Goal: Task Accomplishment & Management: Complete application form

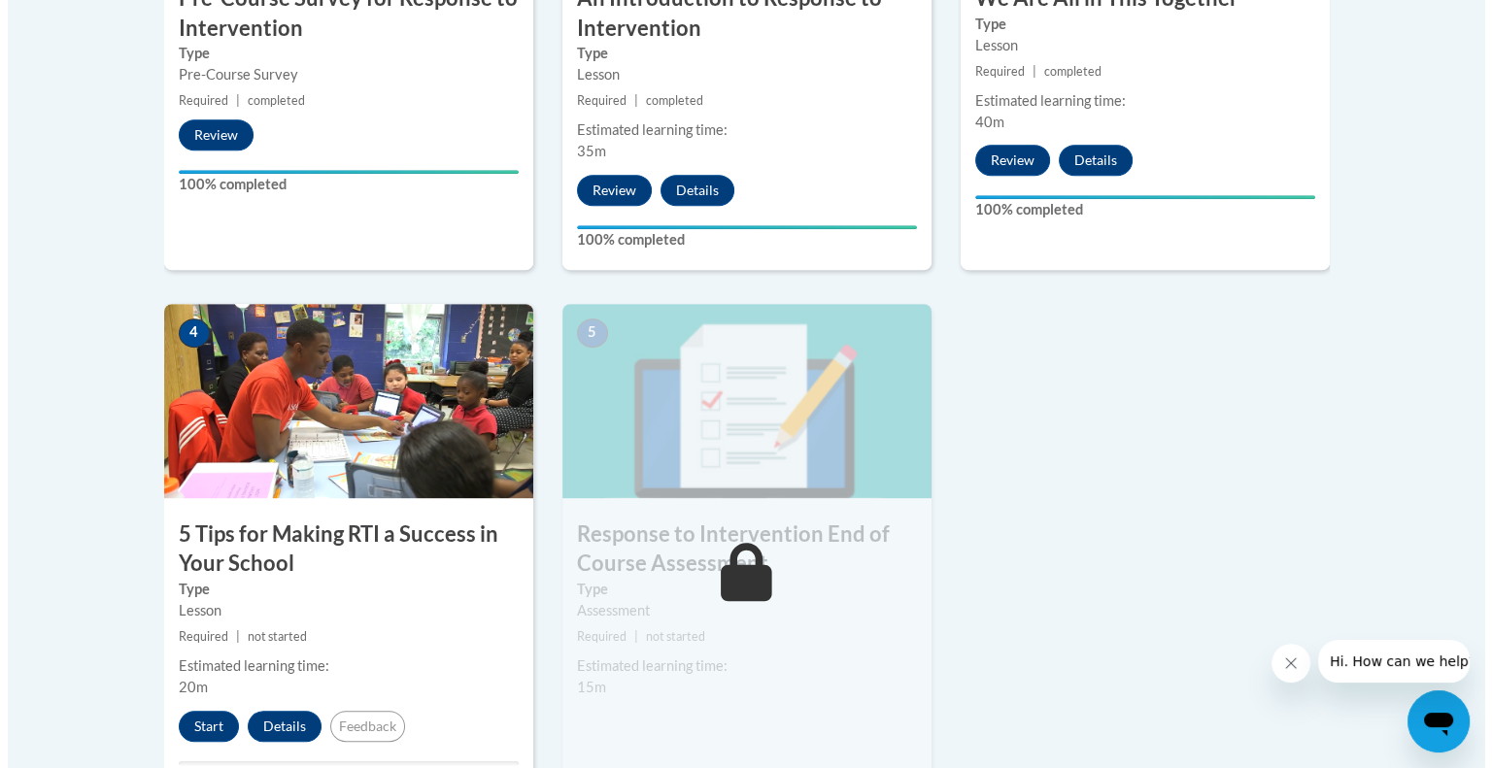
scroll to position [944, 0]
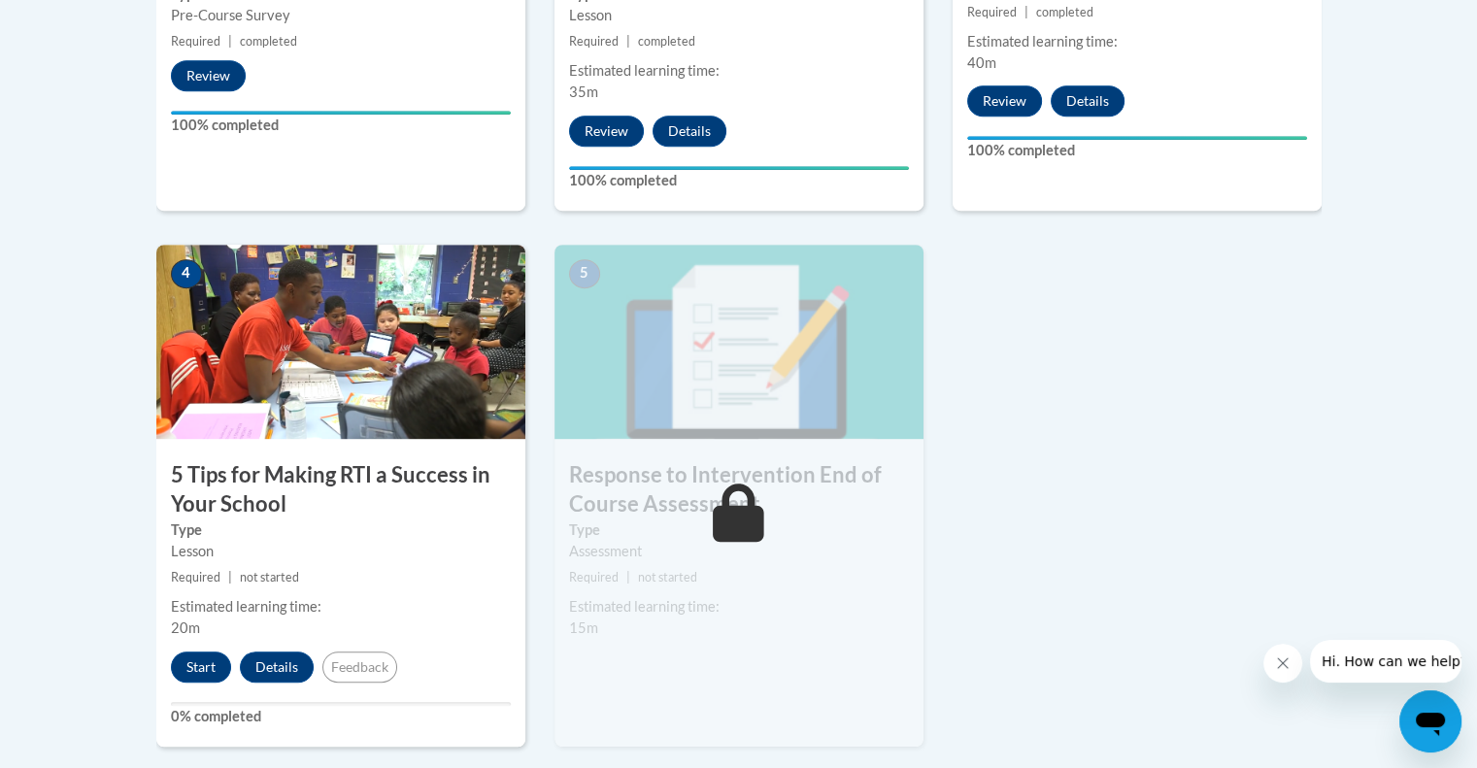
click at [310, 351] on img at bounding box center [340, 342] width 369 height 194
click at [202, 661] on button "Start" at bounding box center [201, 667] width 60 height 31
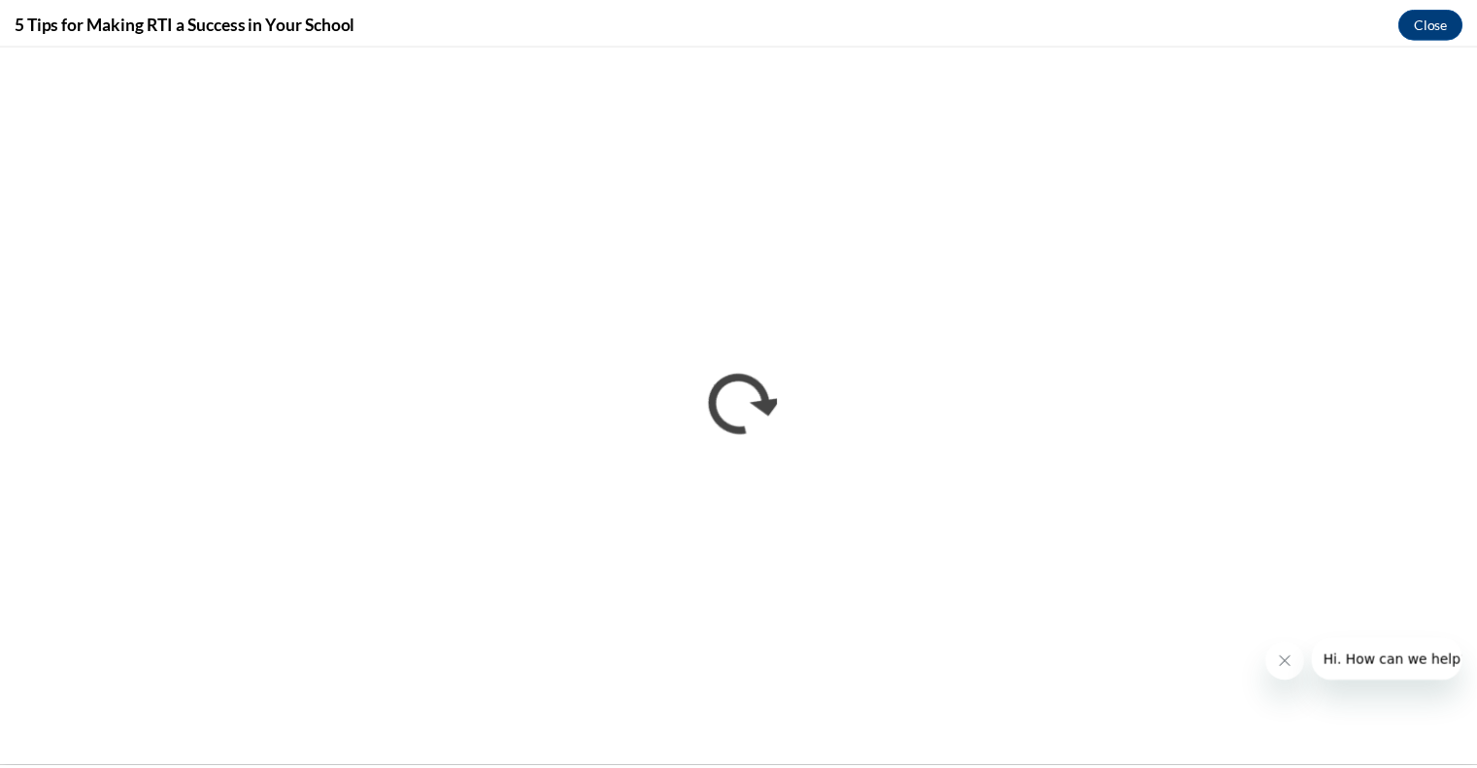
scroll to position [0, 0]
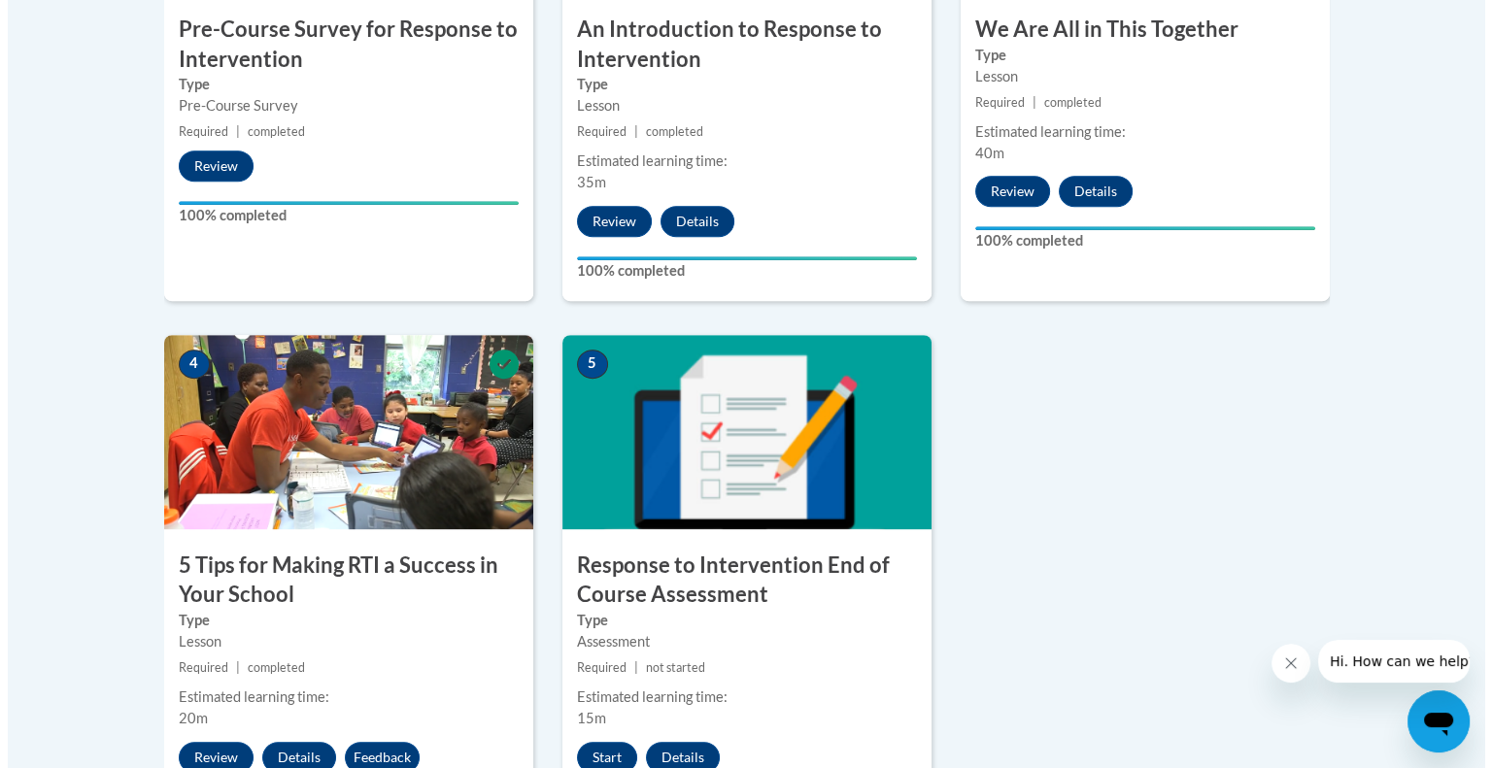
scroll to position [974, 0]
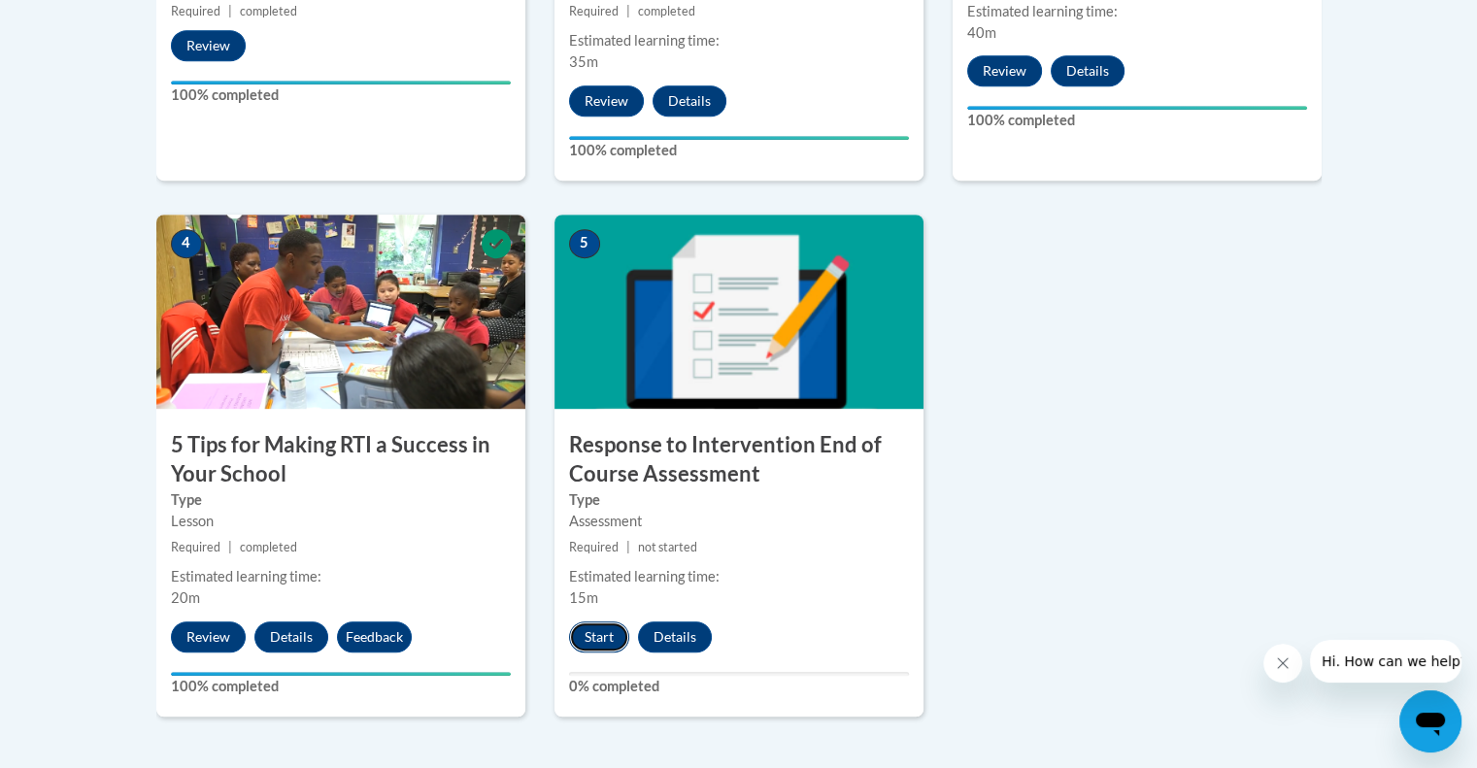
click at [581, 632] on button "Start" at bounding box center [599, 637] width 60 height 31
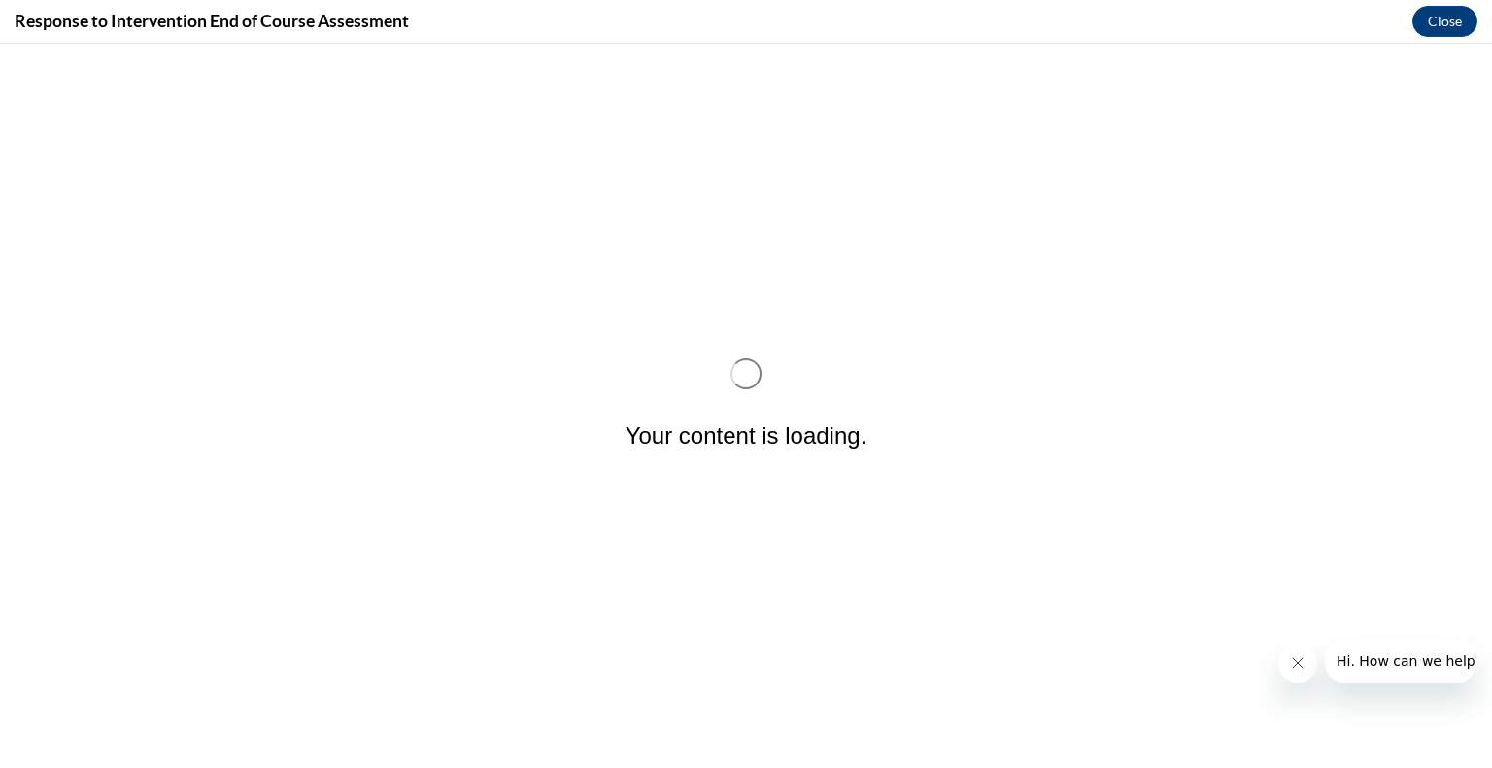
scroll to position [0, 0]
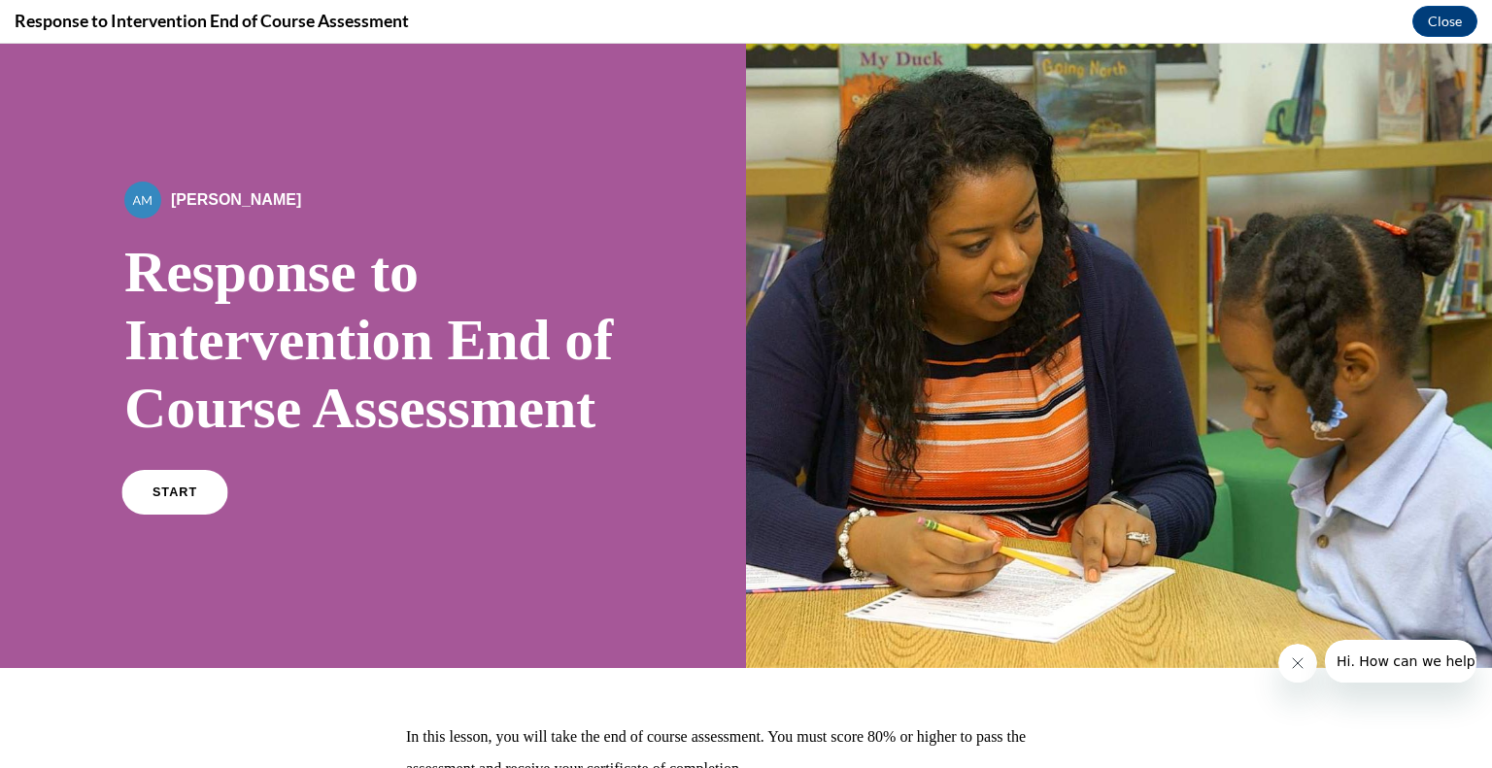
click at [157, 515] on link "START" at bounding box center [174, 492] width 106 height 45
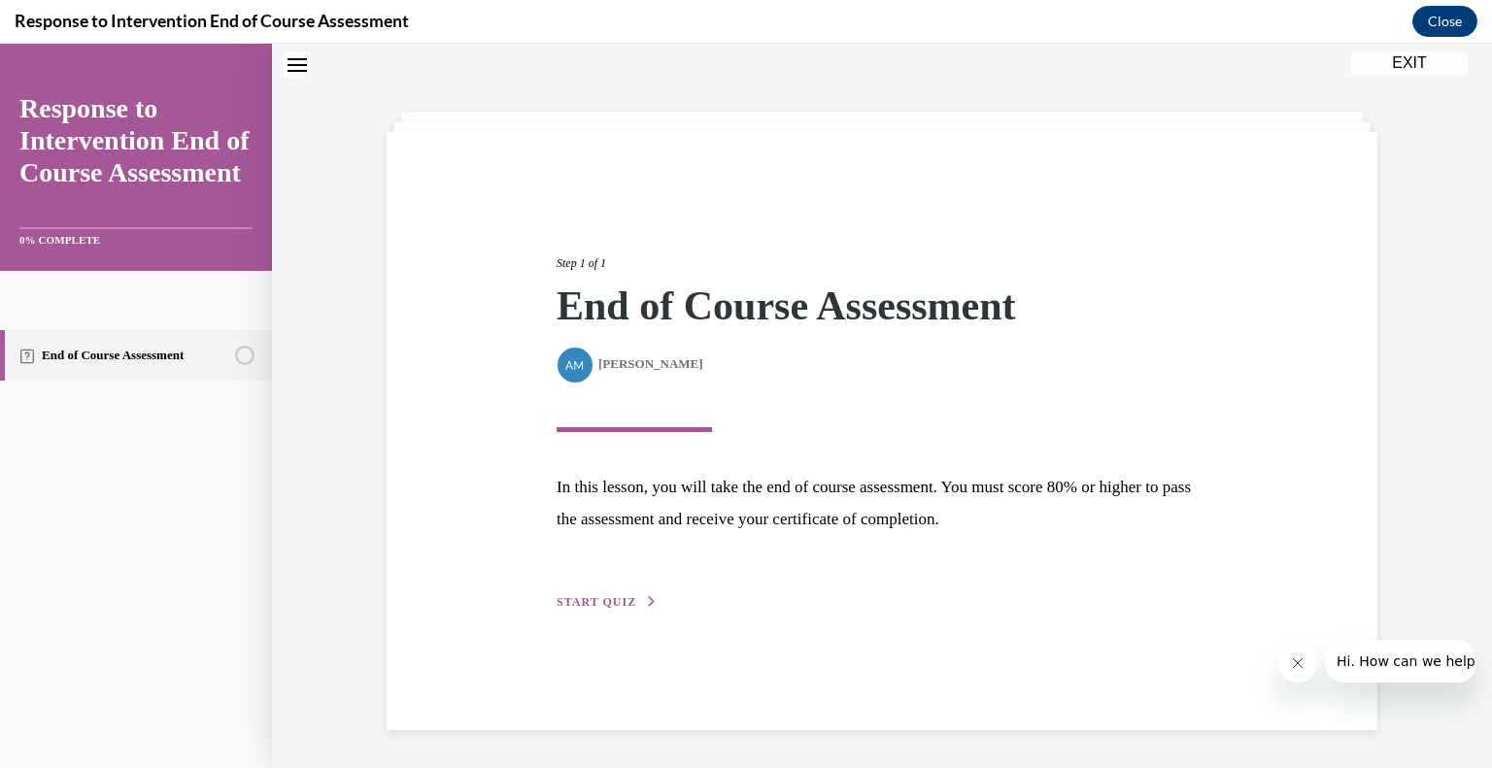
scroll to position [61, 0]
click at [587, 606] on button "START QUIZ" at bounding box center [607, 600] width 101 height 17
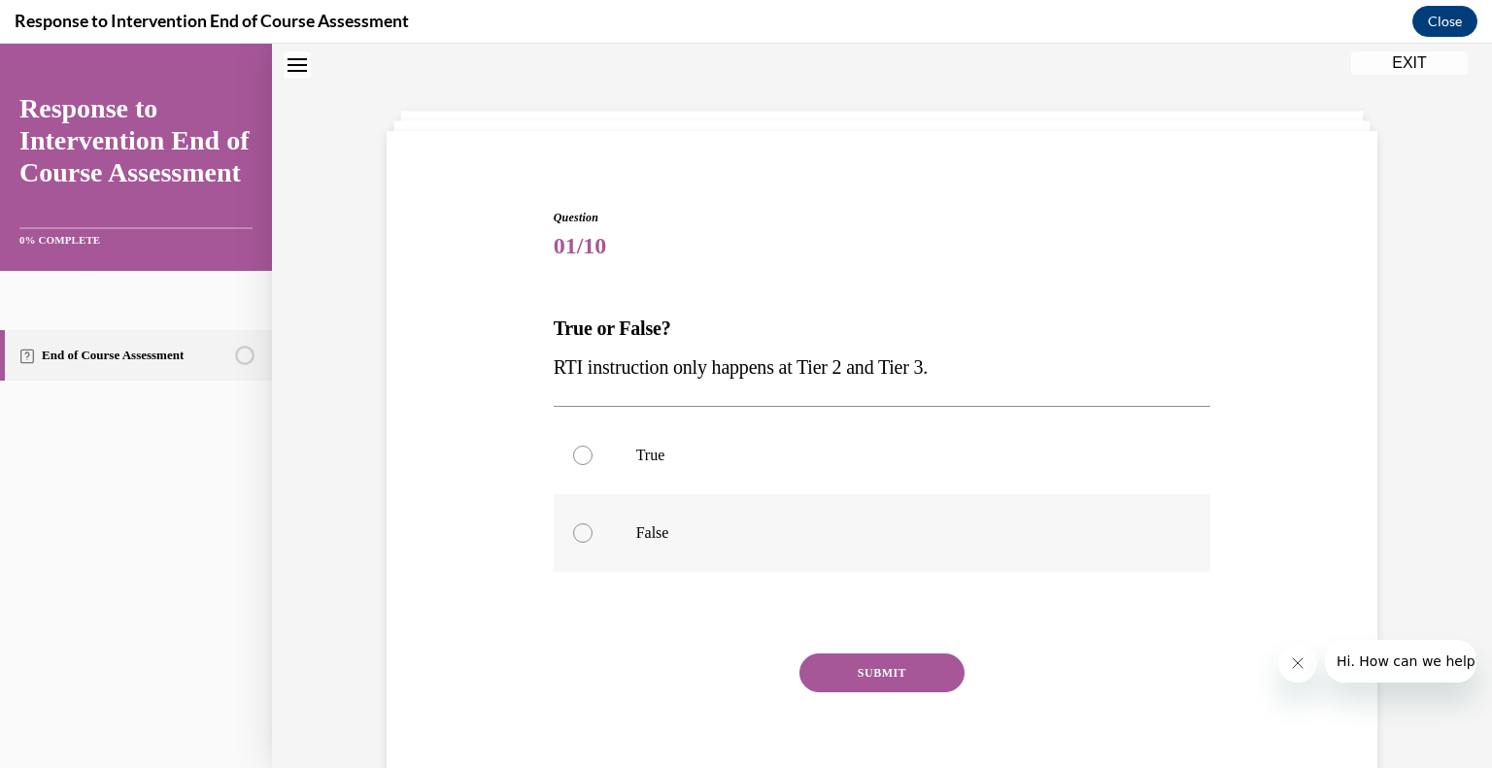
click at [573, 527] on div at bounding box center [582, 533] width 19 height 19
click at [573, 527] on input "False" at bounding box center [582, 533] width 19 height 19
radio input "true"
click at [888, 675] on button "SUBMIT" at bounding box center [881, 673] width 165 height 39
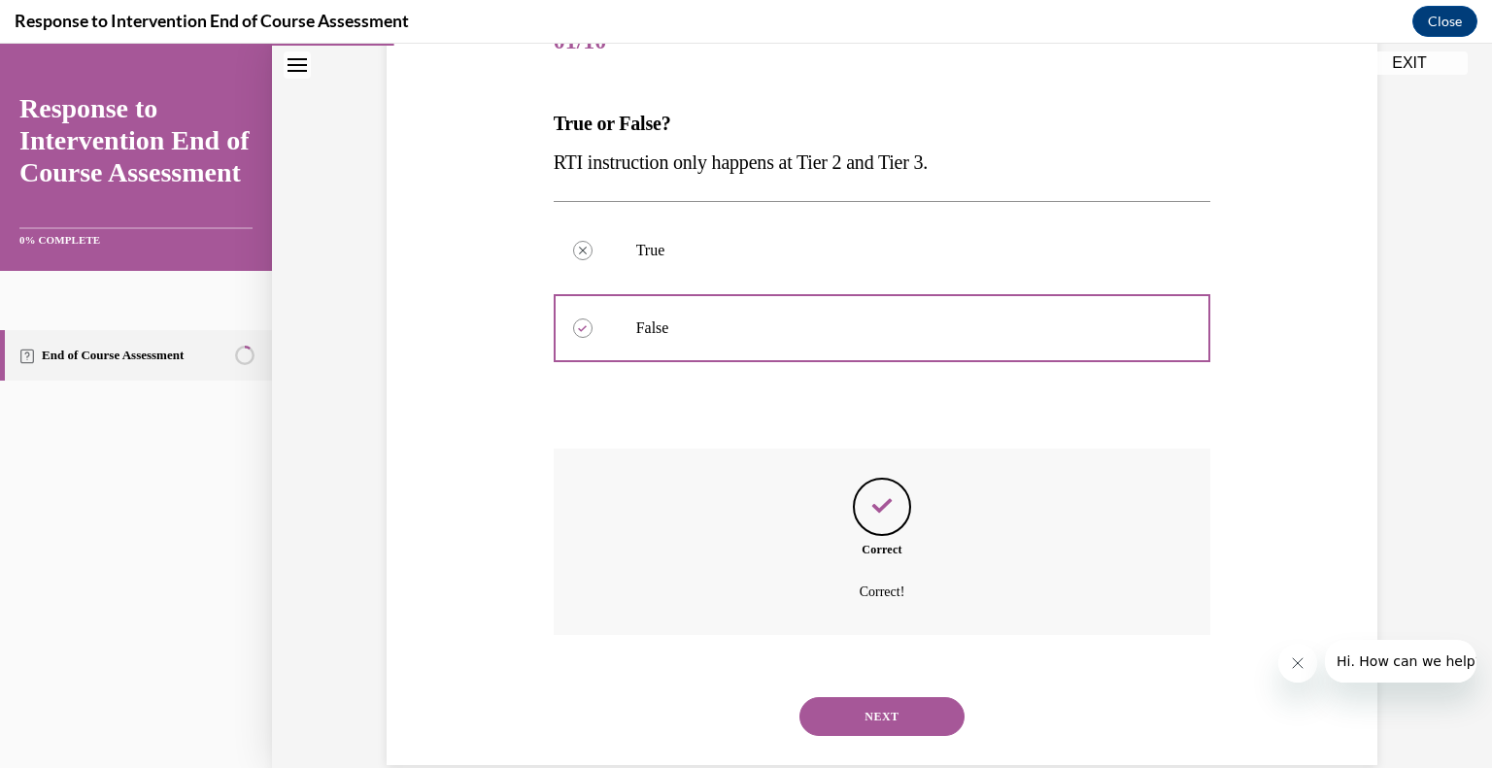
scroll to position [301, 0]
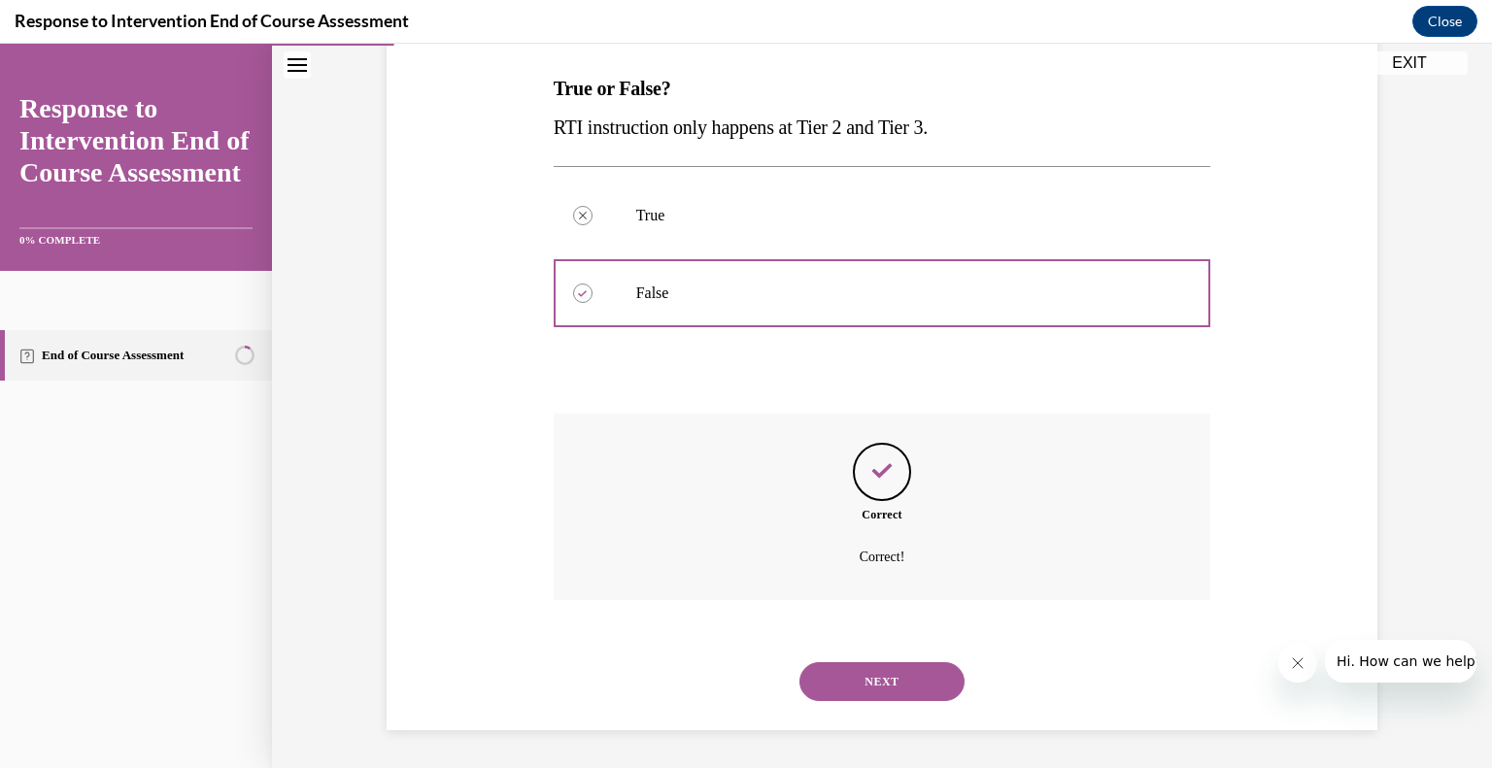
click at [888, 675] on button "NEXT" at bounding box center [881, 681] width 165 height 39
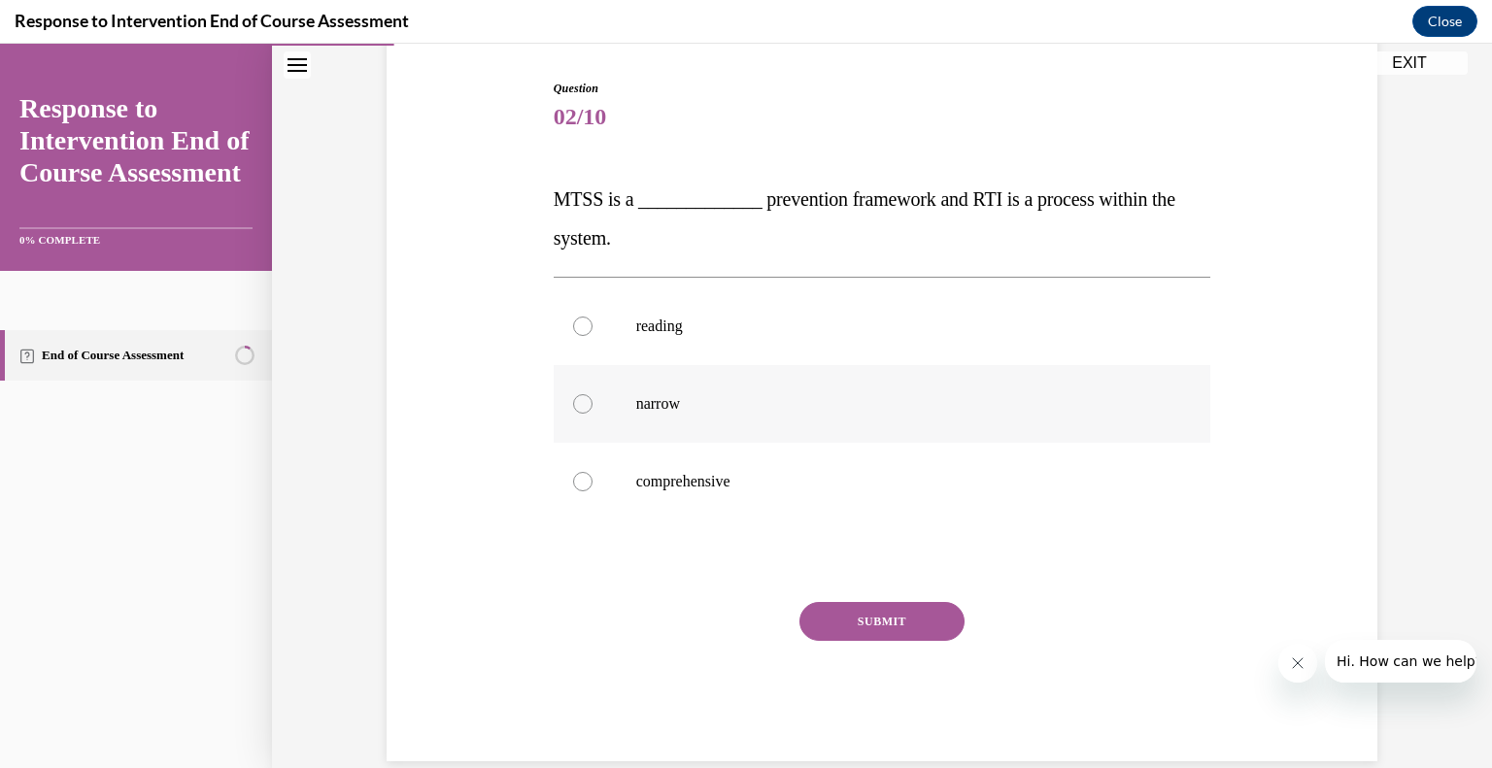
scroll to position [189, 0]
click at [649, 493] on label "comprehensive" at bounding box center [883, 483] width 658 height 78
click at [592, 492] on input "comprehensive" at bounding box center [582, 482] width 19 height 19
radio input "true"
click at [854, 628] on button "SUBMIT" at bounding box center [881, 622] width 165 height 39
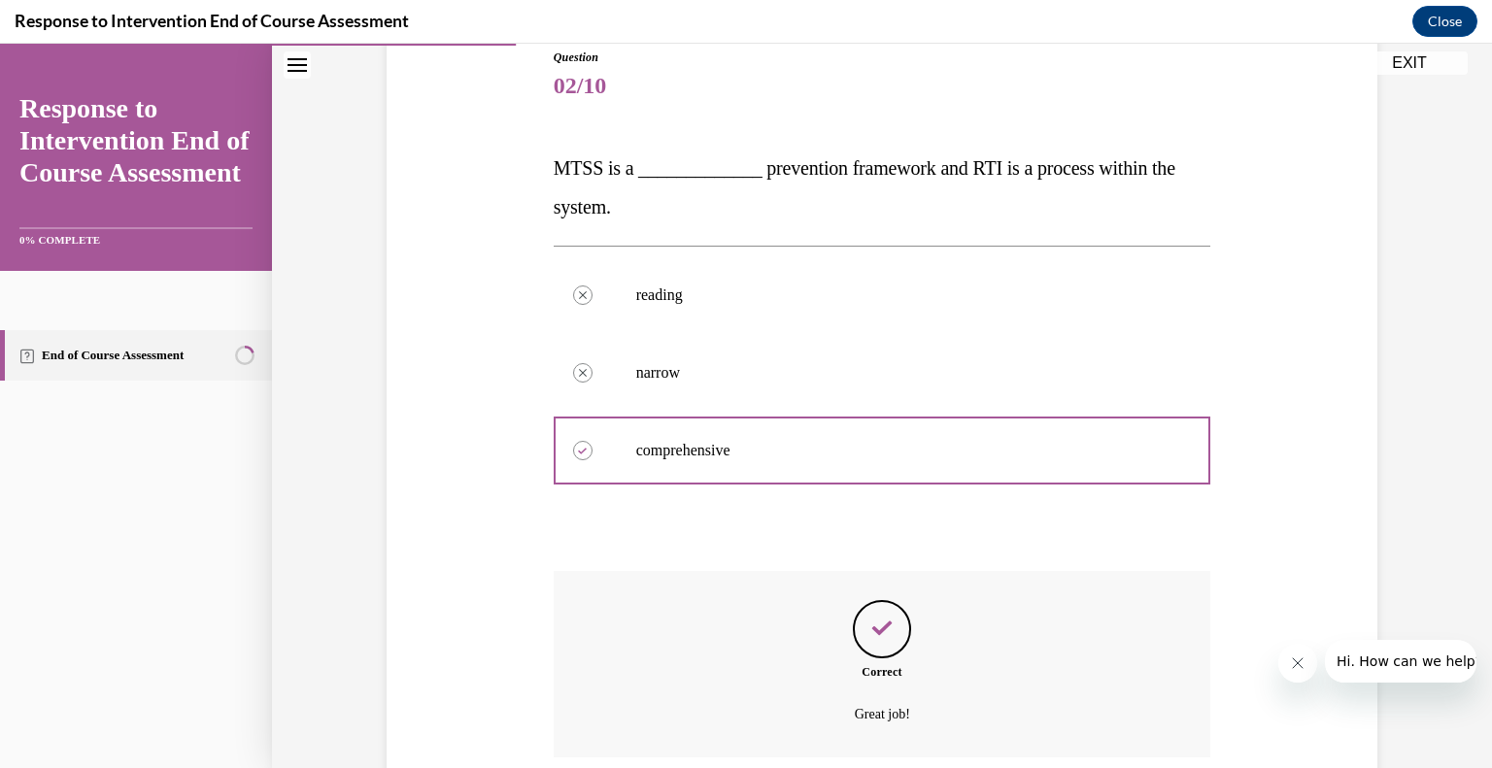
scroll to position [379, 0]
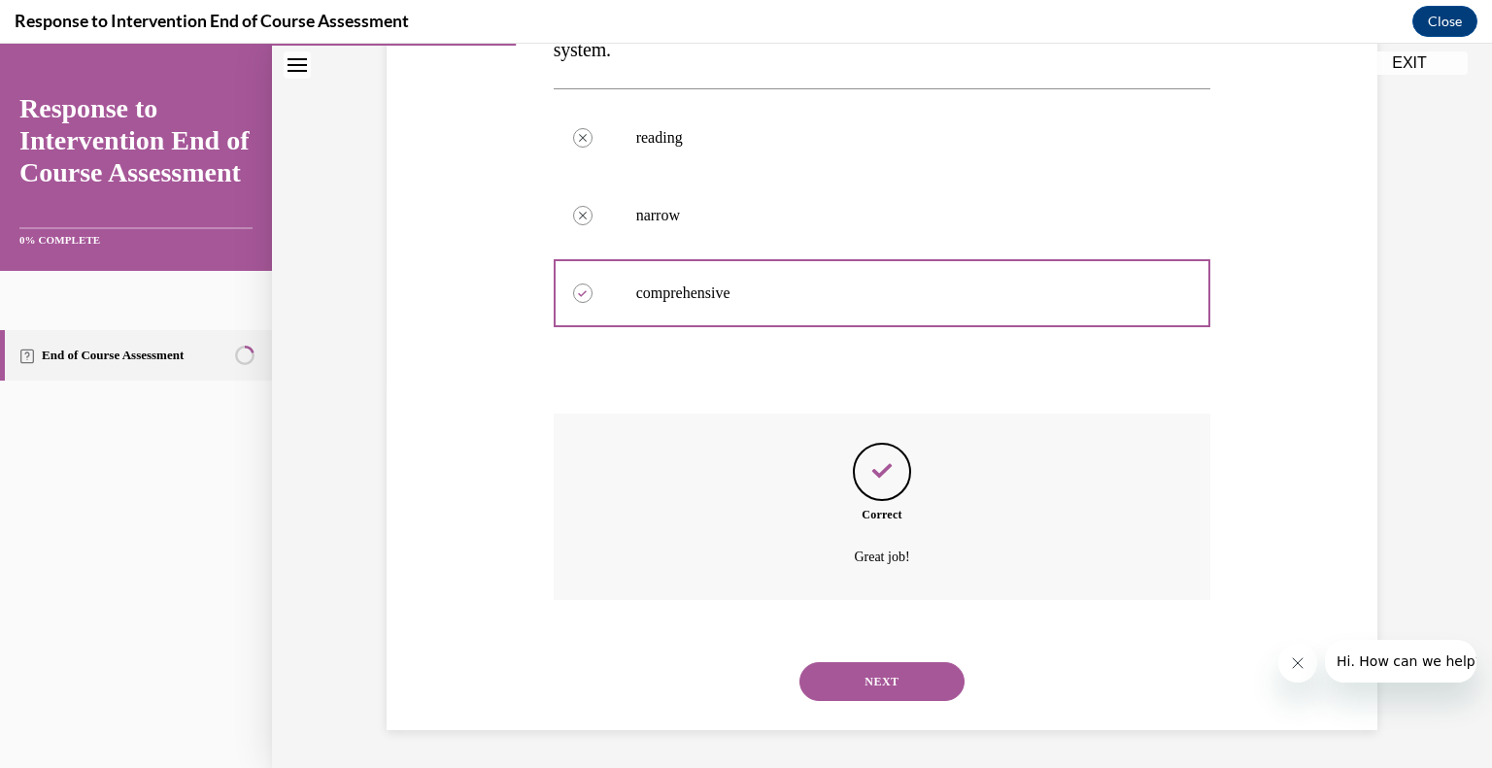
click at [854, 667] on button "NEXT" at bounding box center [881, 681] width 165 height 39
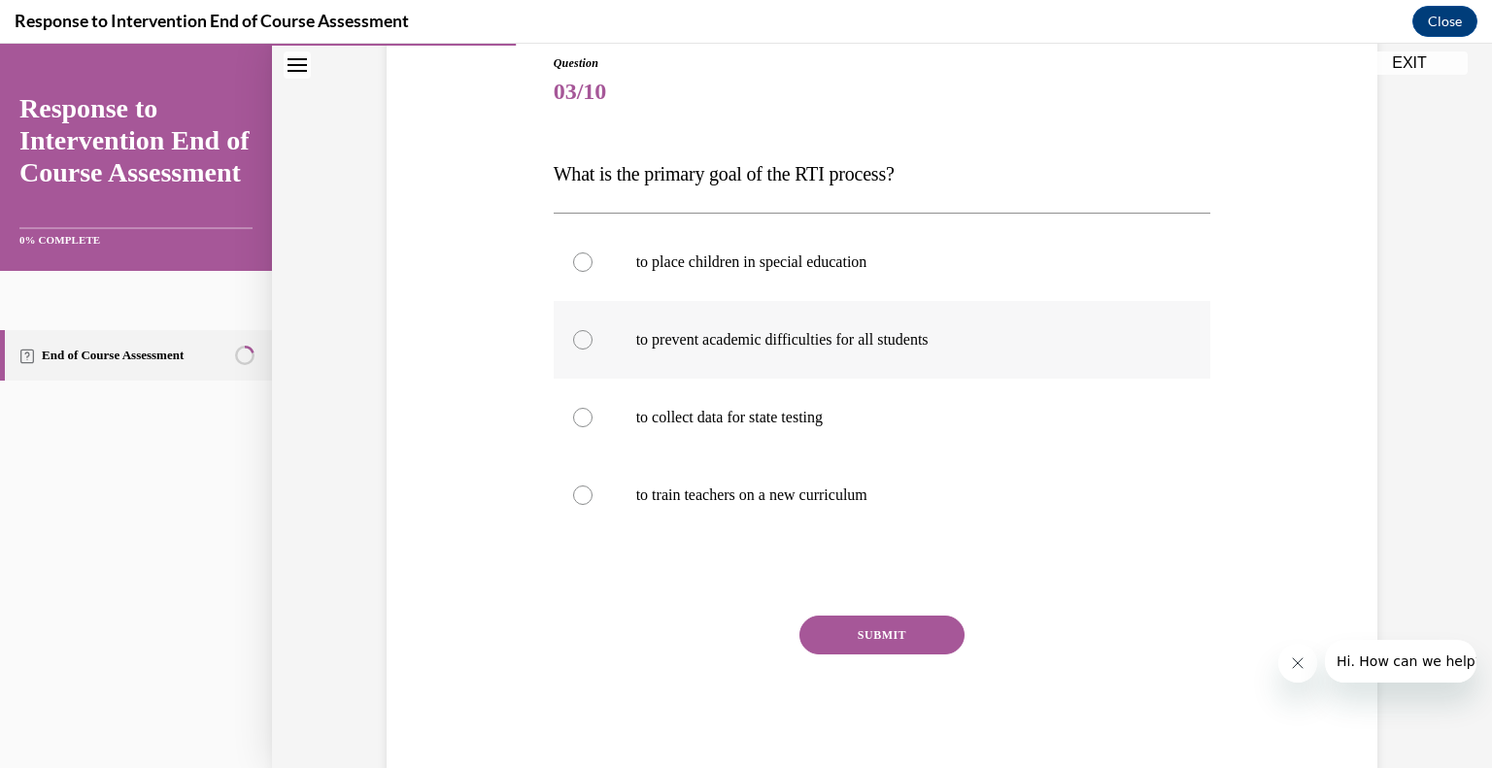
click at [702, 338] on p "to prevent academic difficulties for all students" at bounding box center [899, 339] width 526 height 19
click at [592, 338] on input "to prevent academic difficulties for all students" at bounding box center [582, 339] width 19 height 19
radio input "true"
click at [862, 639] on button "SUBMIT" at bounding box center [881, 635] width 165 height 39
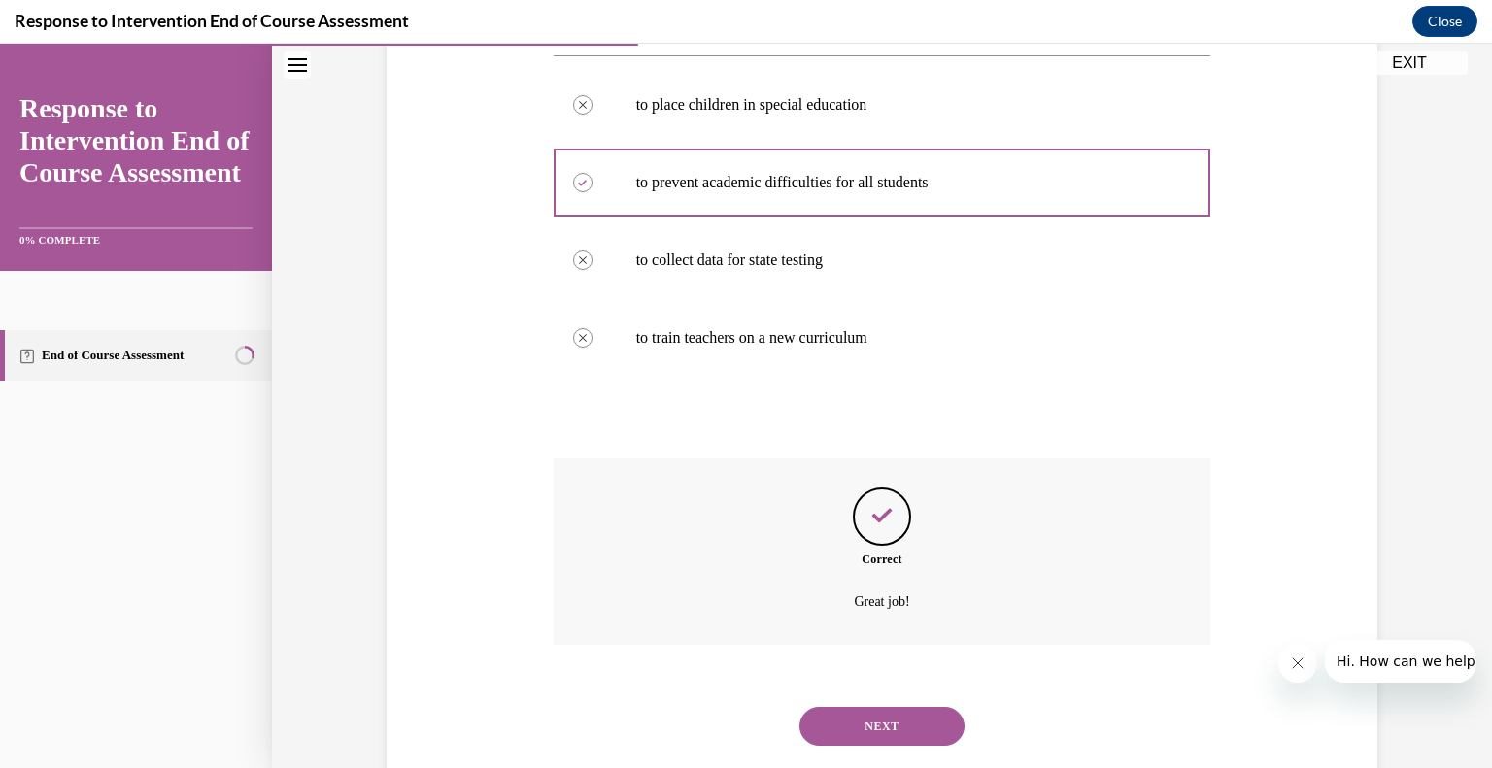
scroll to position [418, 0]
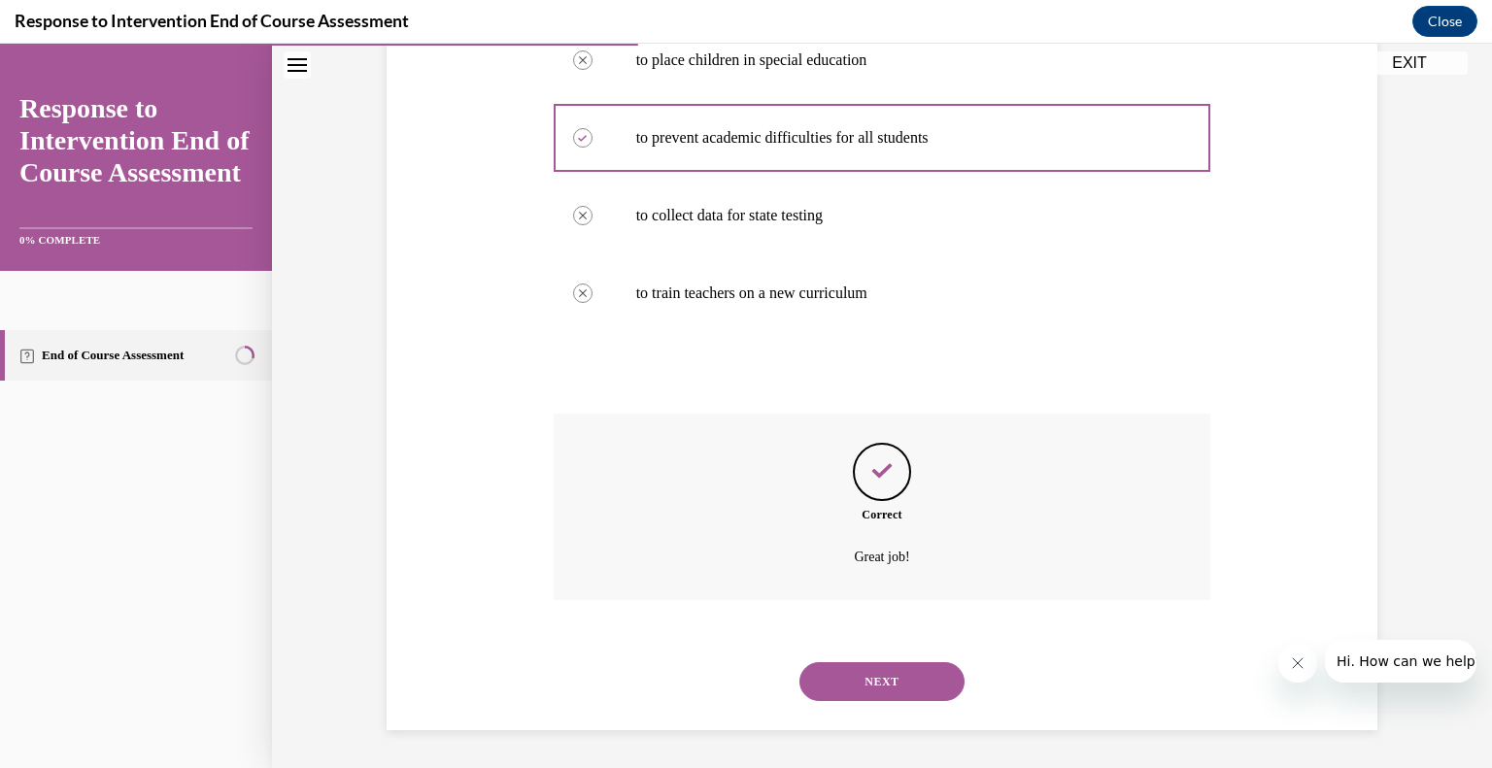
click at [848, 679] on button "NEXT" at bounding box center [881, 681] width 165 height 39
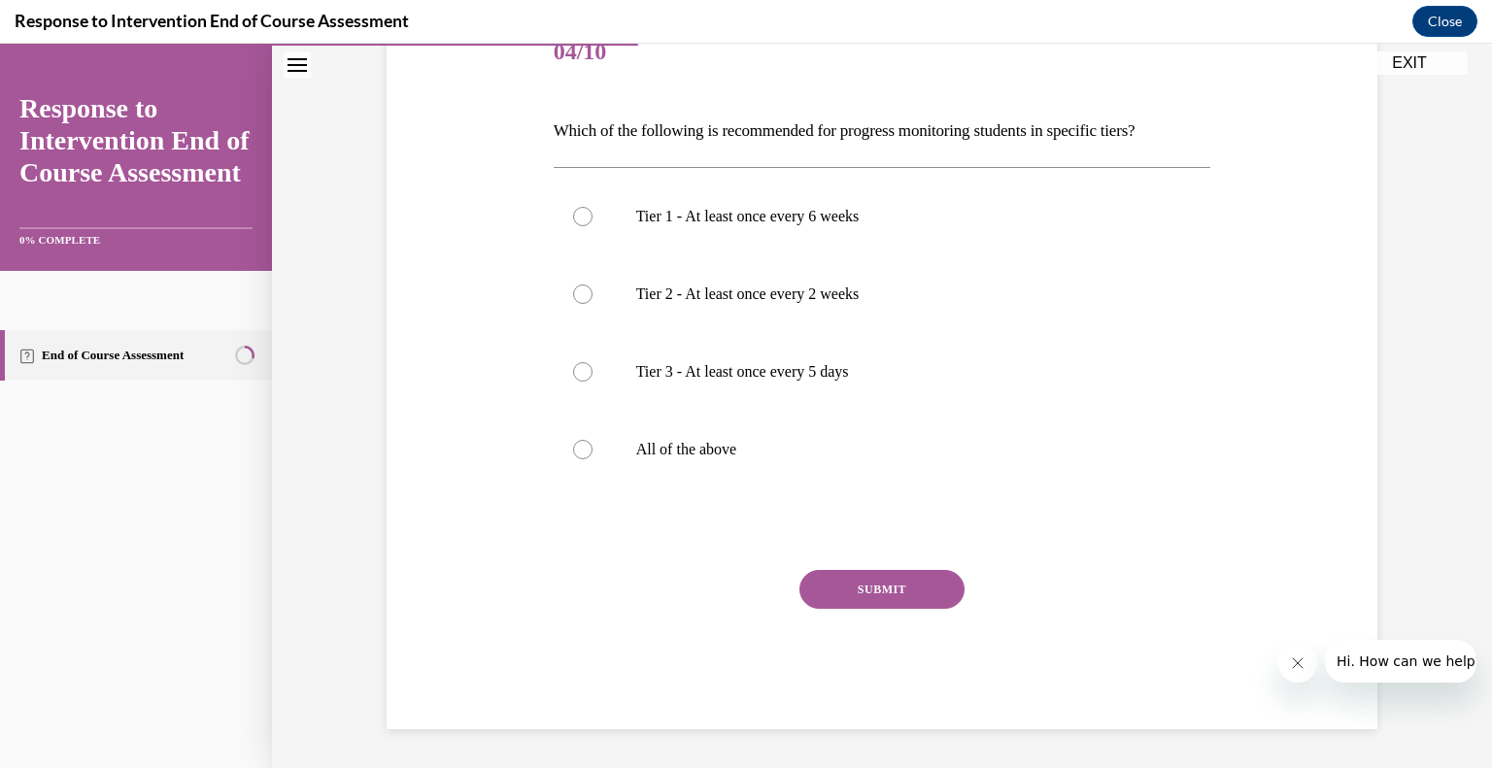
scroll to position [216, 0]
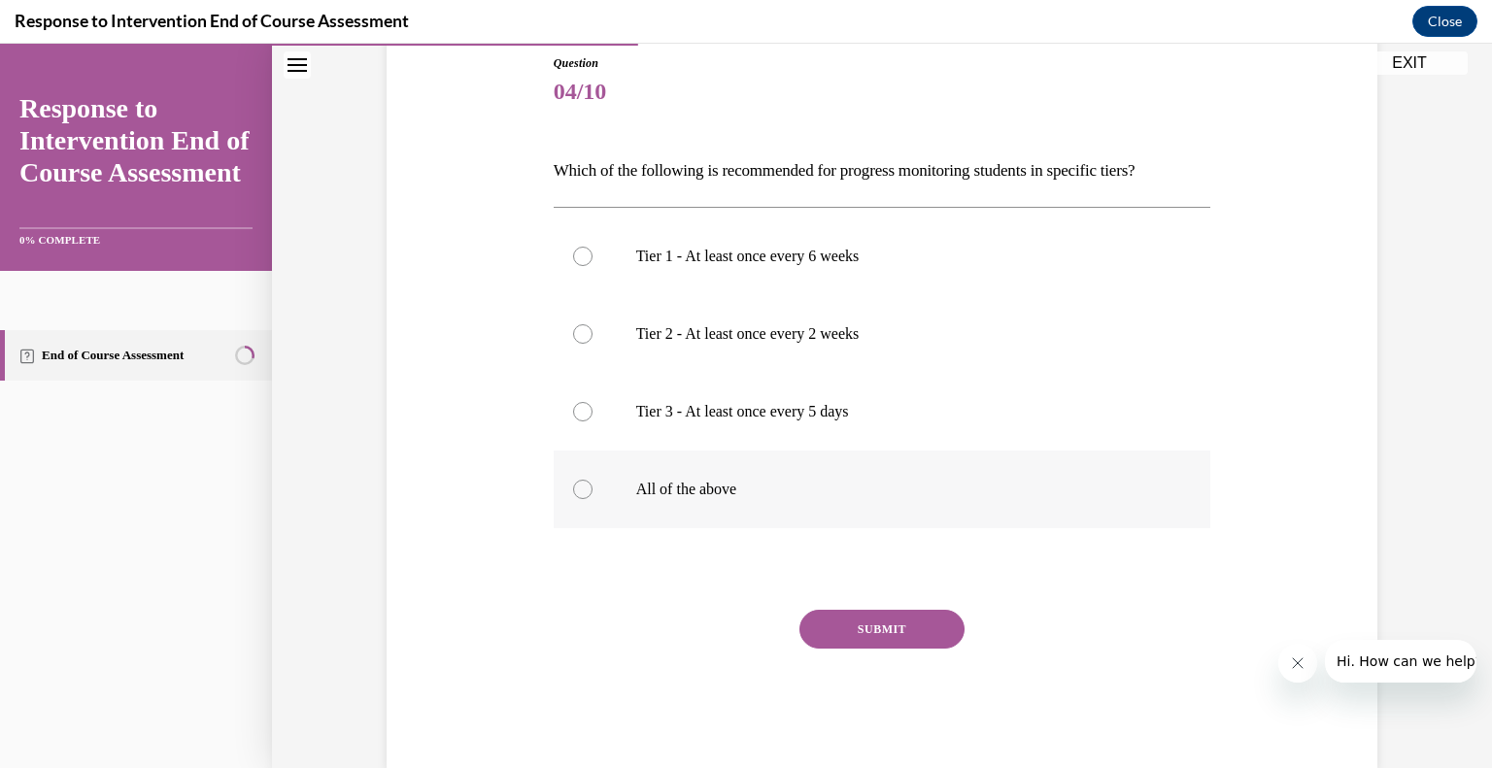
click at [665, 469] on label "All of the above" at bounding box center [883, 490] width 658 height 78
click at [592, 480] on input "All of the above" at bounding box center [582, 489] width 19 height 19
radio input "true"
click at [893, 639] on button "SUBMIT" at bounding box center [881, 629] width 165 height 39
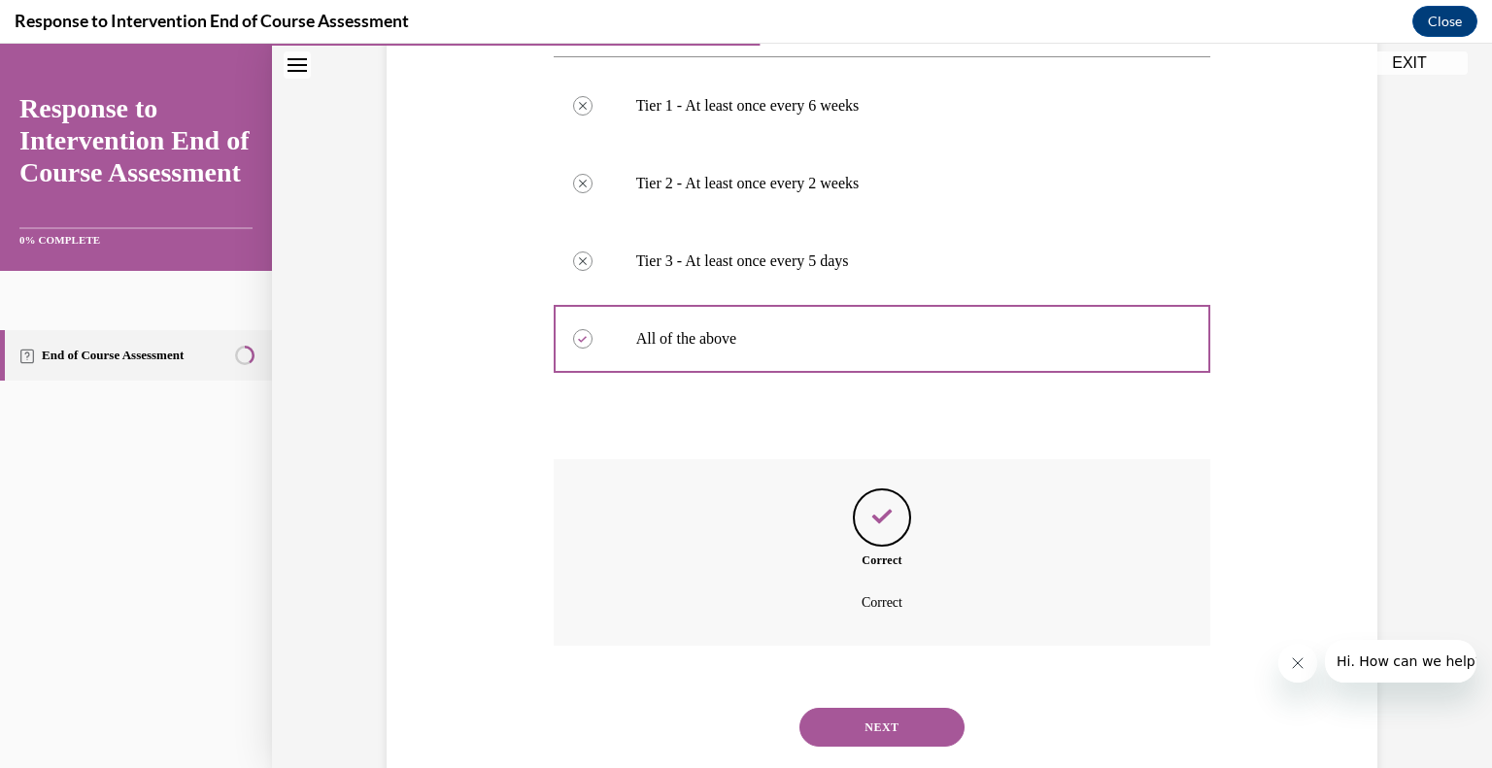
scroll to position [412, 0]
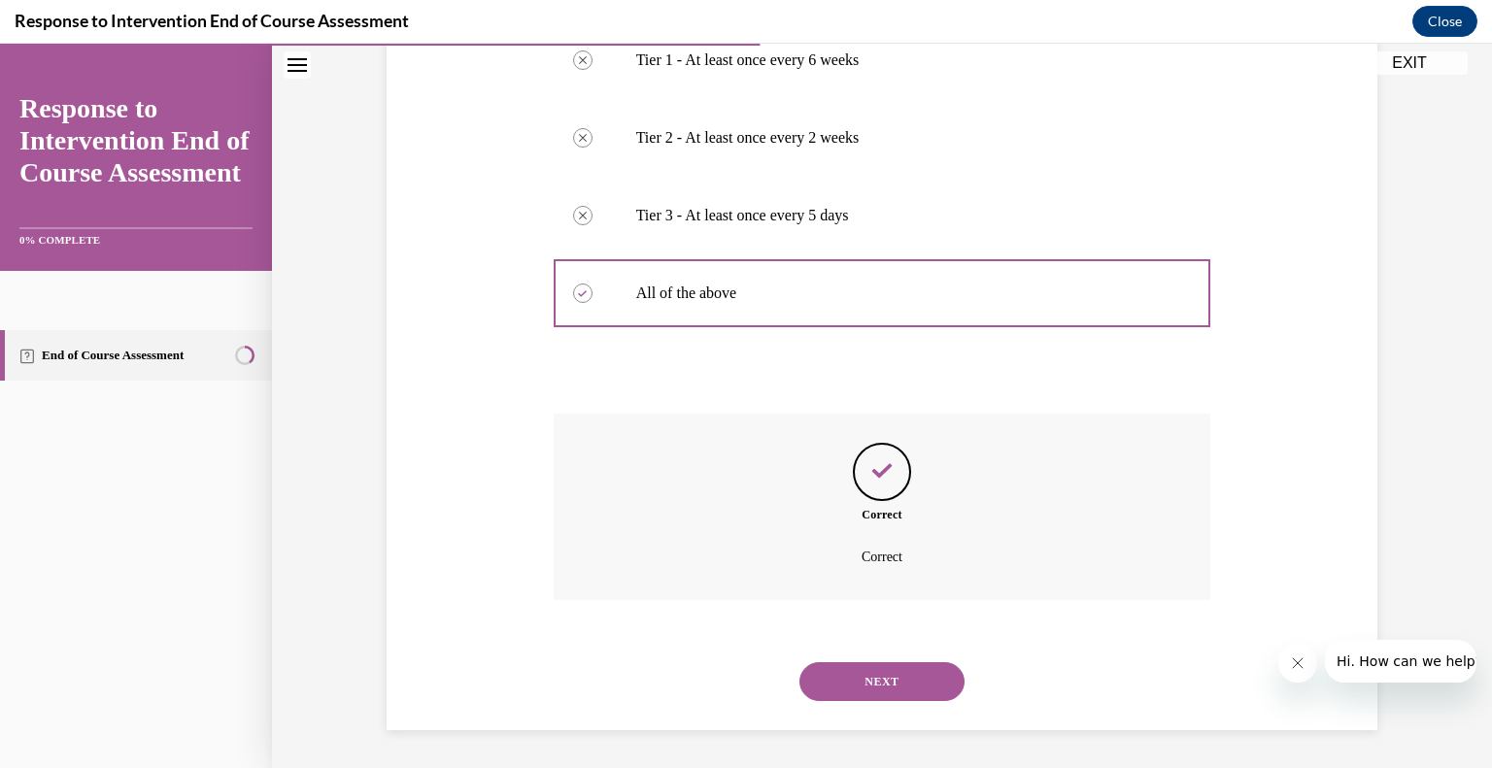
click at [878, 679] on button "NEXT" at bounding box center [881, 681] width 165 height 39
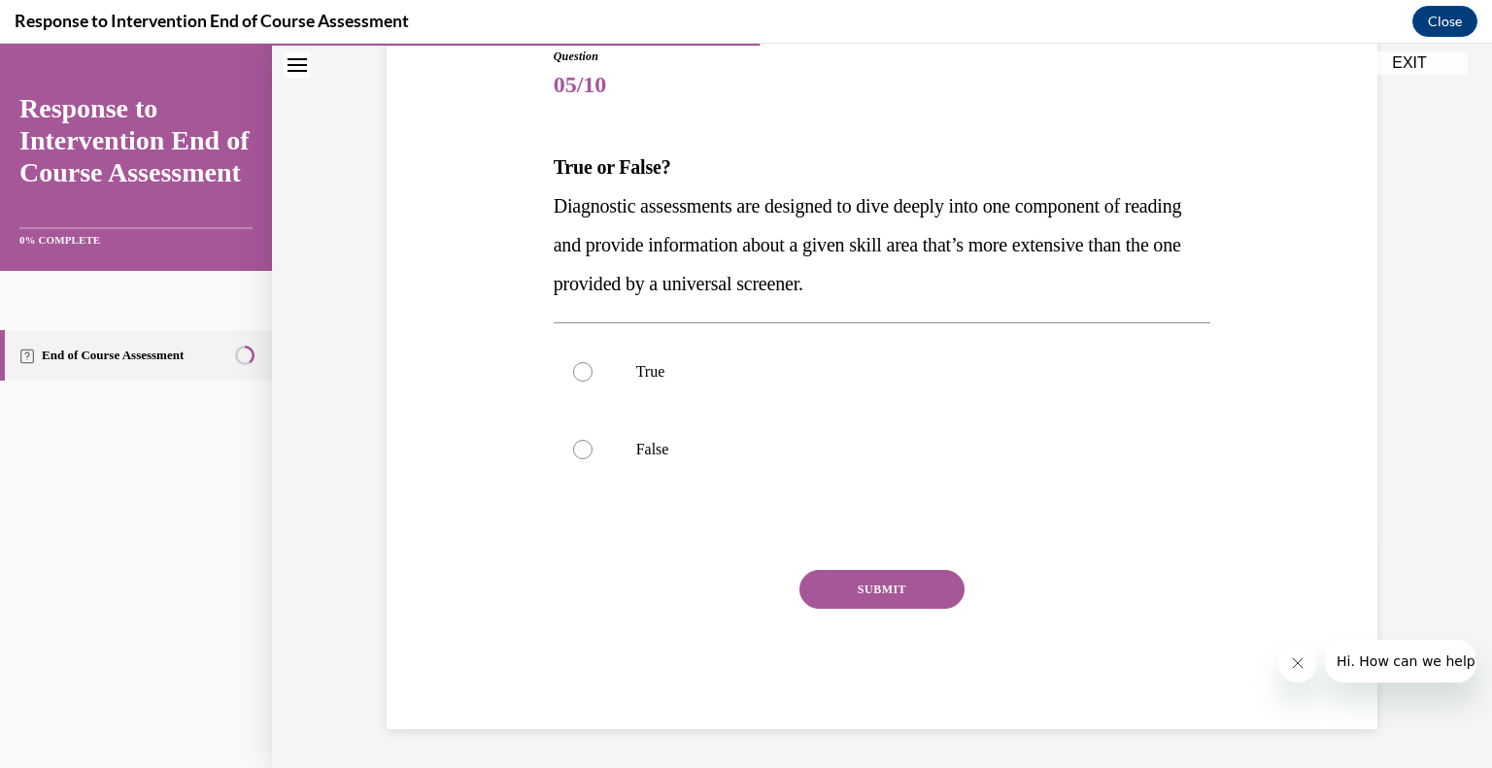
scroll to position [216, 0]
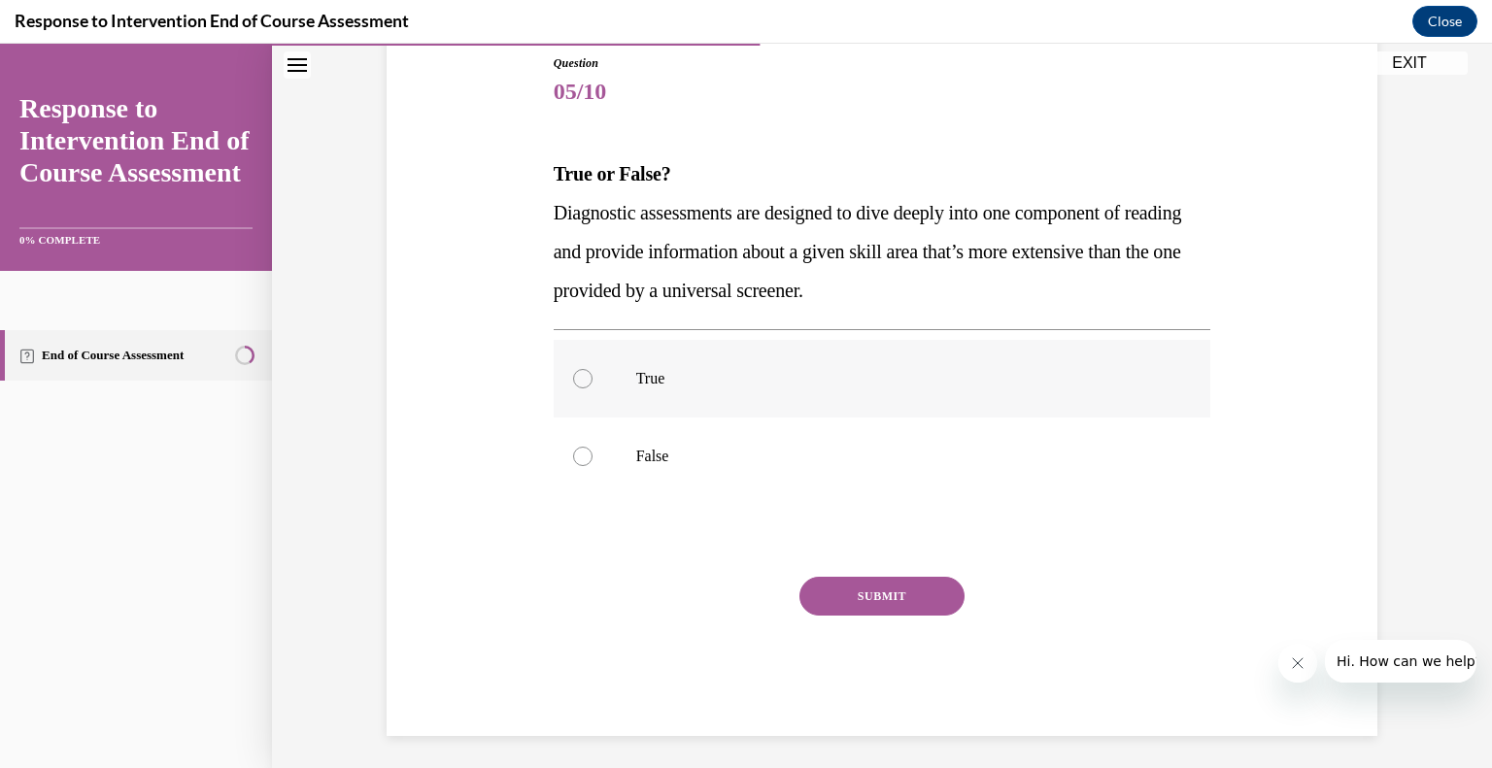
click at [811, 369] on p "True" at bounding box center [899, 378] width 526 height 19
click at [592, 369] on input "True" at bounding box center [582, 378] width 19 height 19
radio input "true"
click at [851, 595] on button "SUBMIT" at bounding box center [881, 596] width 165 height 39
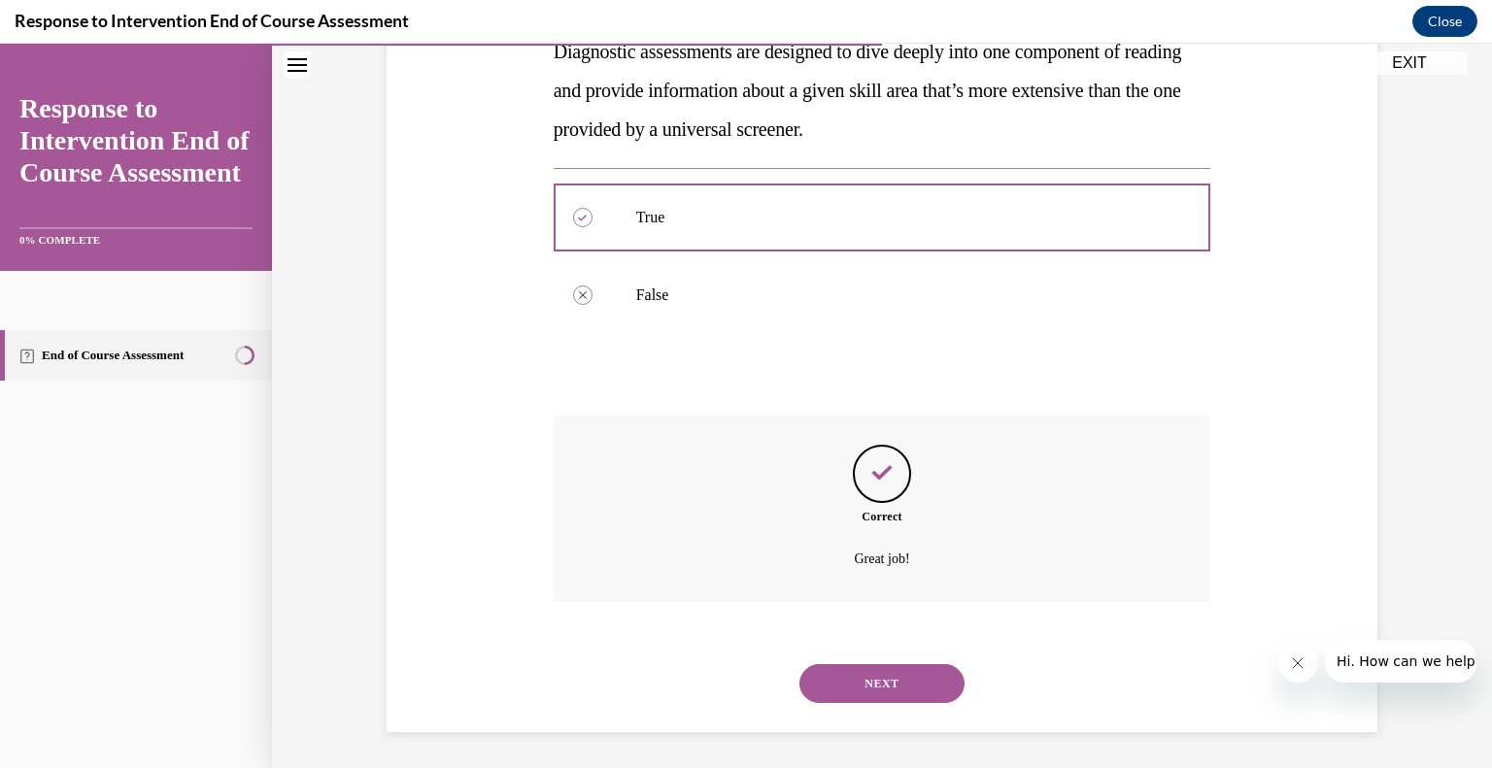
scroll to position [379, 0]
click at [870, 686] on button "NEXT" at bounding box center [881, 681] width 165 height 39
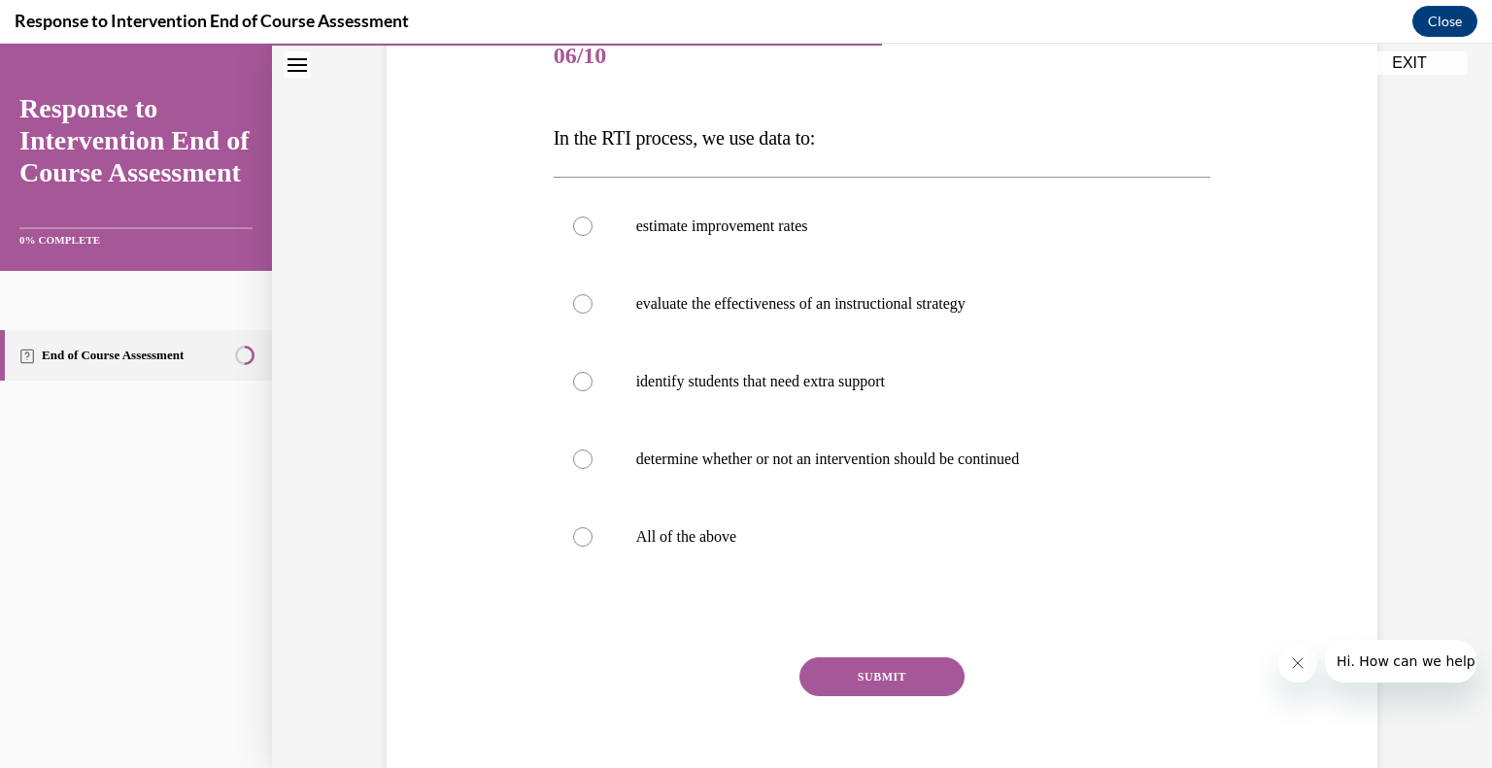
scroll to position [256, 0]
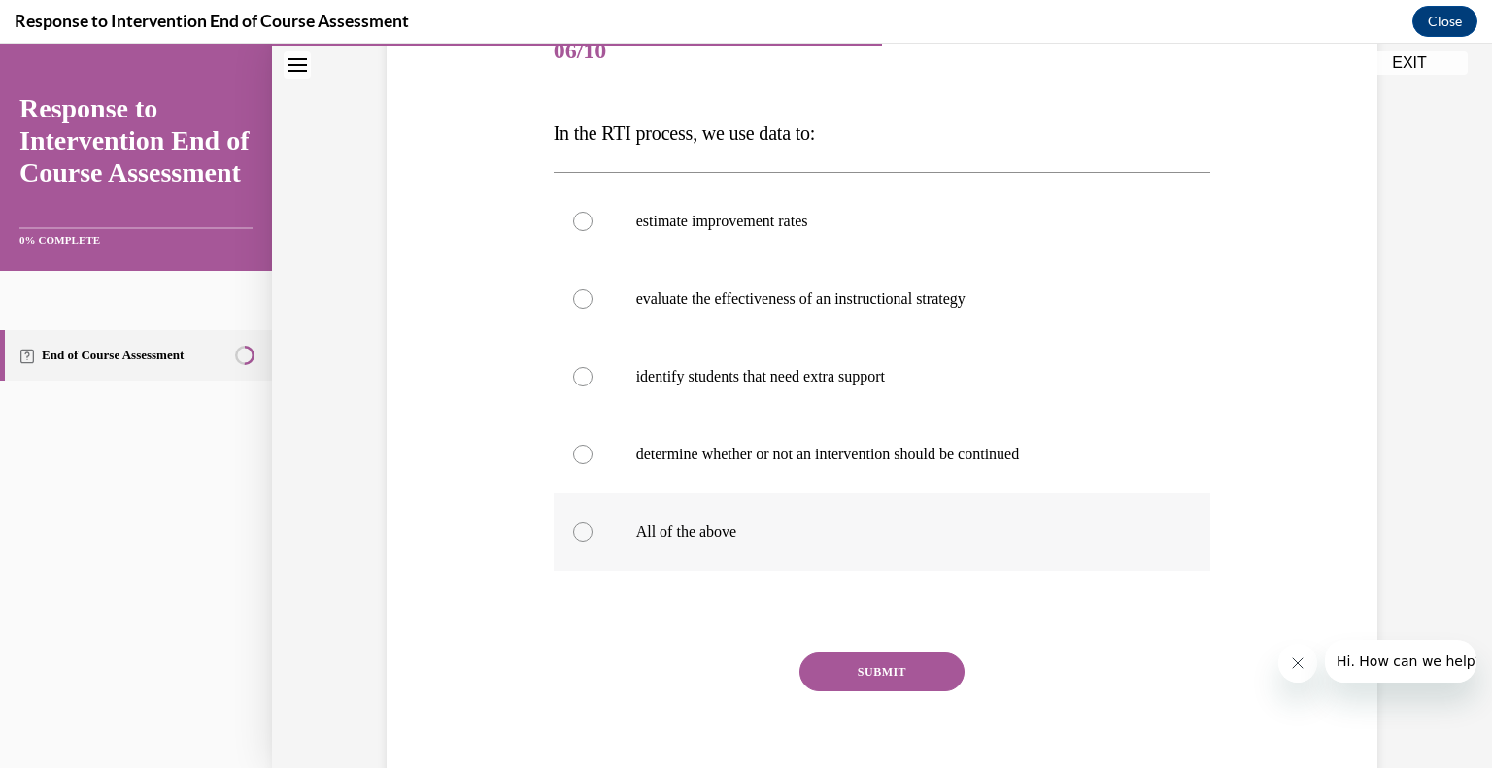
click at [750, 538] on p "All of the above" at bounding box center [899, 532] width 526 height 19
click at [592, 538] on input "All of the above" at bounding box center [582, 532] width 19 height 19
radio input "true"
click at [852, 666] on button "SUBMIT" at bounding box center [881, 672] width 165 height 39
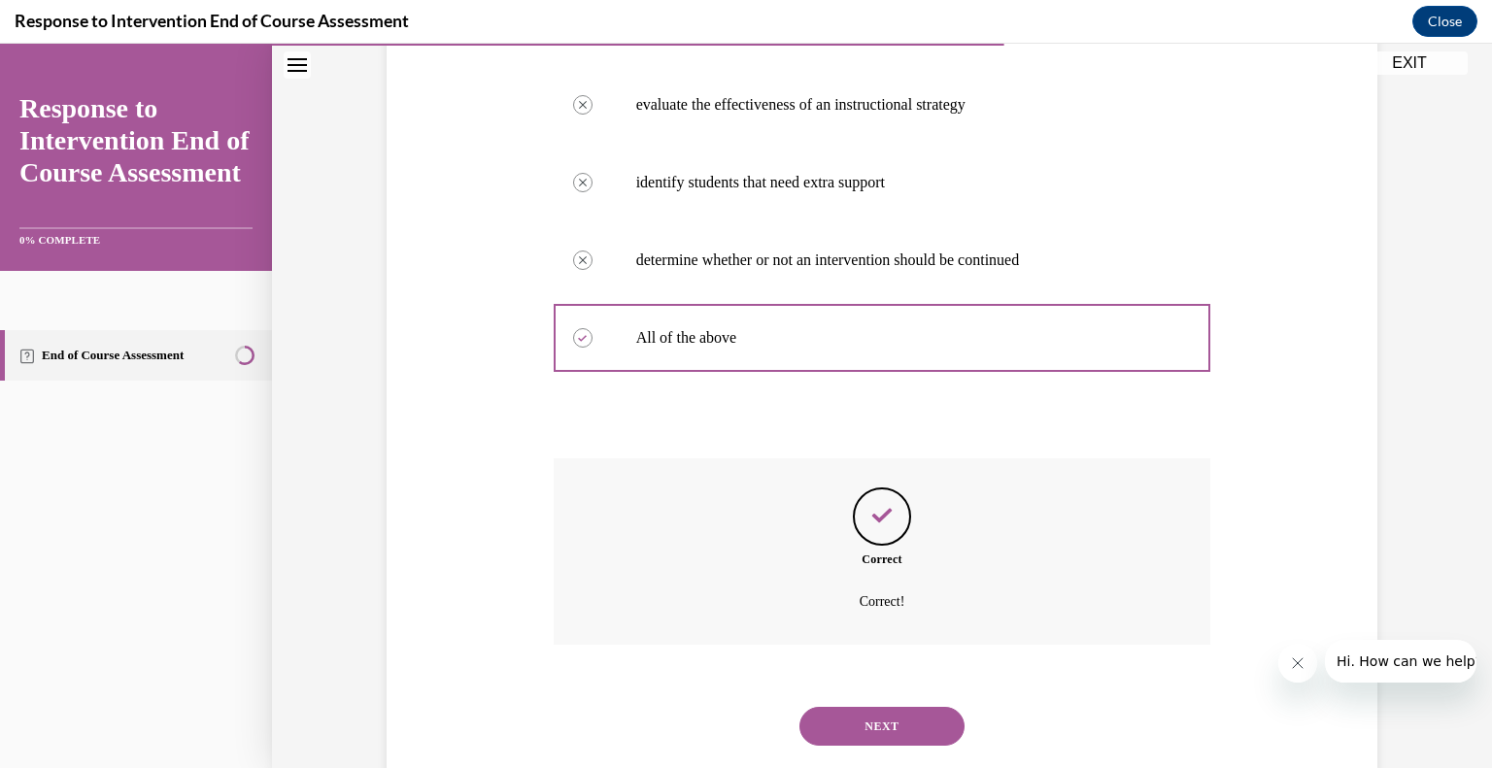
scroll to position [495, 0]
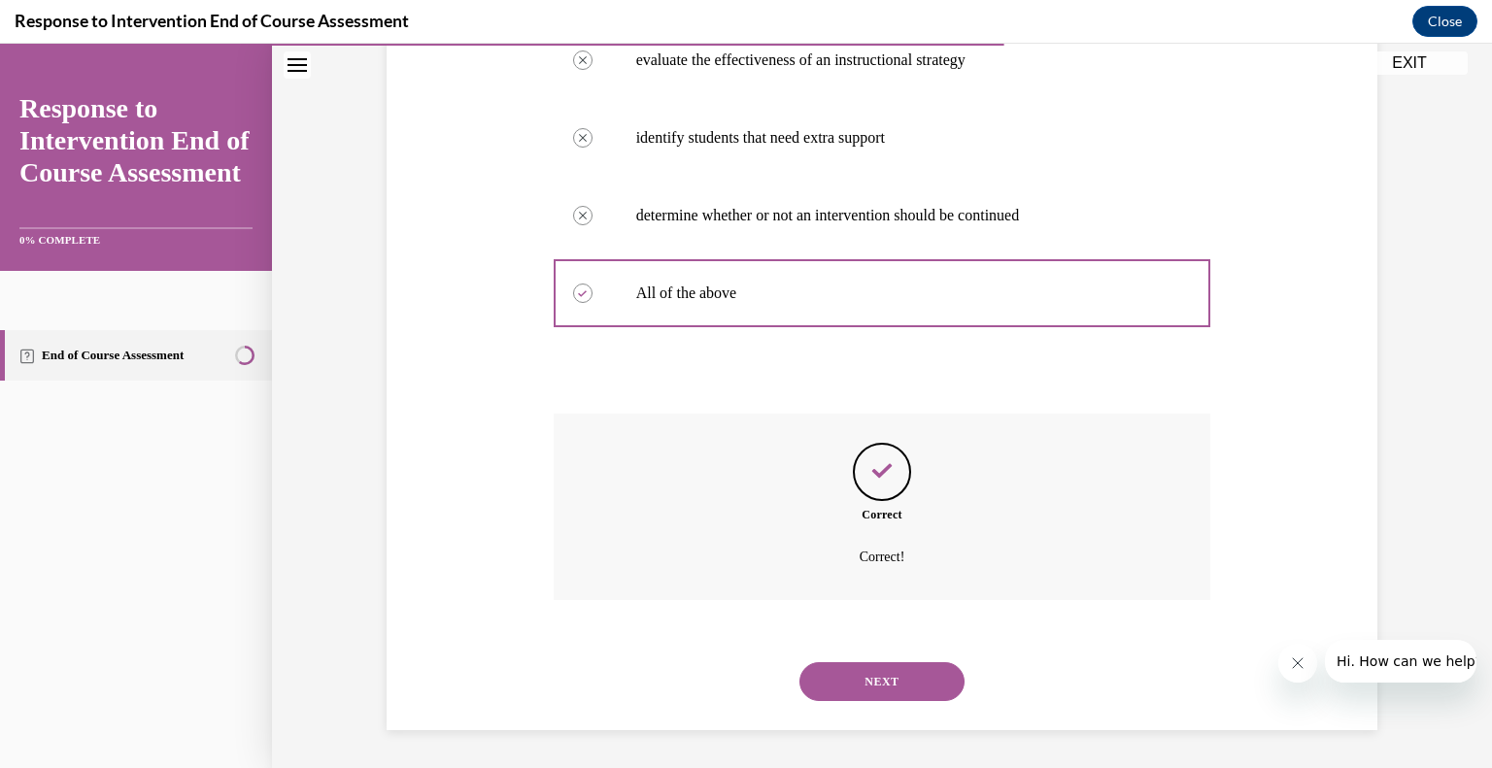
click at [863, 685] on button "NEXT" at bounding box center [881, 681] width 165 height 39
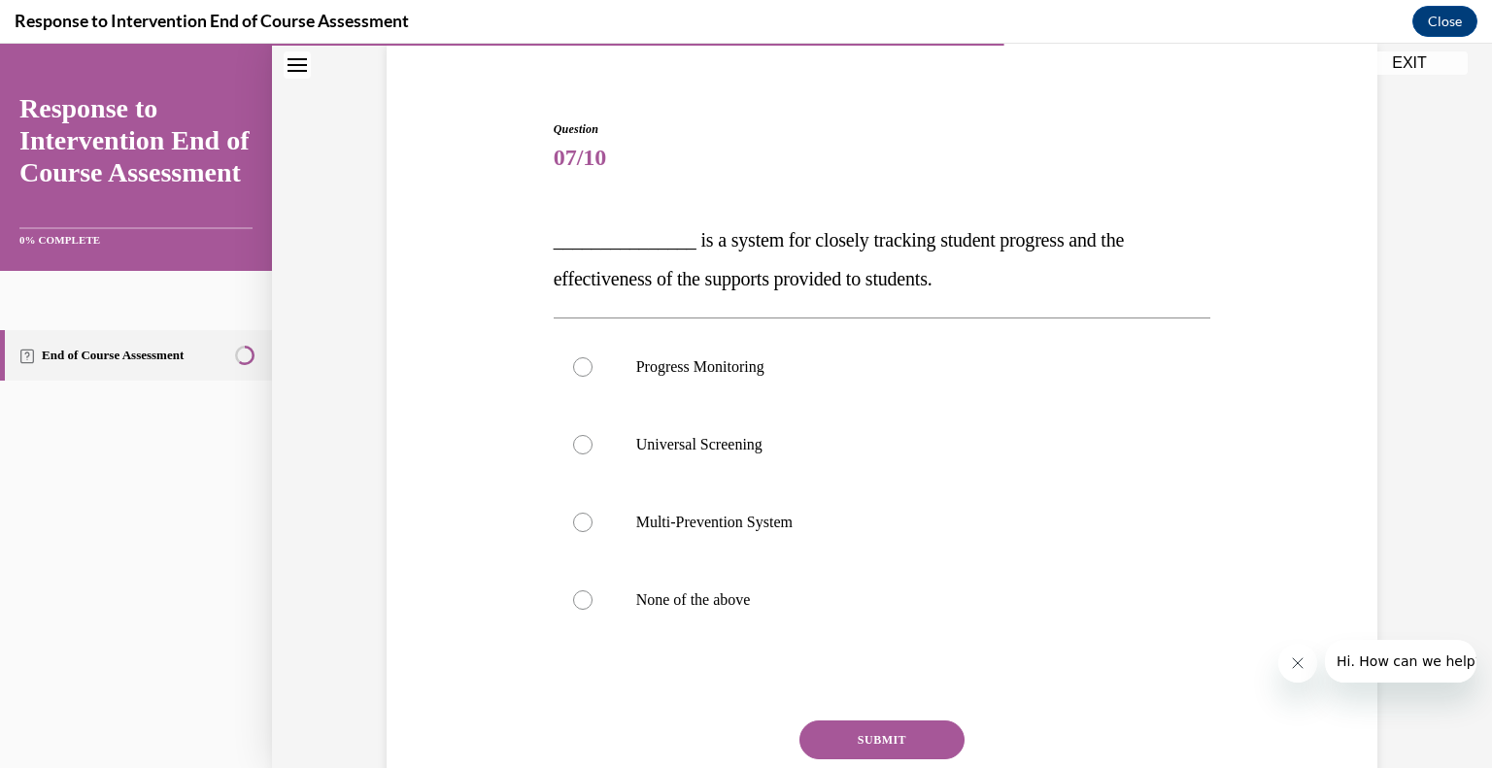
scroll to position [154, 0]
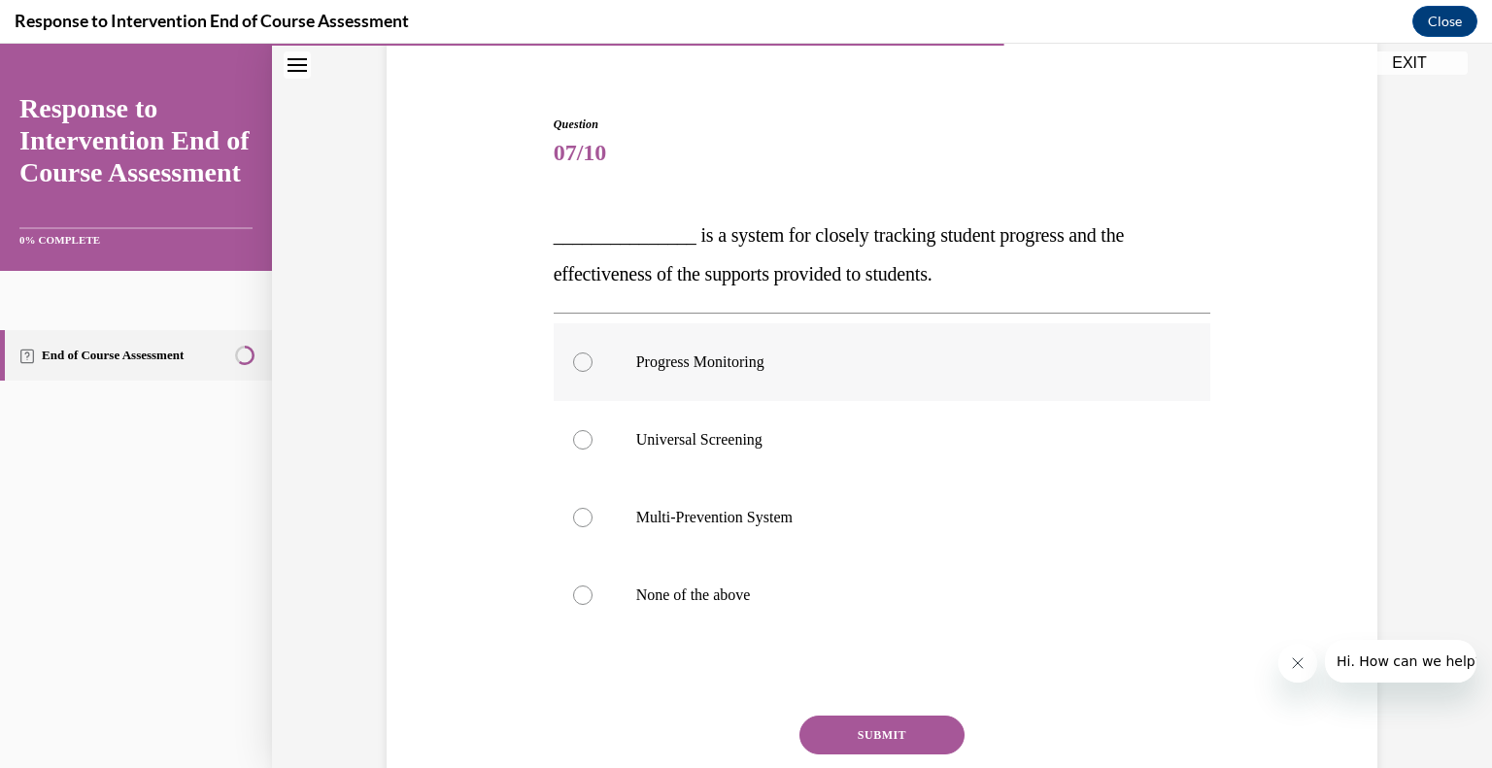
click at [684, 353] on p "Progress Monitoring" at bounding box center [899, 362] width 526 height 19
click at [592, 353] on input "Progress Monitoring" at bounding box center [582, 362] width 19 height 19
radio input "true"
click at [889, 738] on button "SUBMIT" at bounding box center [881, 735] width 165 height 39
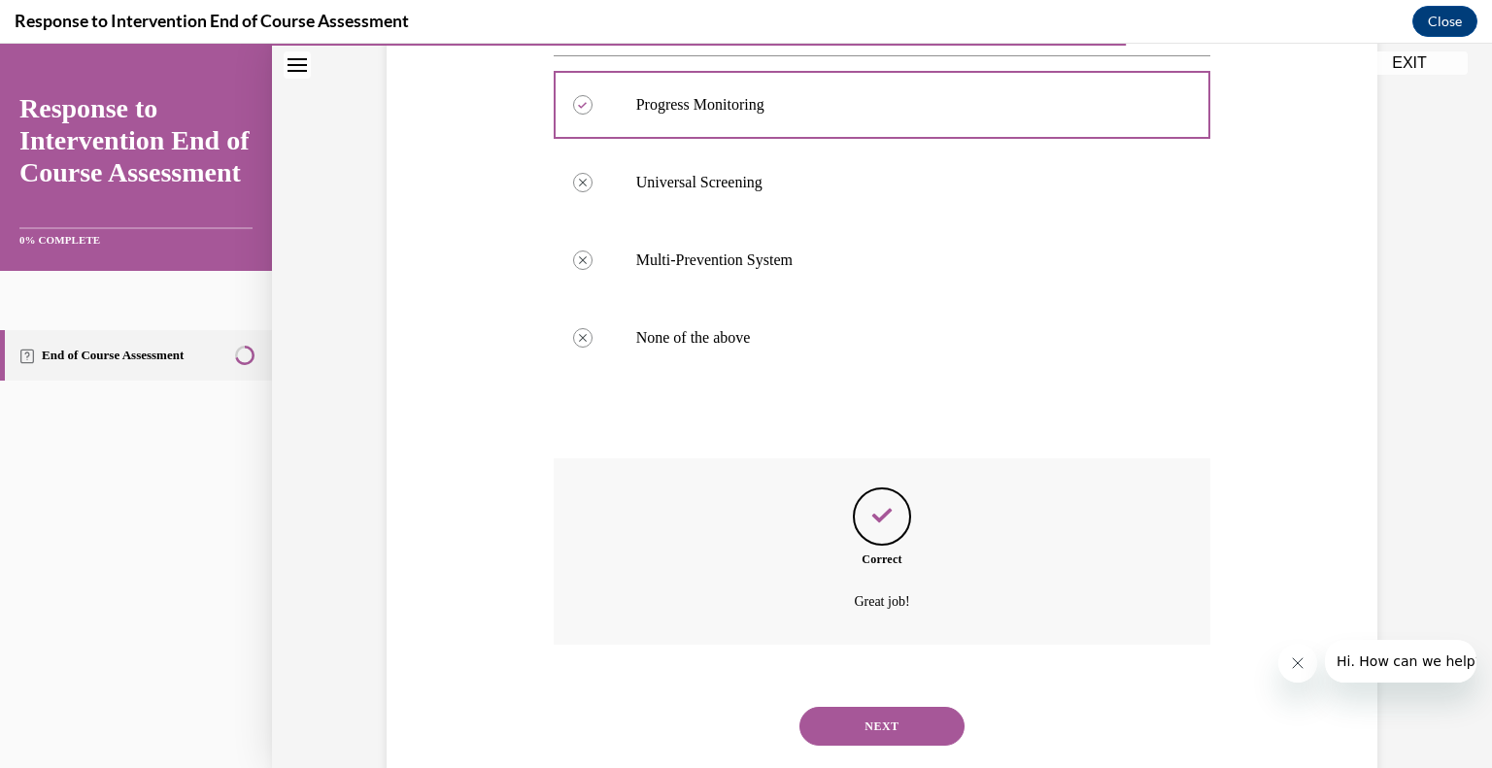
scroll to position [456, 0]
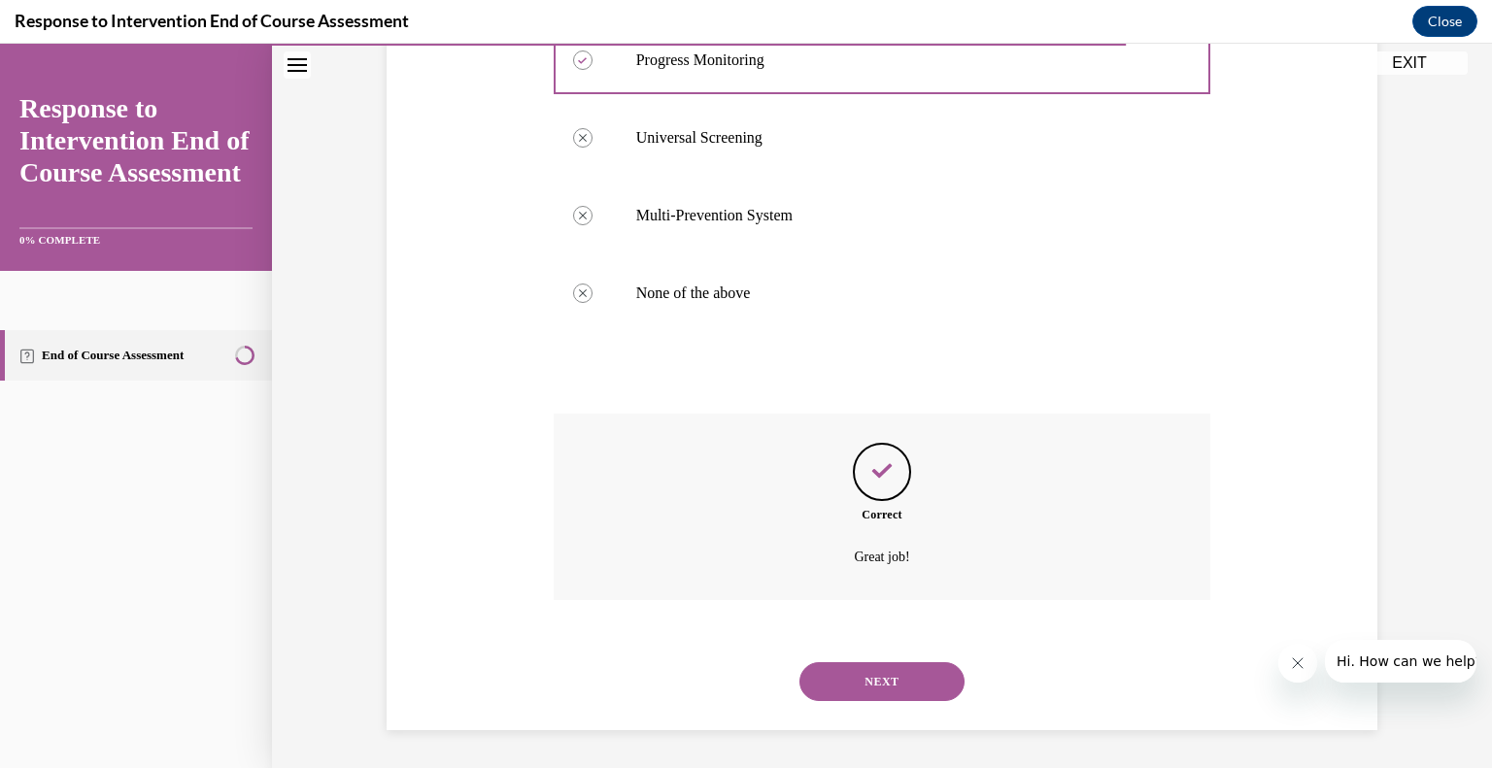
click at [861, 659] on div "NEXT" at bounding box center [883, 682] width 658 height 78
click at [847, 691] on button "NEXT" at bounding box center [881, 681] width 165 height 39
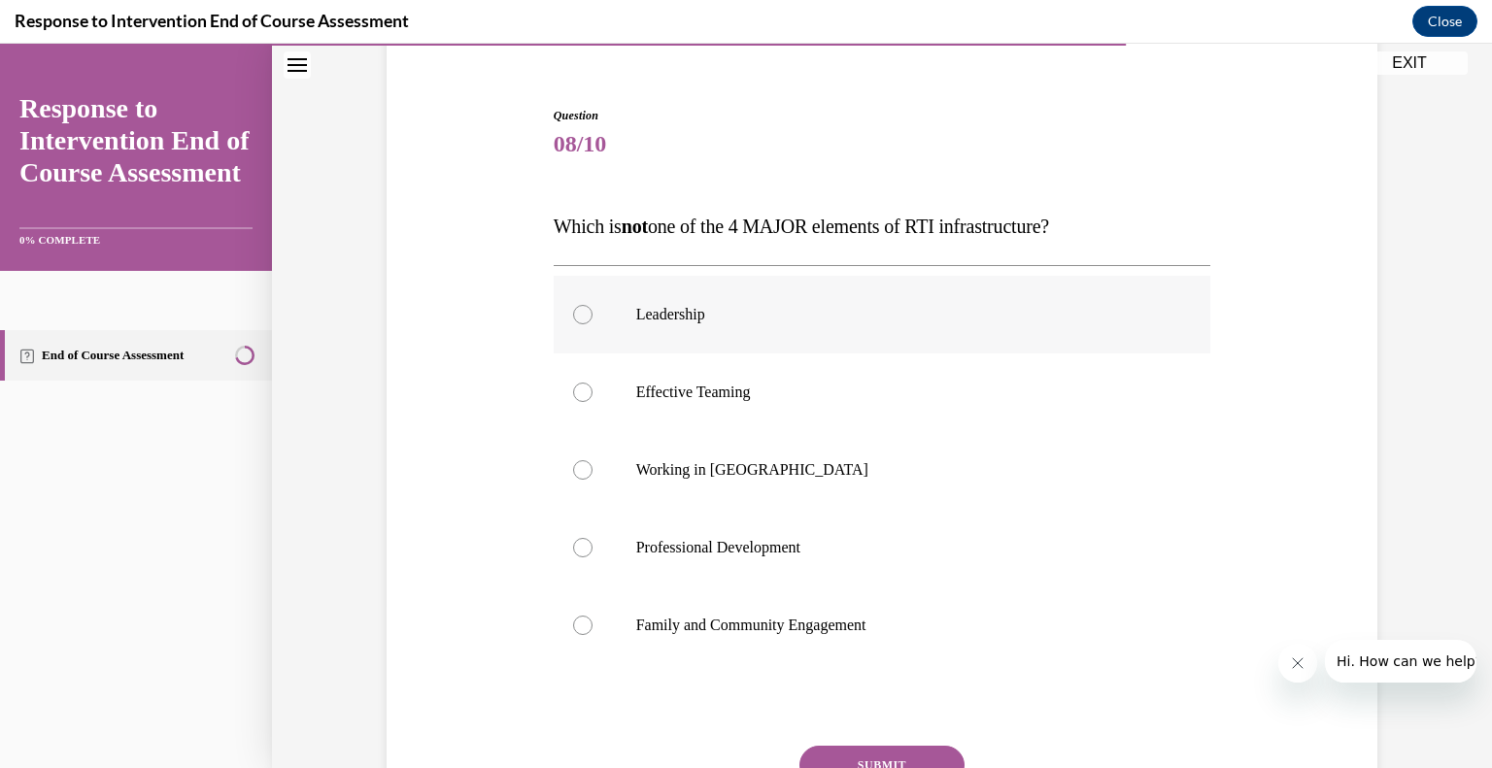
scroll to position [165, 0]
click at [707, 464] on p "Working in Silos" at bounding box center [899, 467] width 526 height 19
click at [592, 464] on input "Working in Silos" at bounding box center [582, 467] width 19 height 19
radio input "true"
click at [841, 745] on button "SUBMIT" at bounding box center [881, 763] width 165 height 39
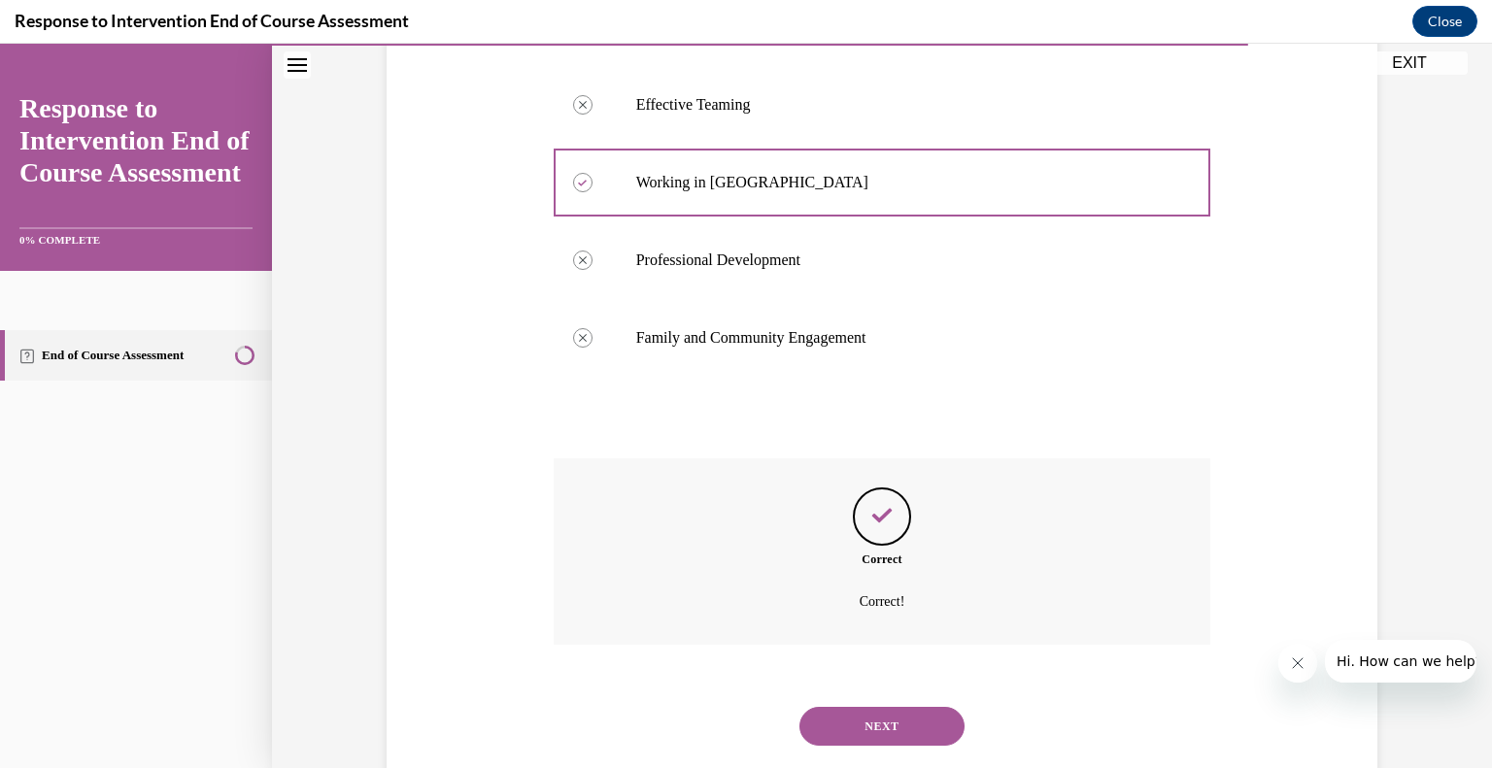
scroll to position [495, 0]
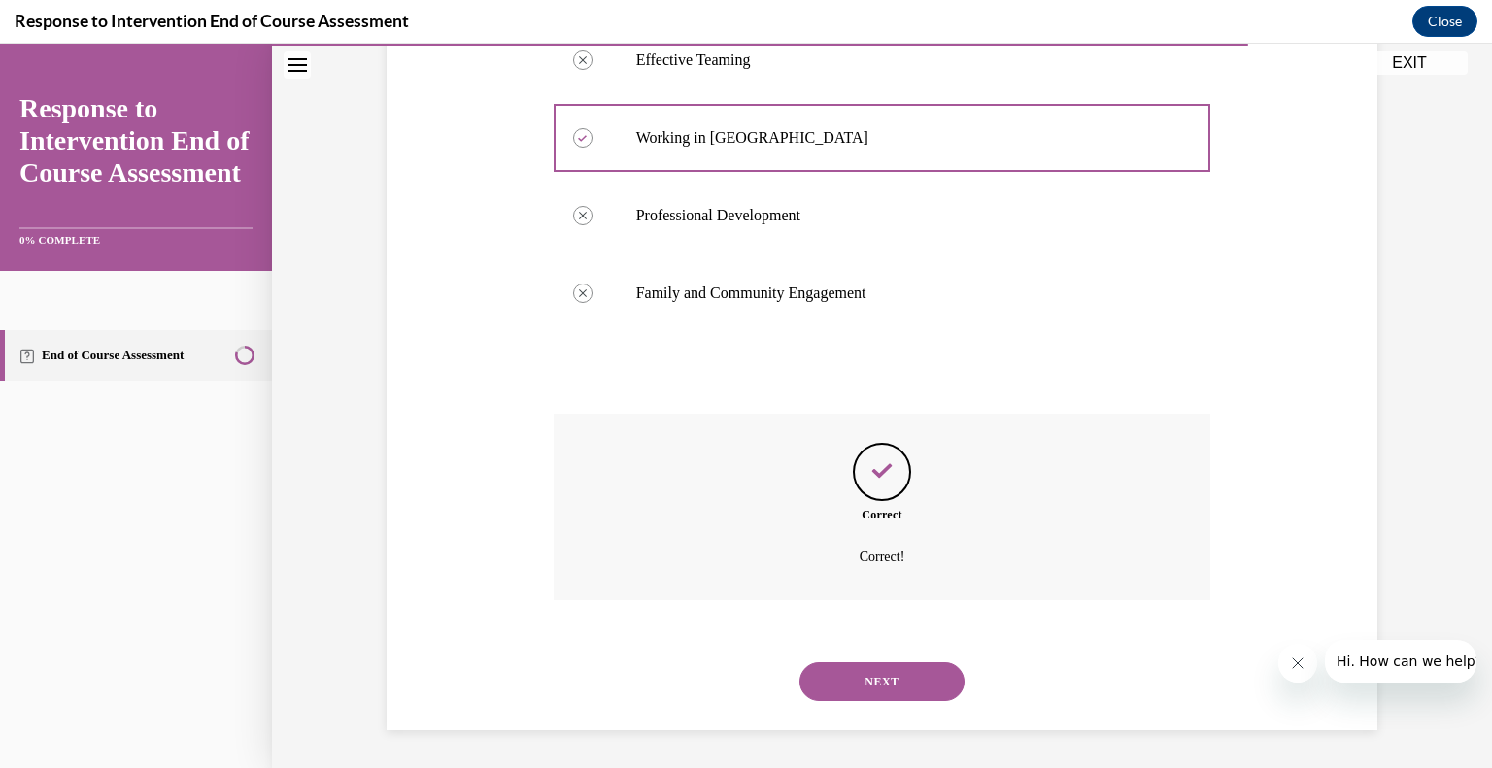
click at [874, 679] on button "NEXT" at bounding box center [881, 681] width 165 height 39
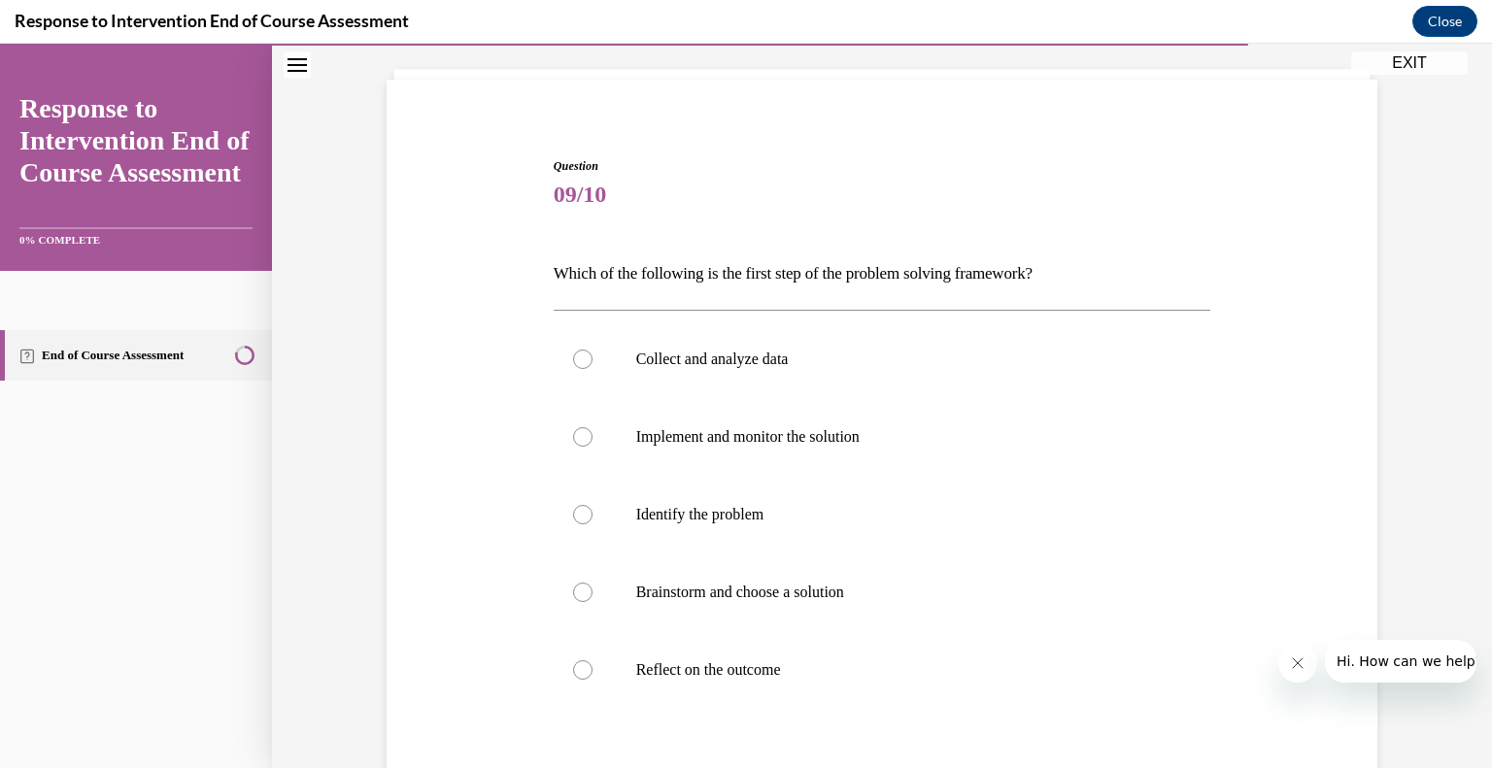
scroll to position [115, 0]
click at [665, 511] on p "Identify the problem" at bounding box center [899, 512] width 526 height 19
click at [592, 511] on input "Identify the problem" at bounding box center [582, 512] width 19 height 19
radio input "true"
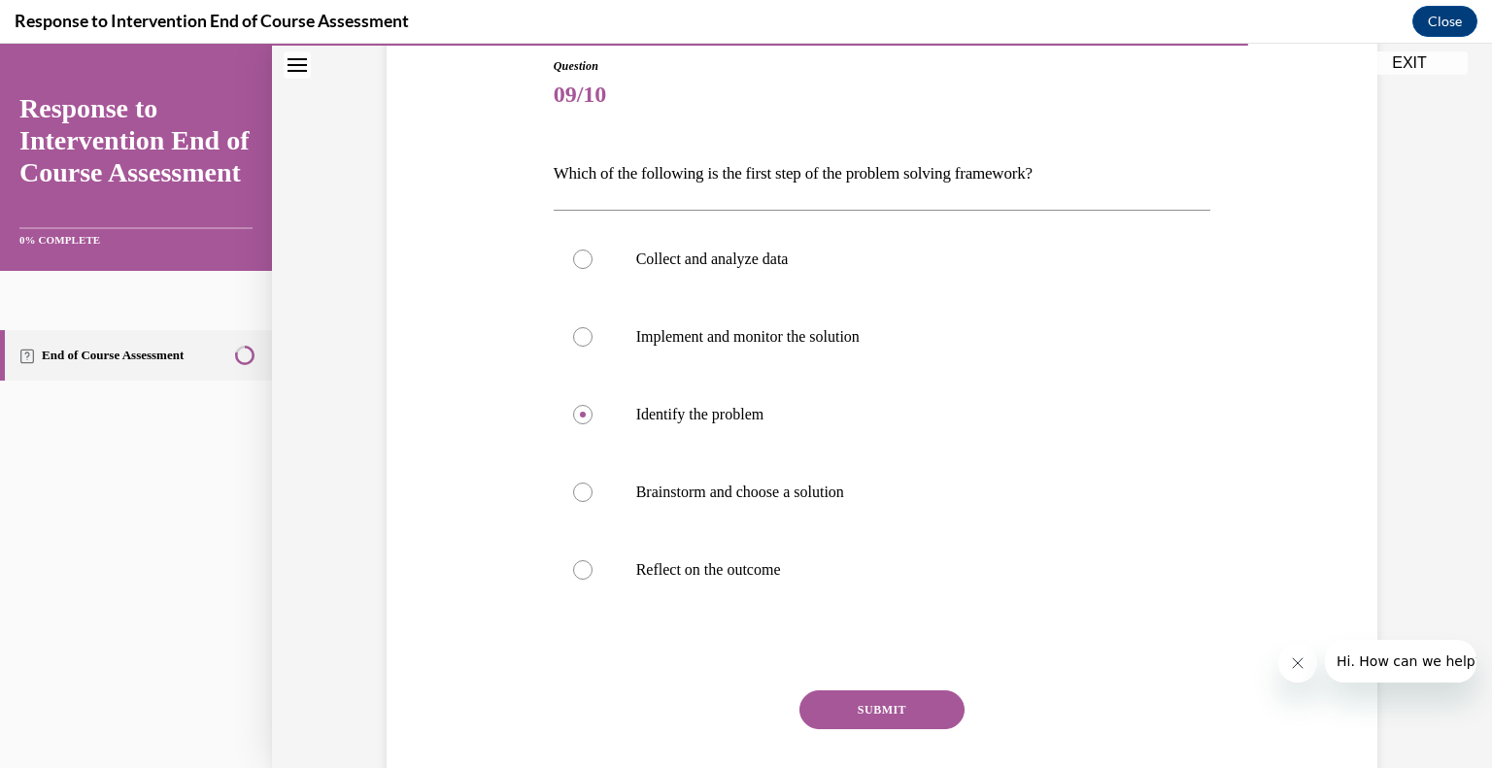
click at [837, 703] on button "SUBMIT" at bounding box center [881, 710] width 165 height 39
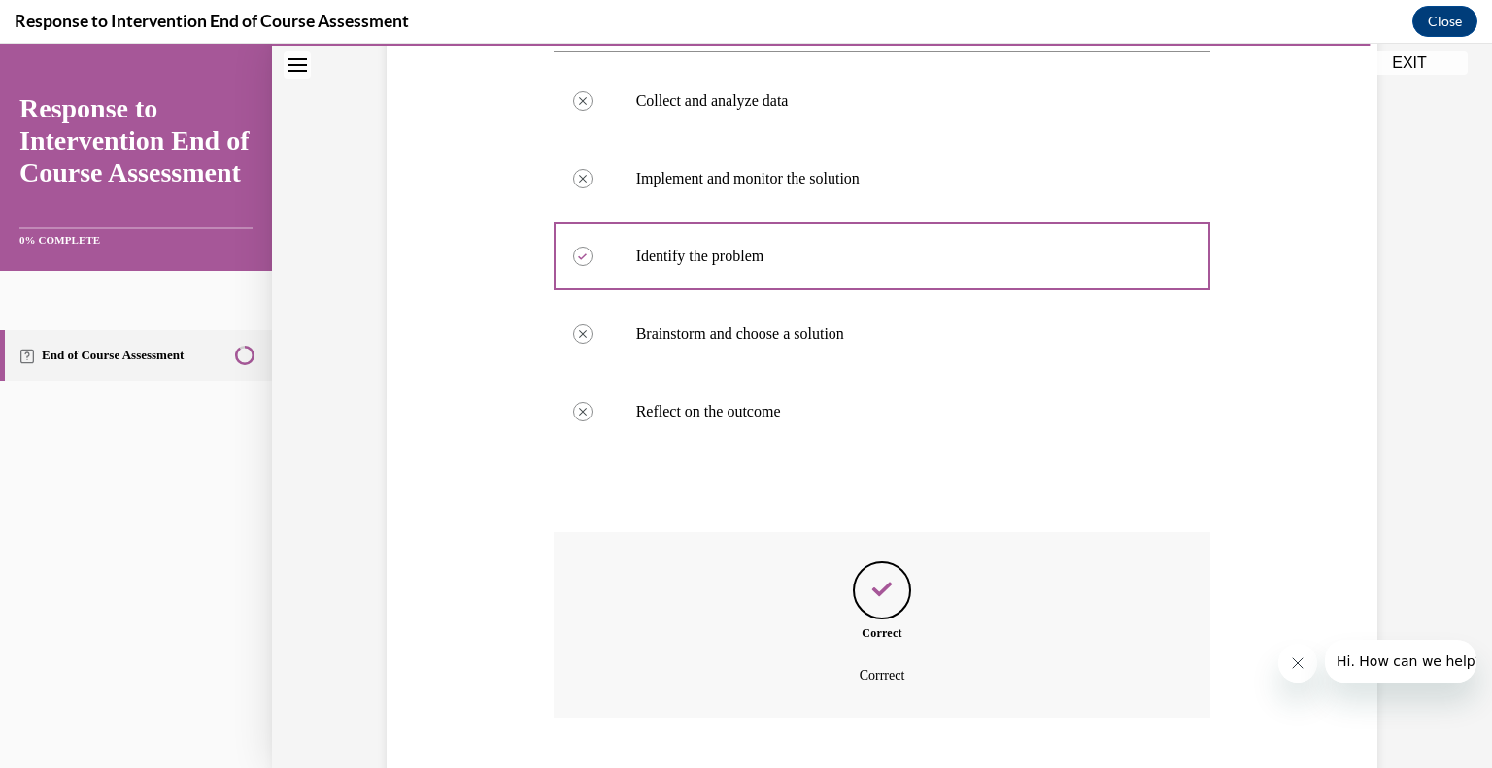
scroll to position [490, 0]
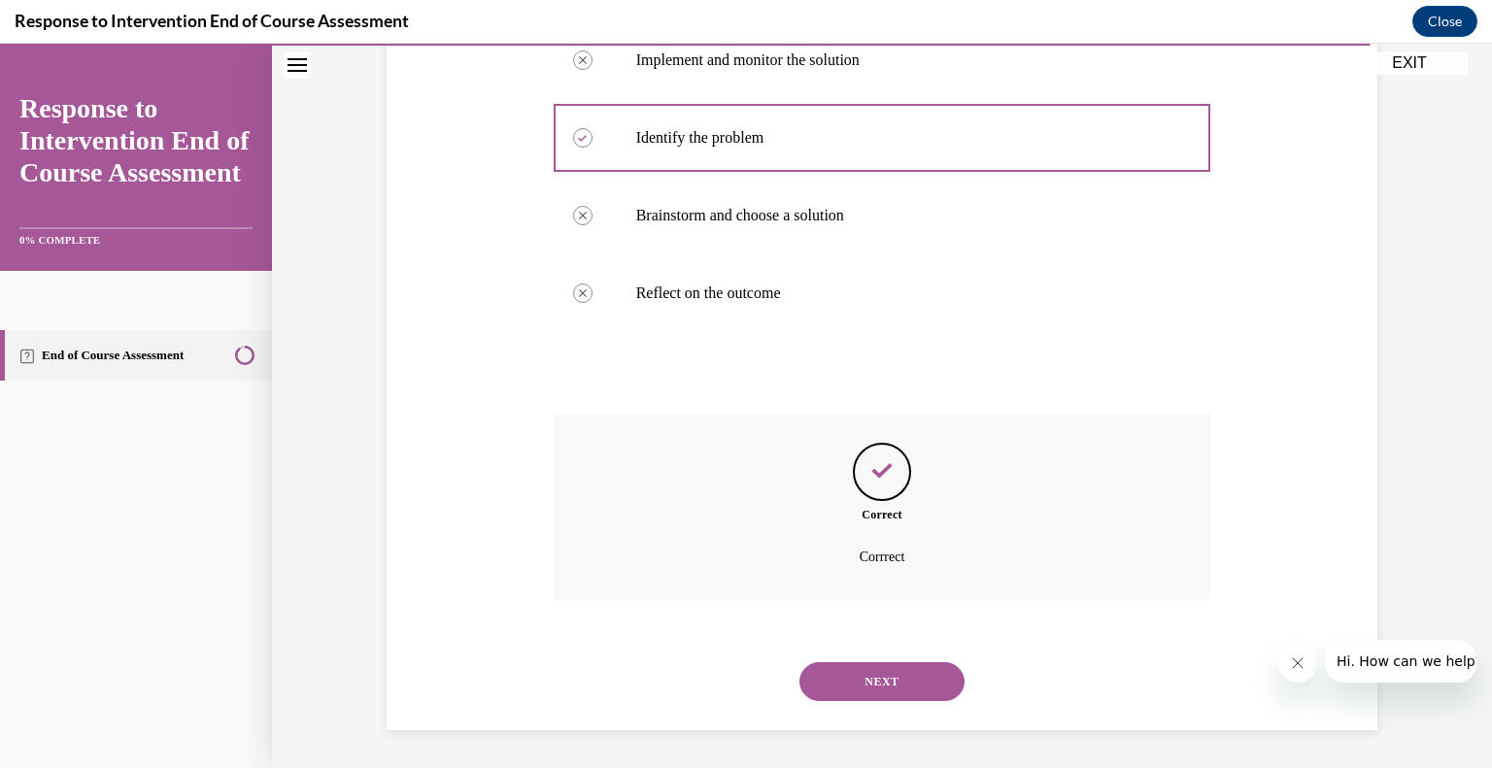
click at [837, 703] on div "NEXT" at bounding box center [883, 682] width 658 height 78
click at [824, 691] on button "NEXT" at bounding box center [881, 681] width 165 height 39
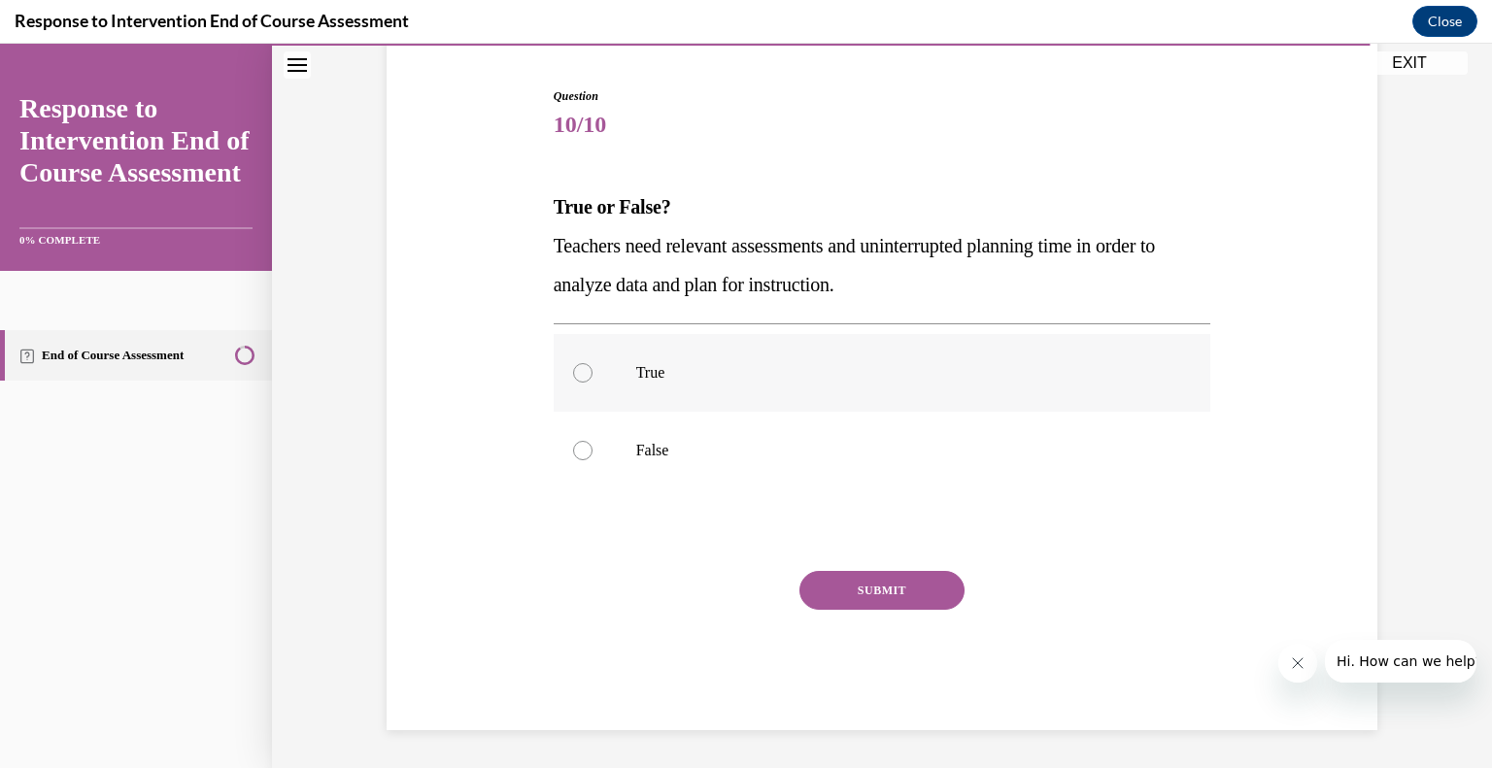
click at [890, 386] on label "True" at bounding box center [883, 373] width 658 height 78
click at [592, 383] on input "True" at bounding box center [582, 372] width 19 height 19
radio input "true"
click at [880, 571] on button "SUBMIT" at bounding box center [881, 590] width 165 height 39
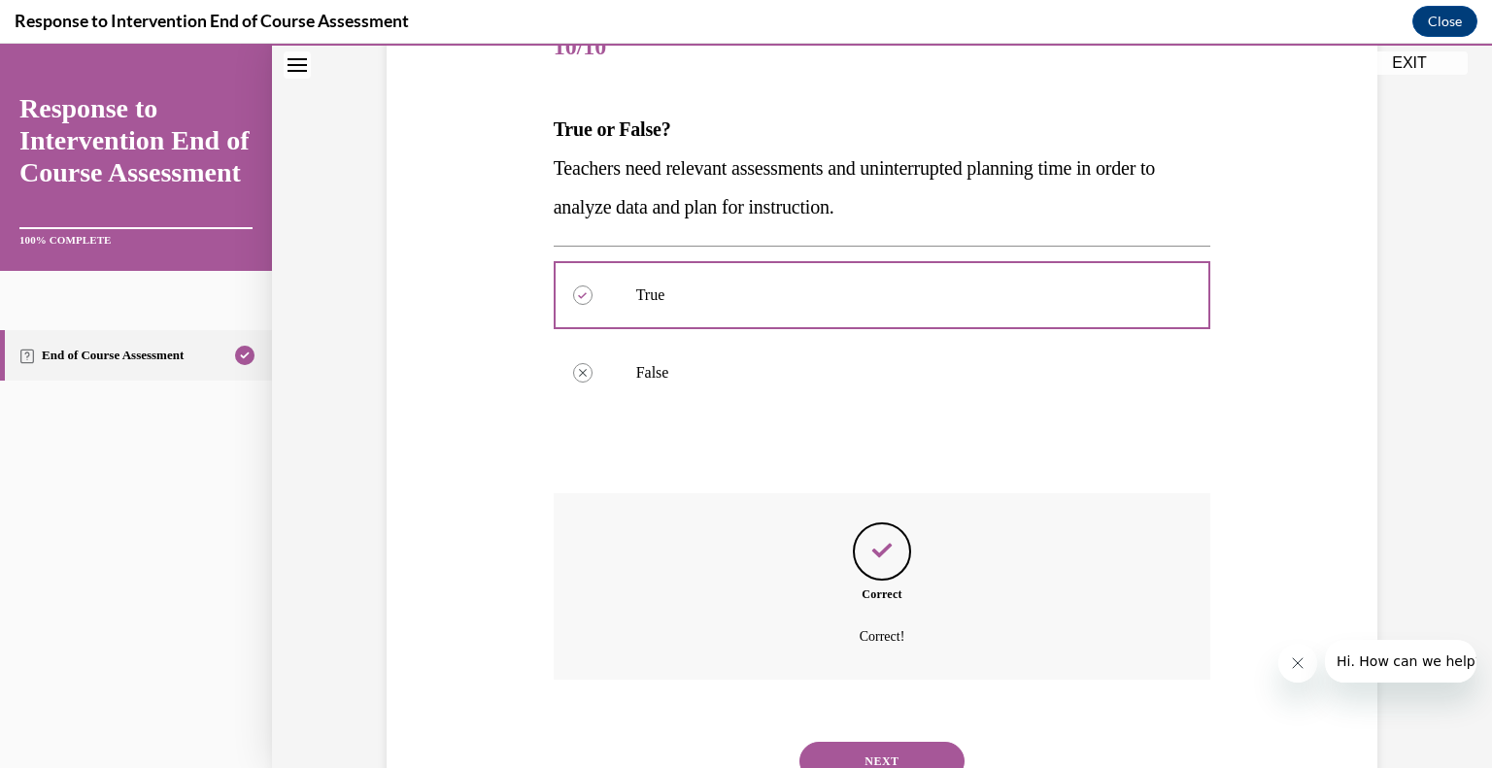
scroll to position [340, 0]
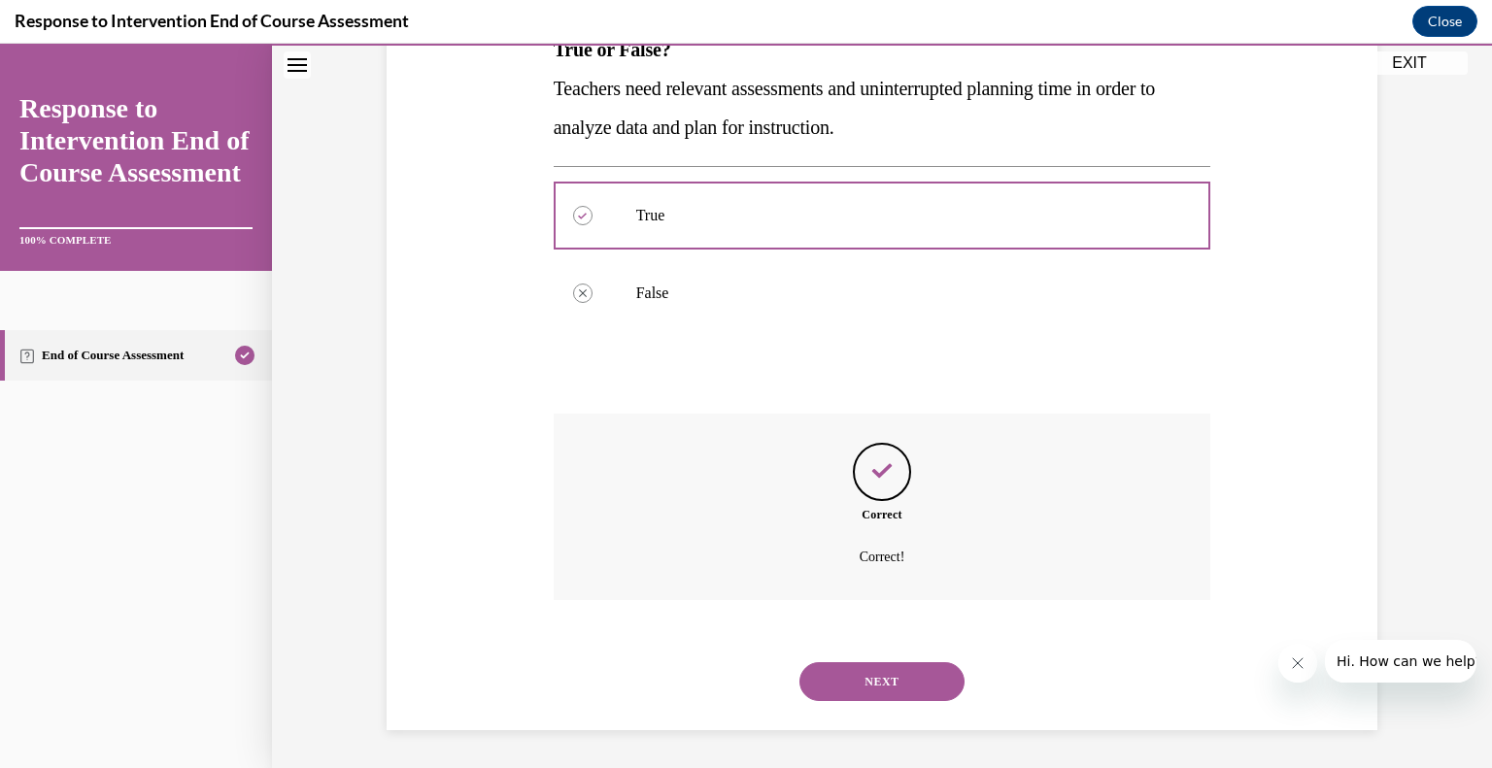
click at [862, 694] on button "NEXT" at bounding box center [881, 681] width 165 height 39
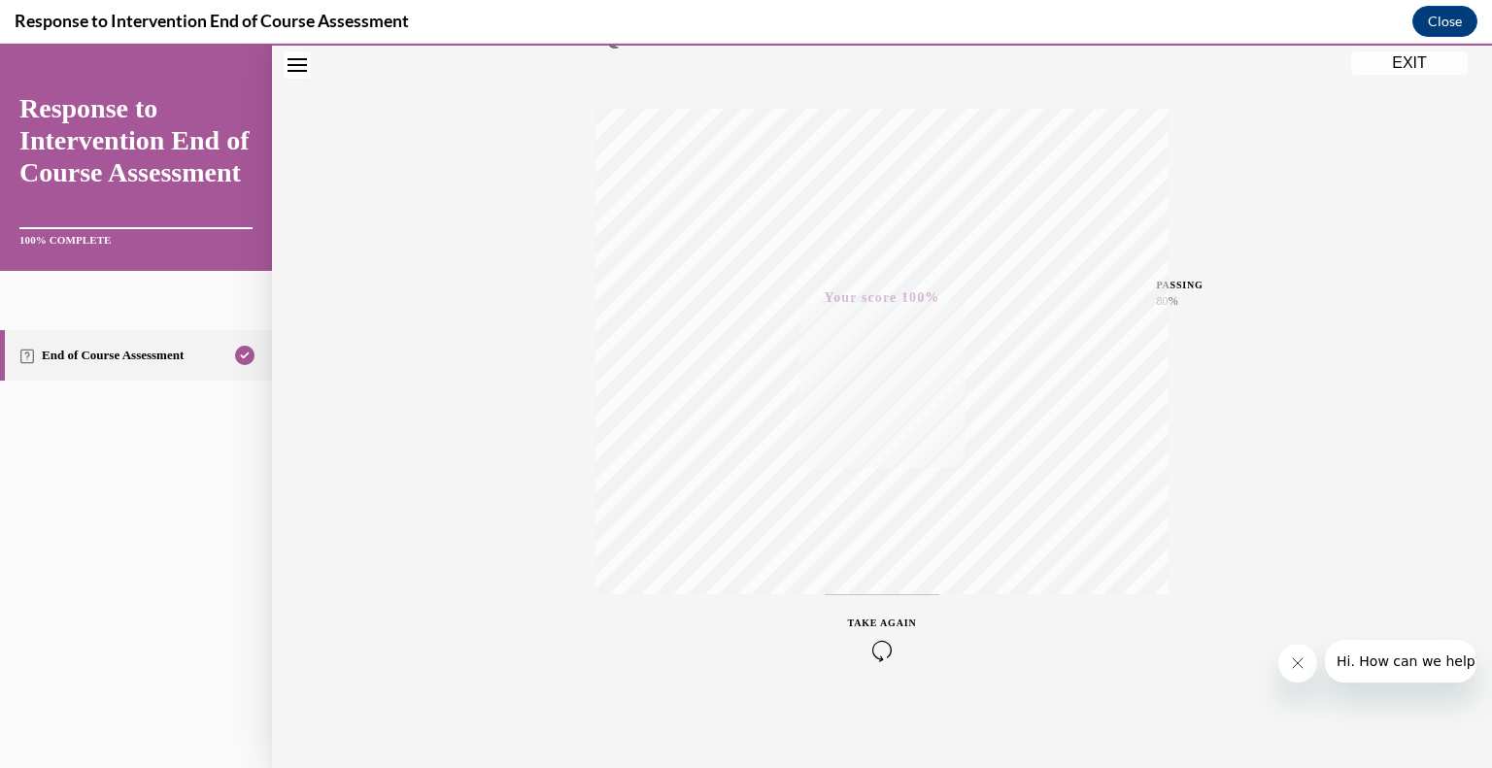
scroll to position [0, 0]
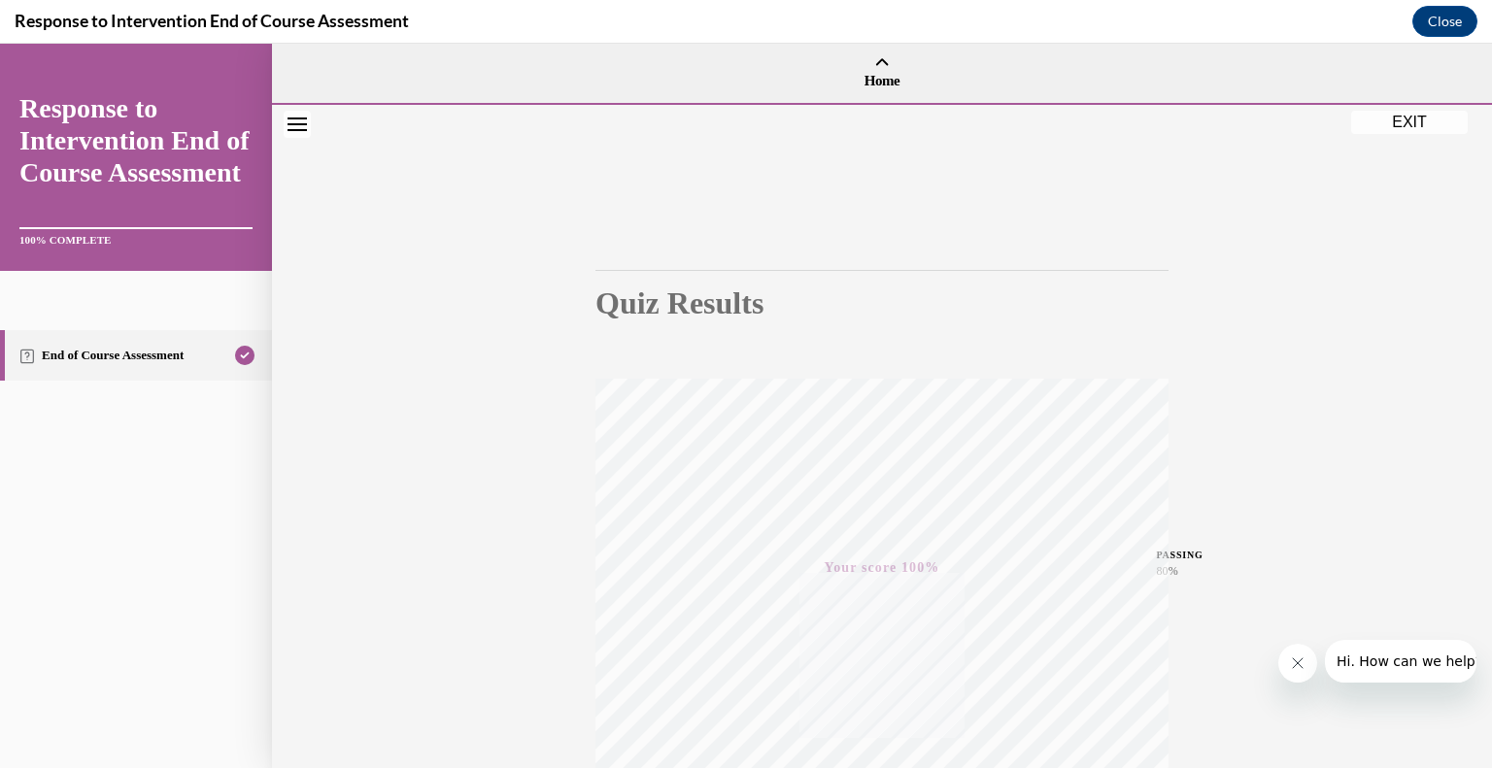
click at [1407, 130] on button "EXIT" at bounding box center [1409, 122] width 117 height 23
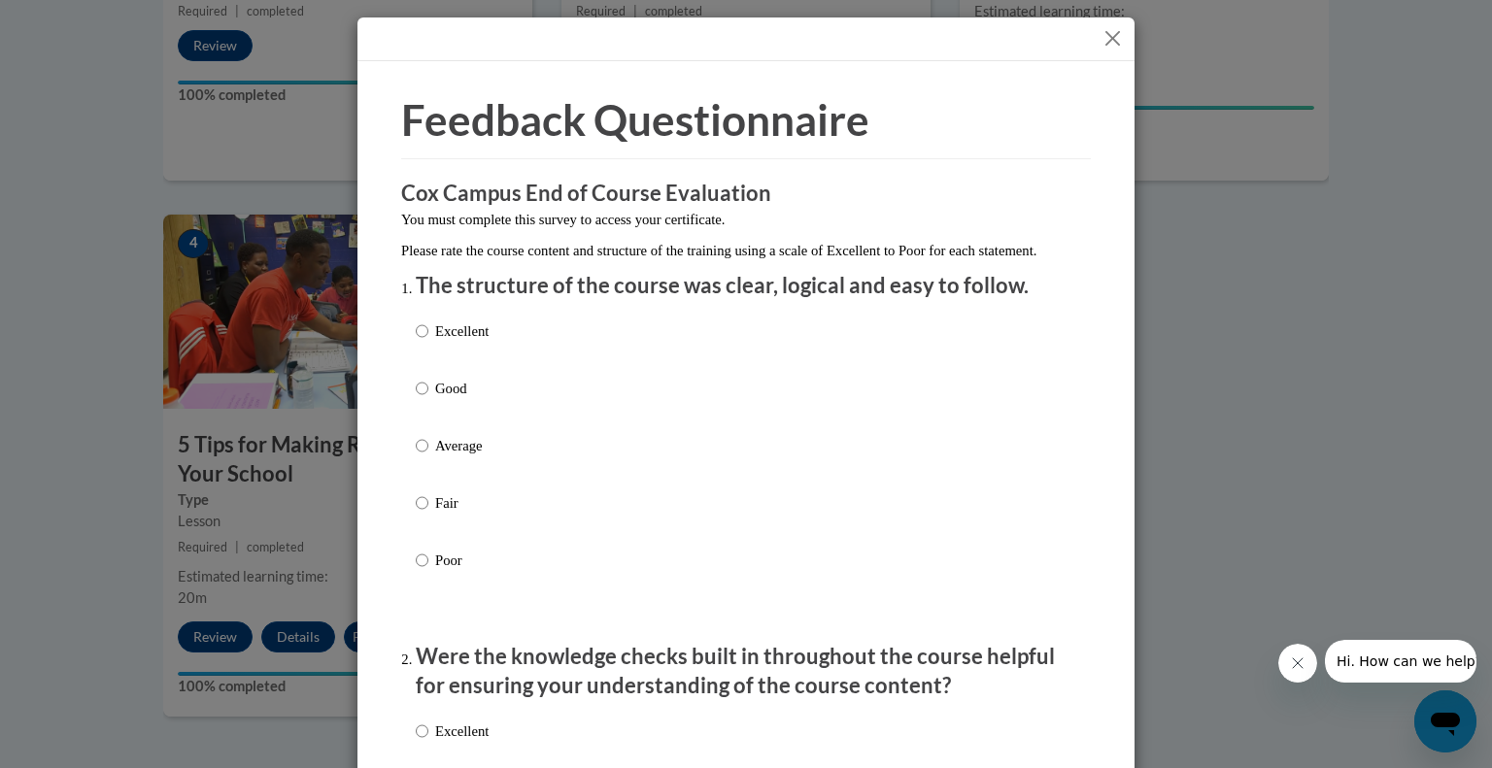
click at [435, 342] on p "Excellent" at bounding box center [461, 331] width 53 height 21
click at [428, 342] on input "Excellent" at bounding box center [422, 331] width 13 height 21
radio input "true"
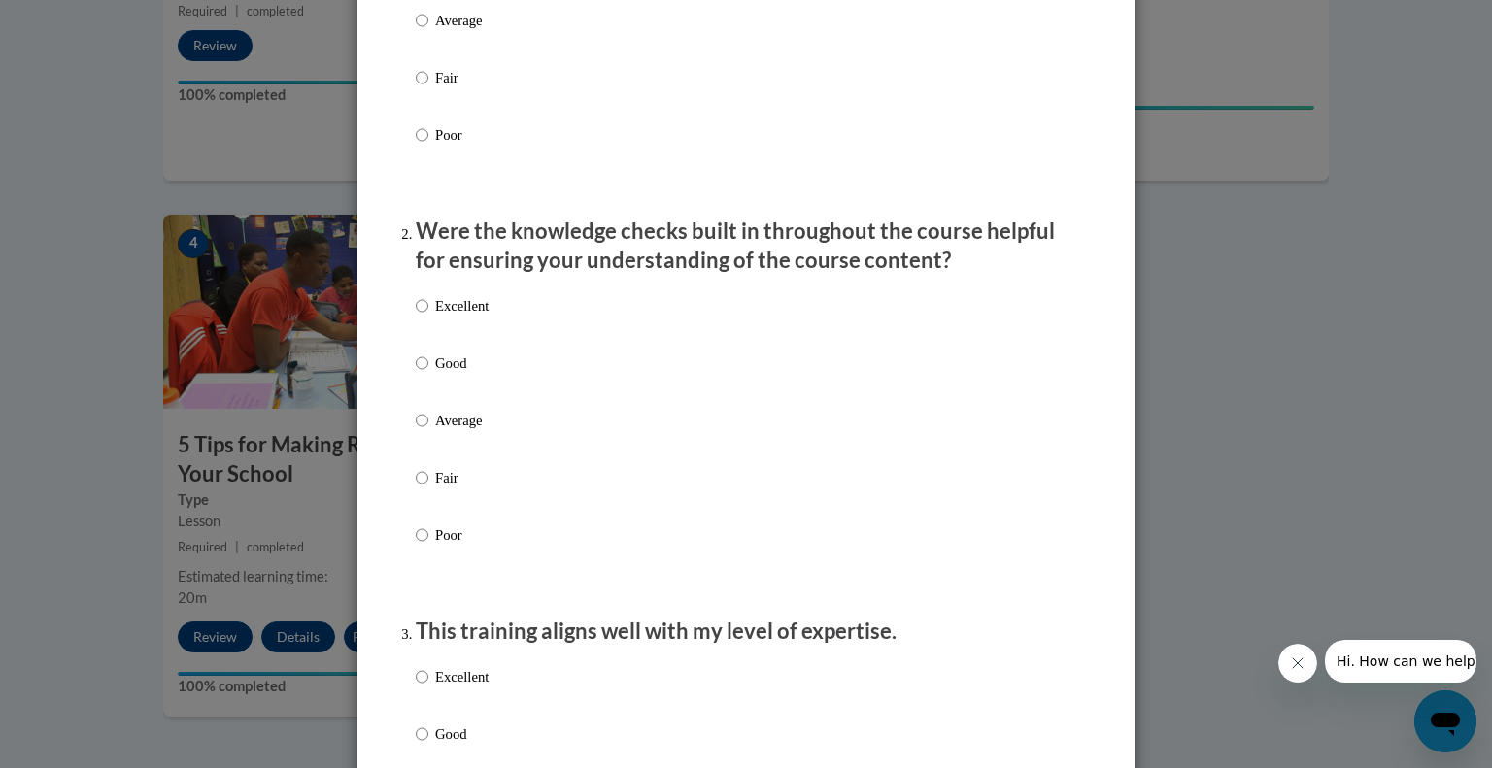
scroll to position [426, 0]
click at [416, 316] on input "Excellent" at bounding box center [422, 304] width 13 height 21
radio input "true"
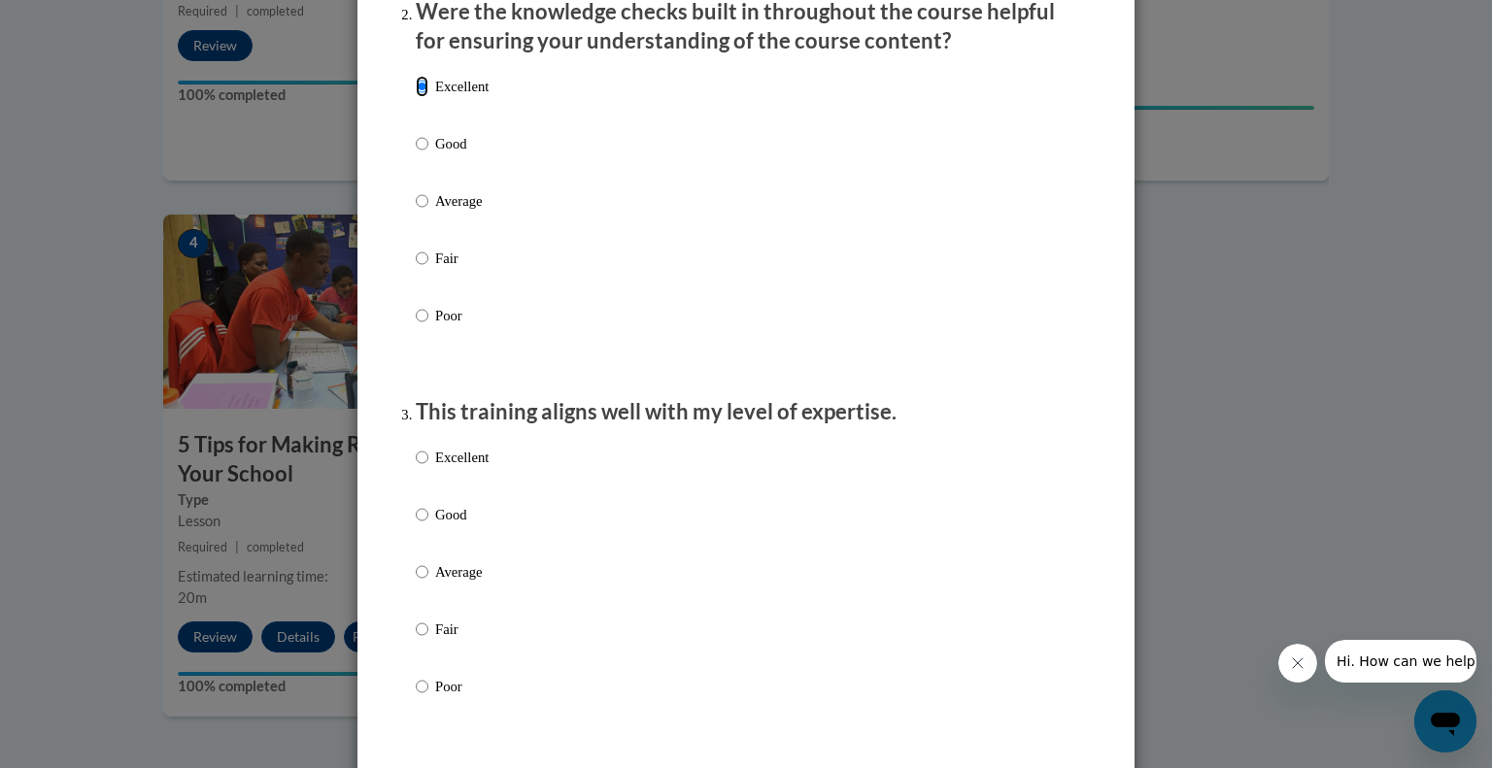
scroll to position [648, 0]
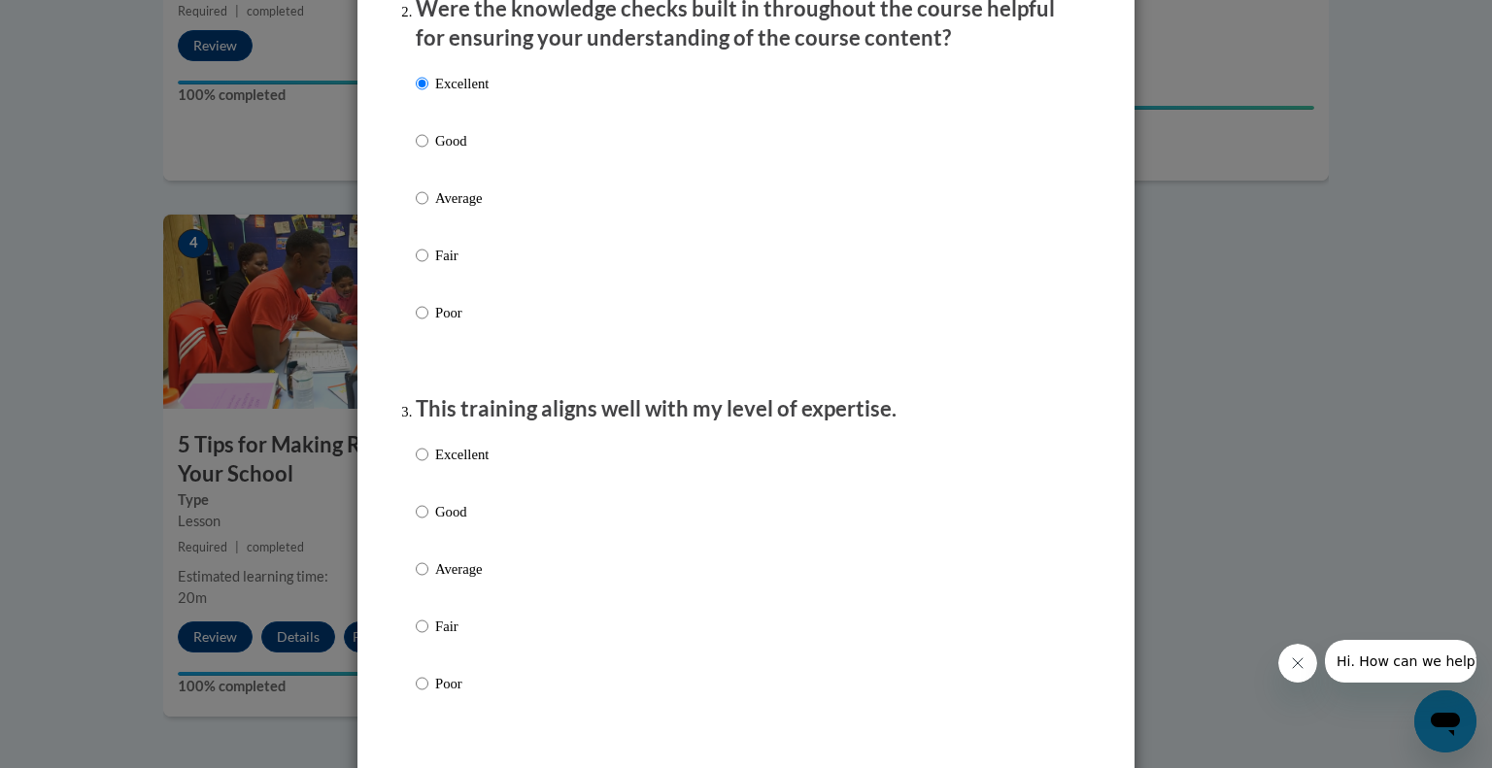
click at [431, 181] on label "Good" at bounding box center [452, 156] width 73 height 52
click at [428, 152] on input "Good" at bounding box center [422, 140] width 13 height 21
radio input "true"
click at [422, 493] on label "Excellent" at bounding box center [452, 470] width 73 height 52
click at [422, 465] on input "Excellent" at bounding box center [422, 454] width 13 height 21
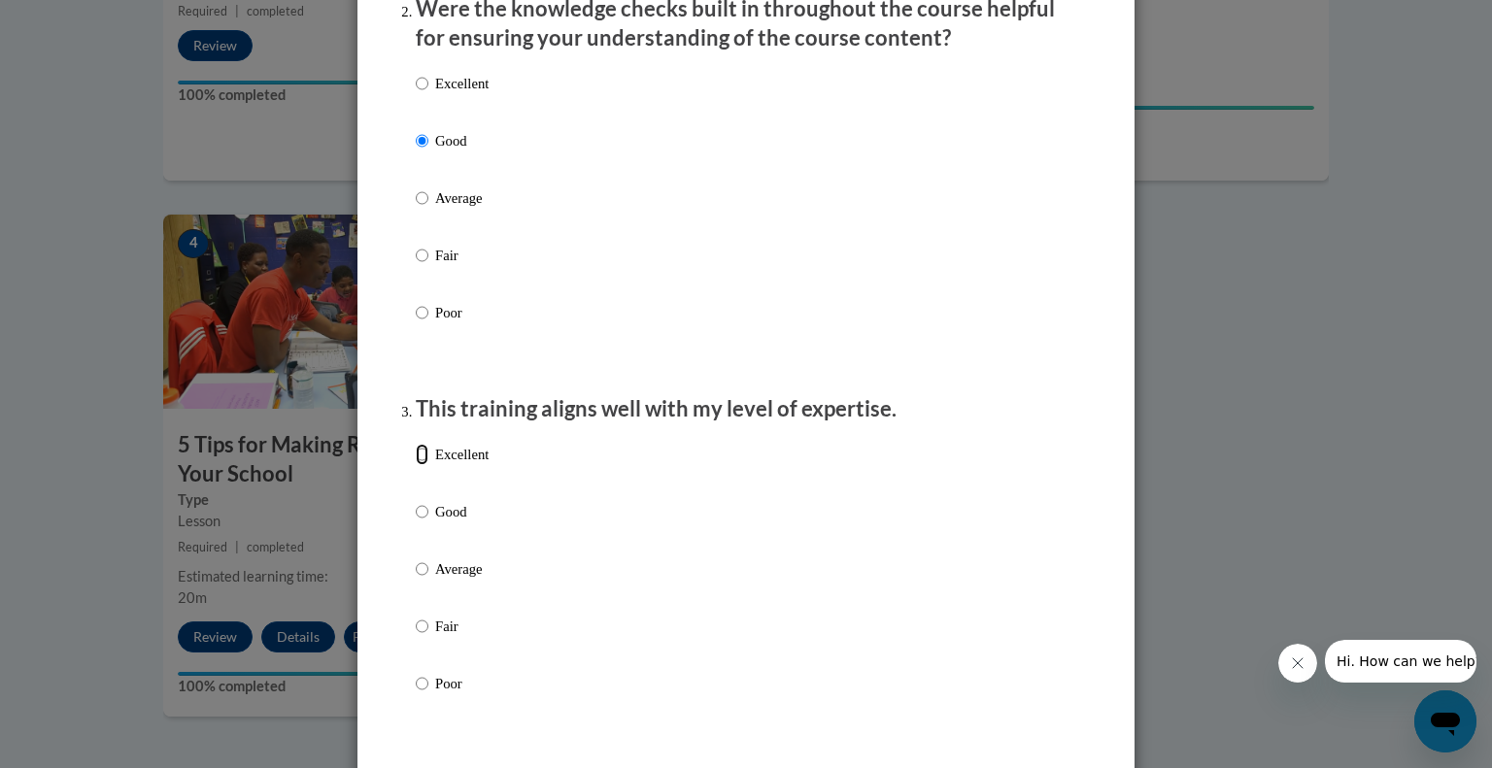
radio input "true"
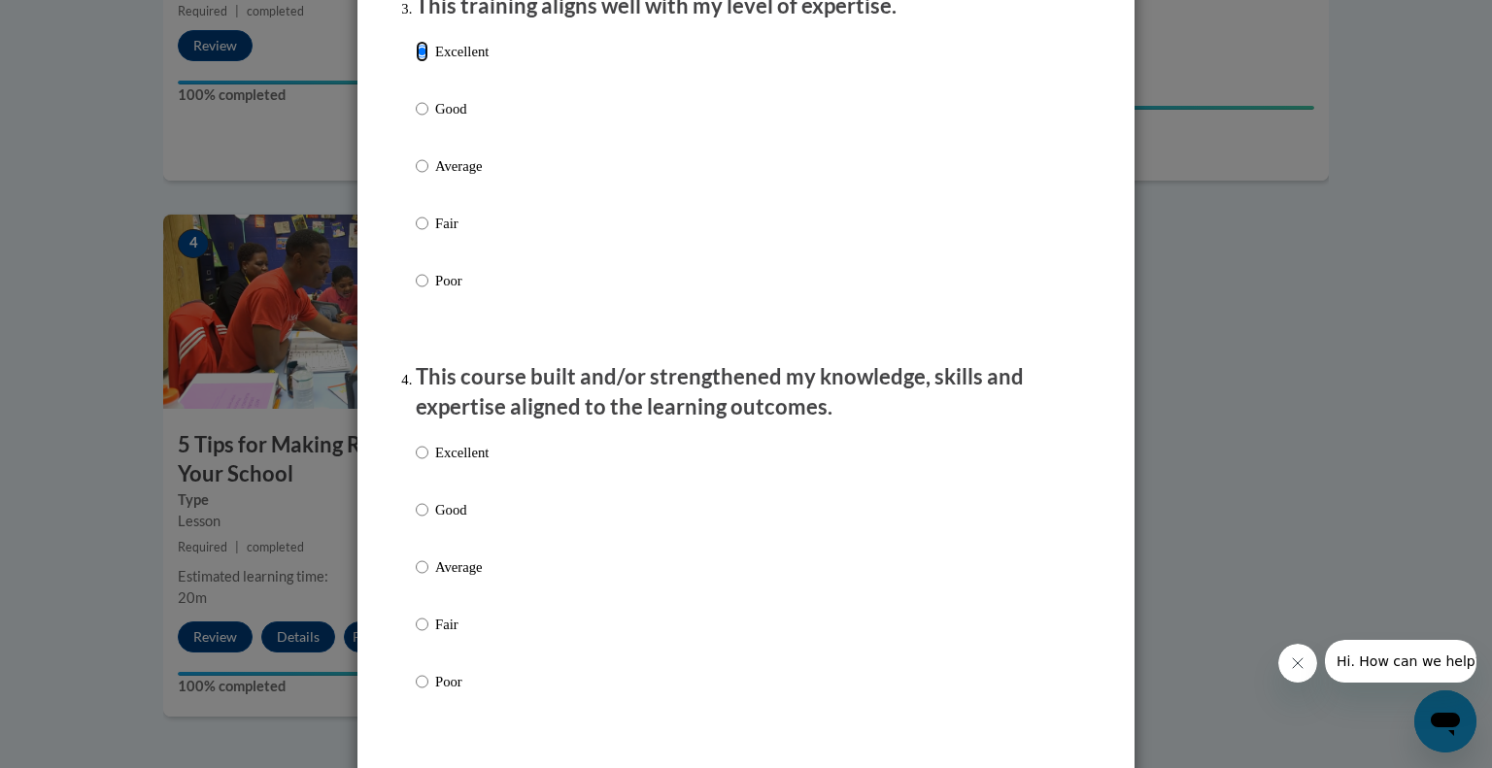
scroll to position [1052, 0]
click at [422, 493] on label "Excellent" at bounding box center [452, 467] width 73 height 52
click at [422, 462] on input "Excellent" at bounding box center [422, 451] width 13 height 21
radio input "true"
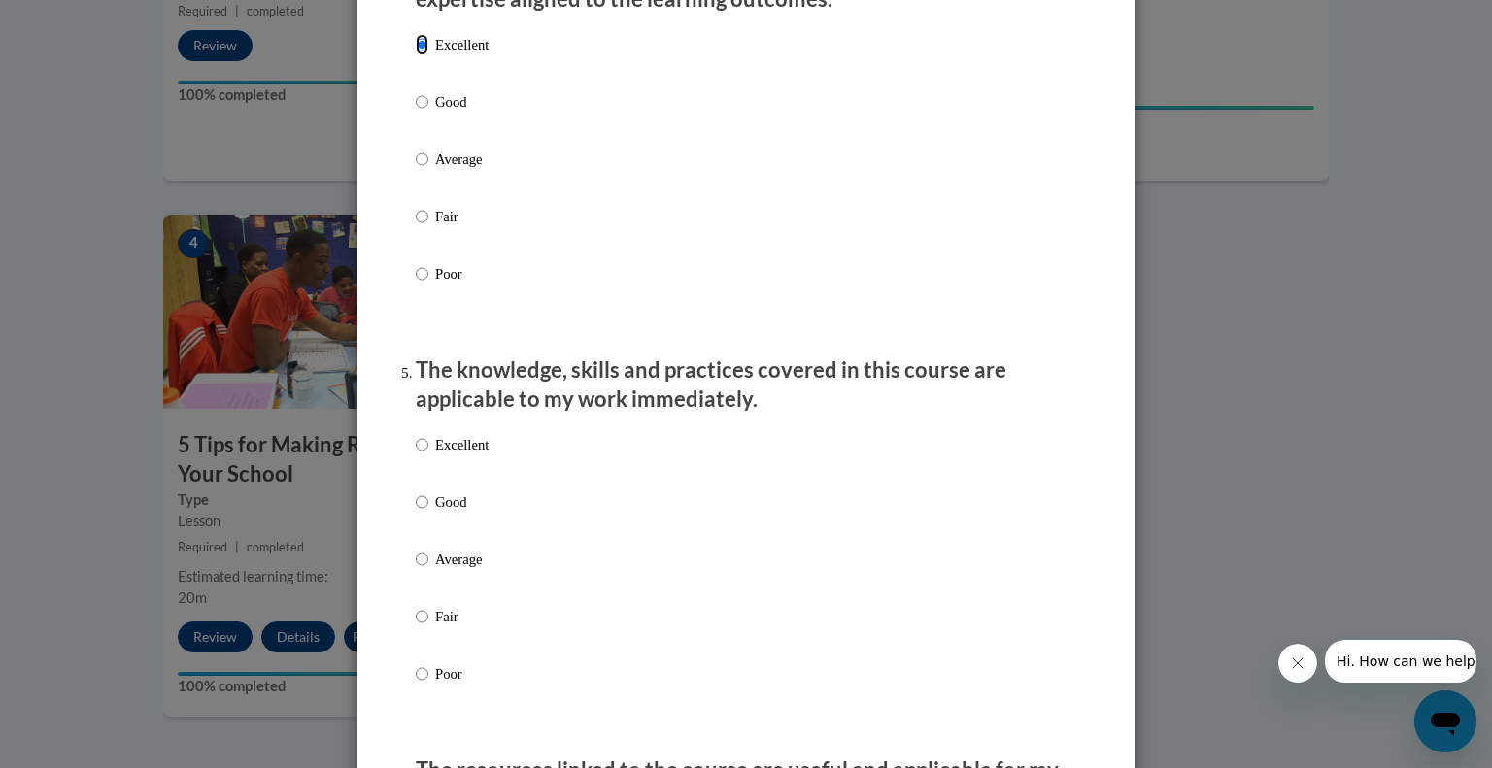
scroll to position [1465, 0]
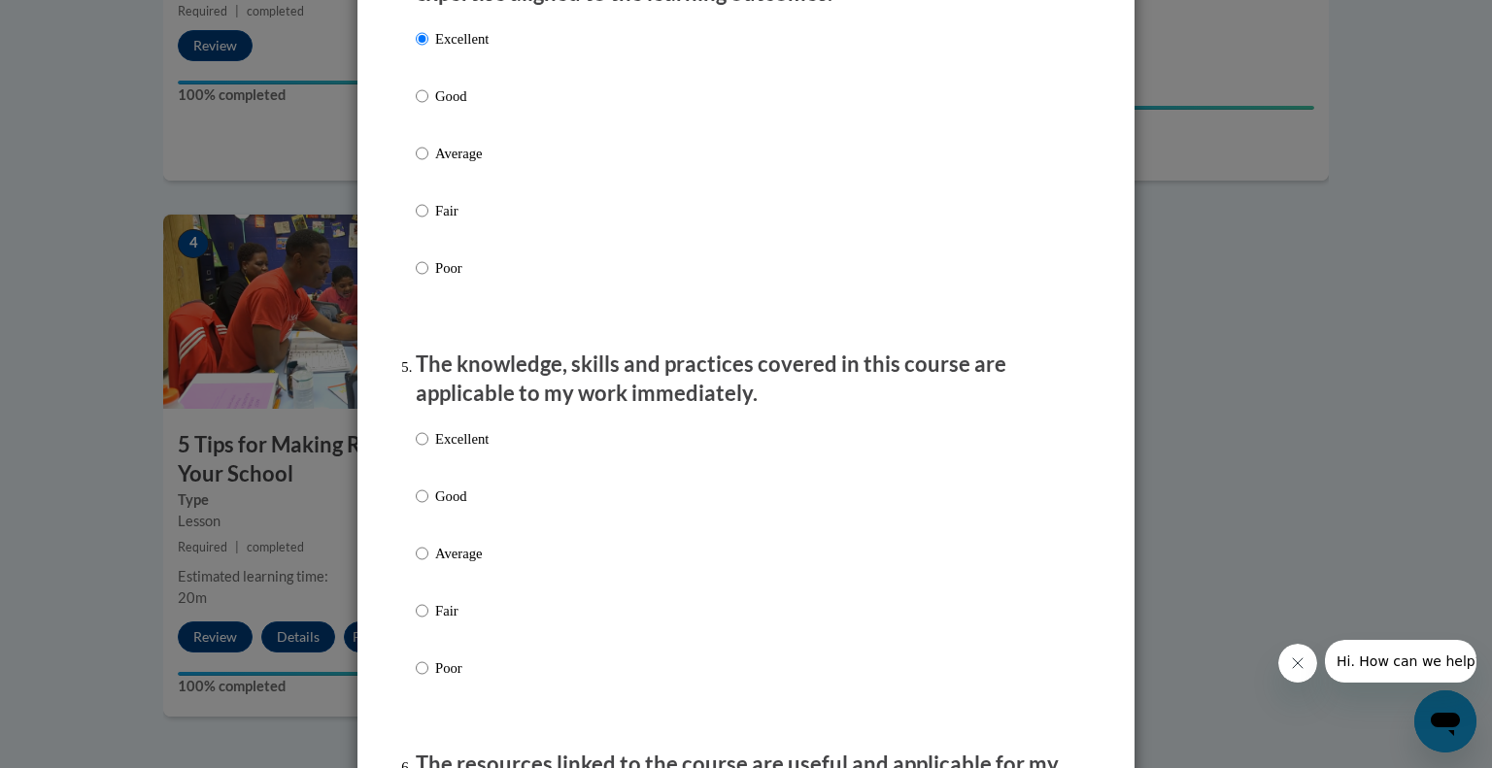
click at [422, 481] on label "Excellent" at bounding box center [452, 454] width 73 height 52
click at [422, 450] on input "Excellent" at bounding box center [422, 438] width 13 height 21
radio input "true"
click at [416, 507] on input "Good" at bounding box center [422, 496] width 13 height 21
radio input "true"
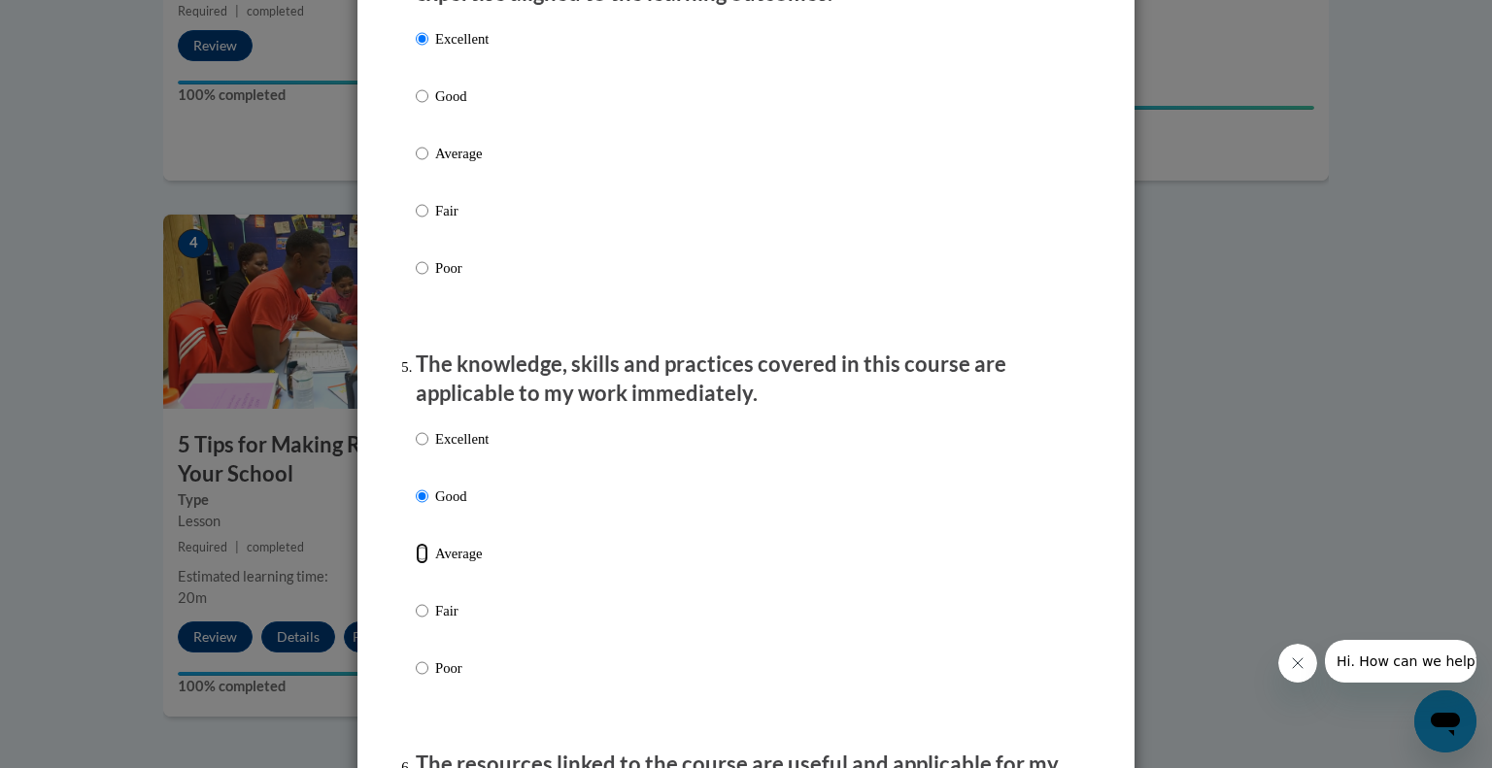
click at [417, 564] on input "Average" at bounding box center [422, 553] width 13 height 21
radio input "true"
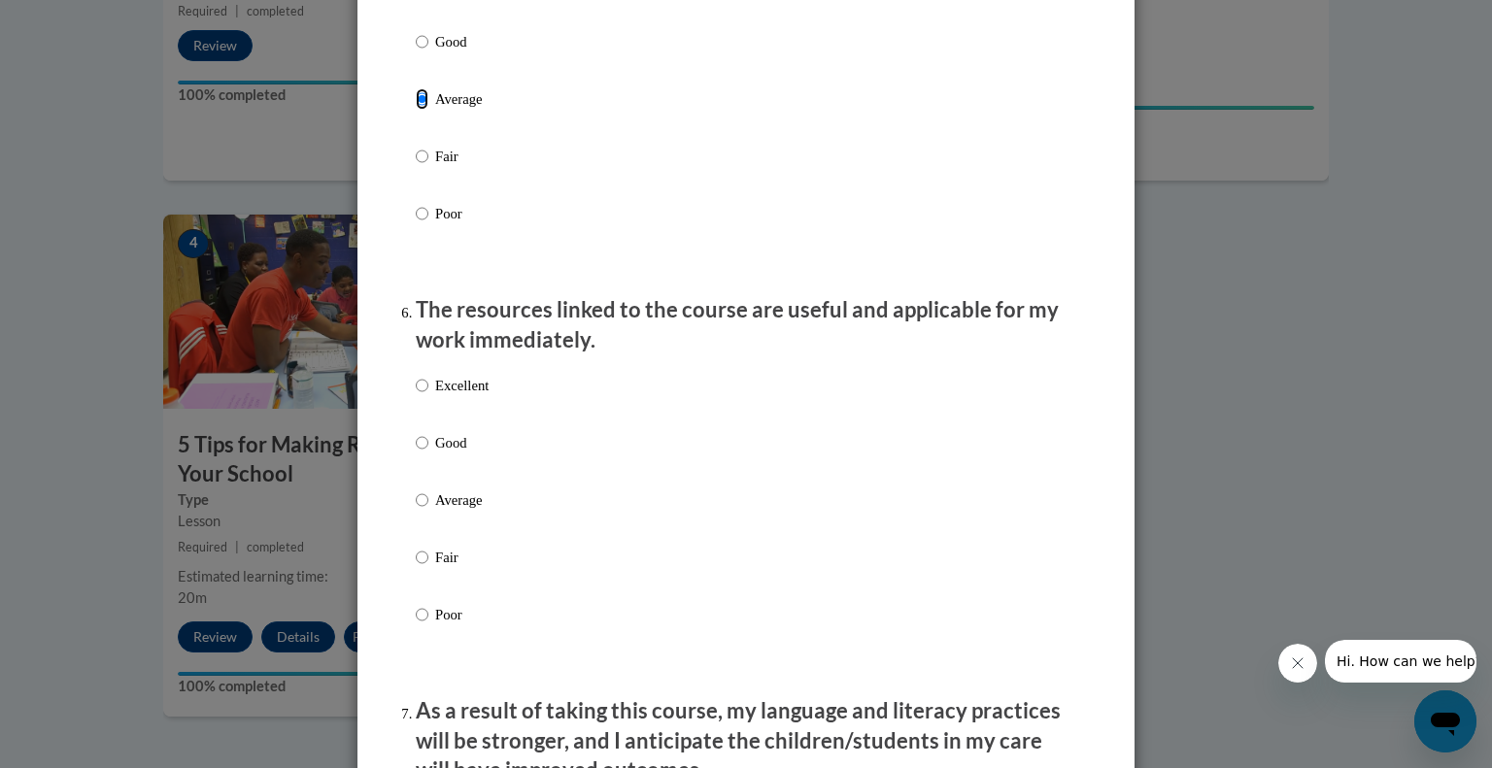
scroll to position [1919, 0]
click at [437, 511] on p "Average" at bounding box center [461, 500] width 53 height 21
click at [428, 511] on input "Average" at bounding box center [422, 500] width 13 height 21
radio input "true"
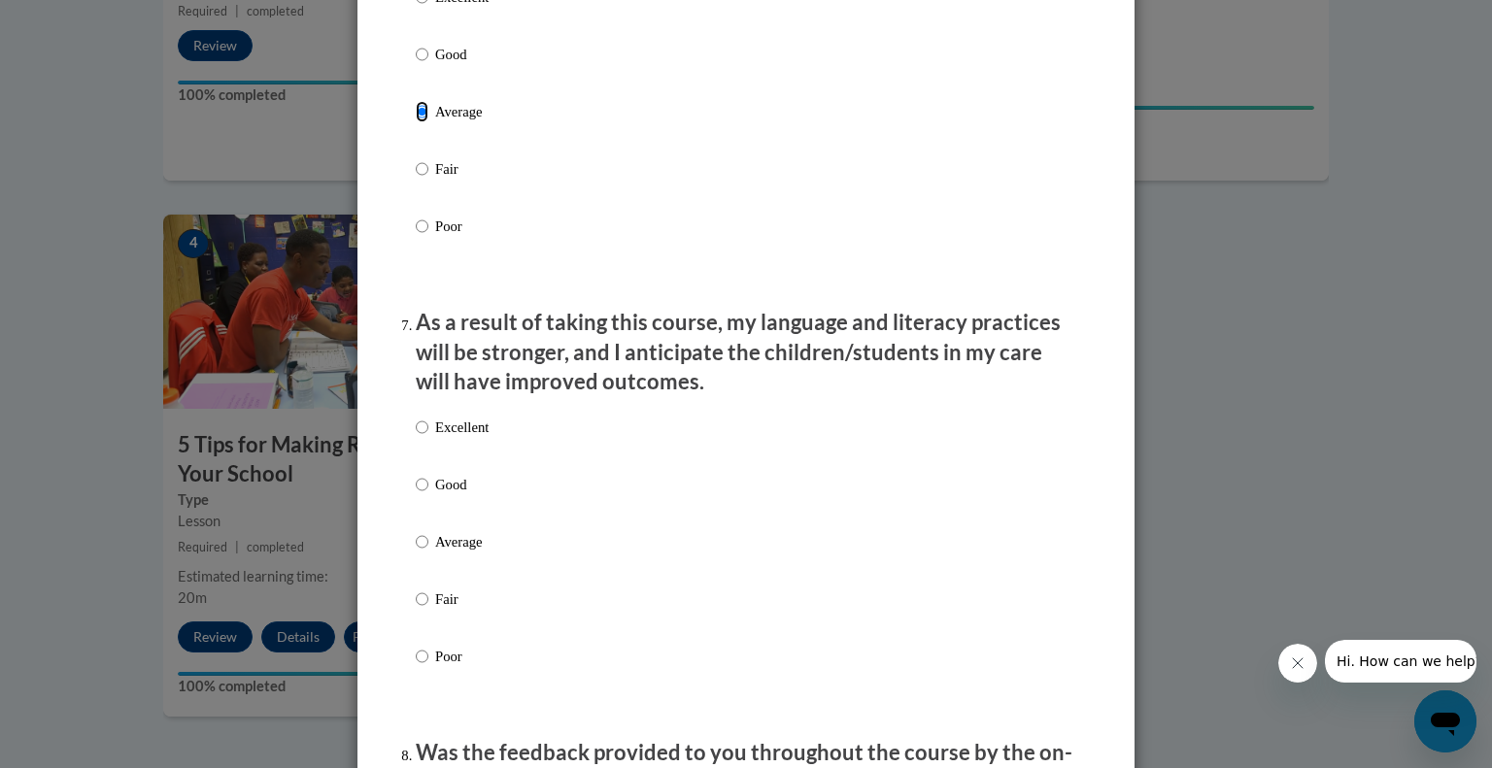
scroll to position [2308, 0]
click at [437, 518] on label "Good" at bounding box center [452, 500] width 73 height 52
click at [428, 495] on input "Good" at bounding box center [422, 484] width 13 height 21
radio input "true"
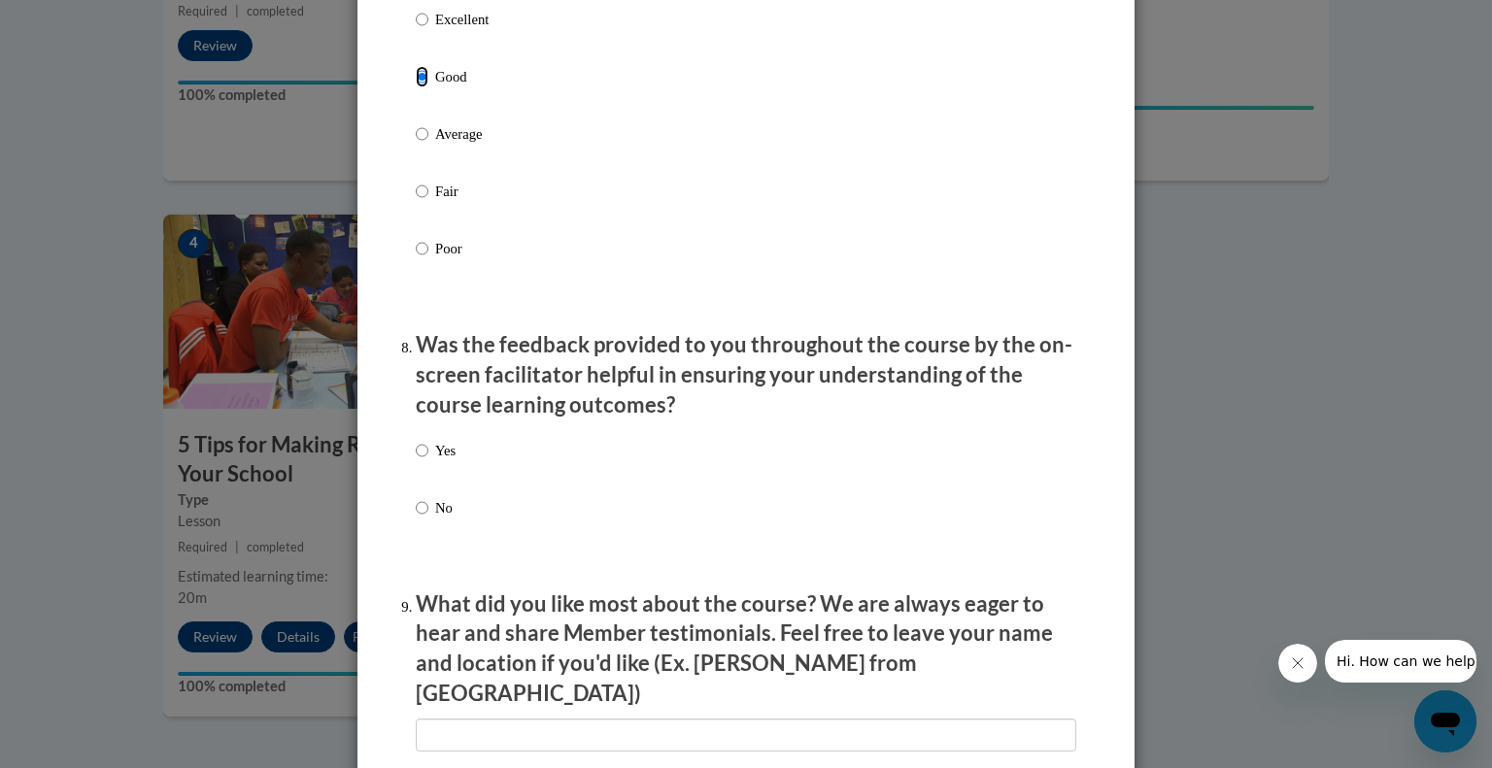
scroll to position [2716, 0]
click at [417, 461] on input "Yes" at bounding box center [422, 450] width 13 height 21
radio input "true"
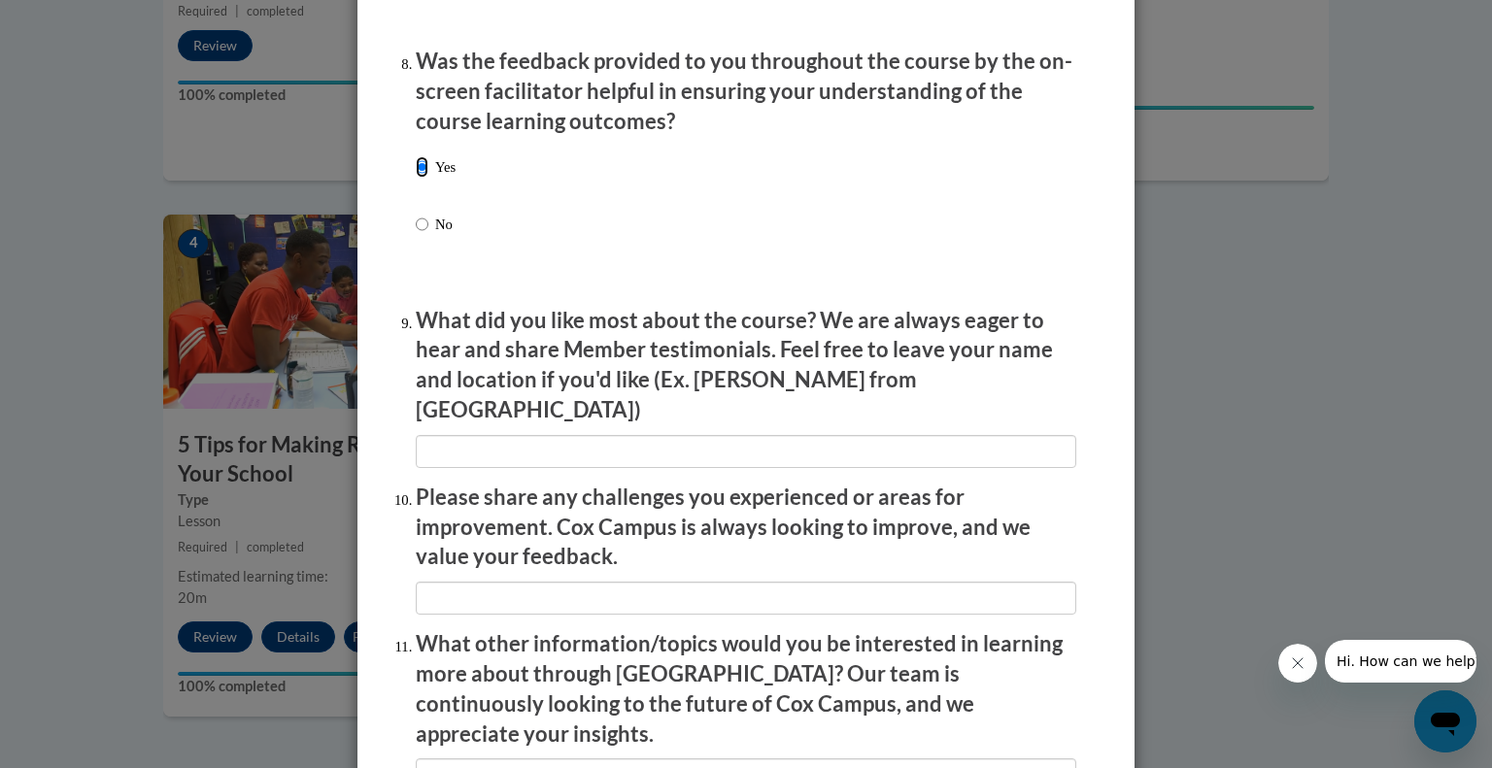
scroll to position [3276, 0]
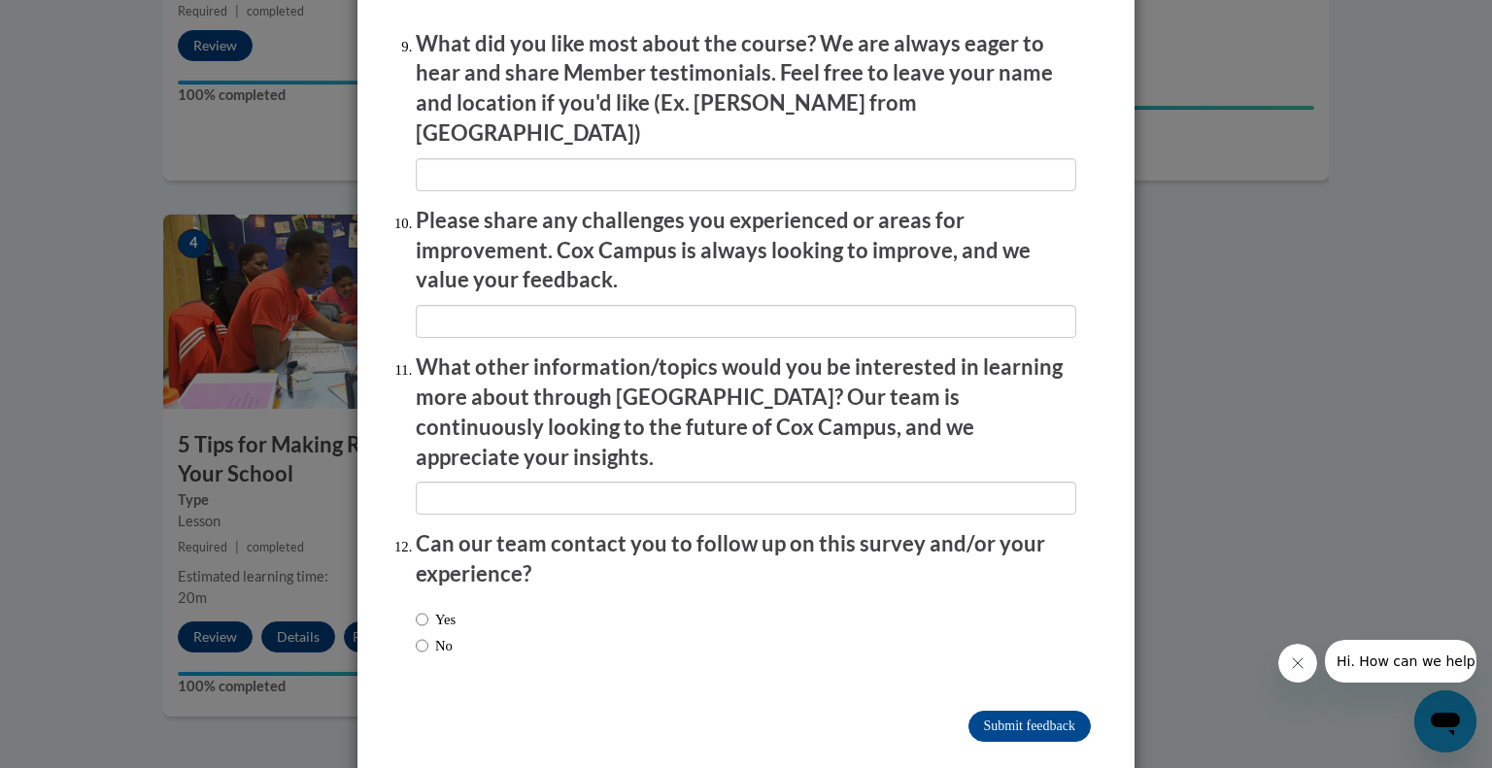
click at [1033, 711] on input "Submit feedback" at bounding box center [1029, 726] width 122 height 31
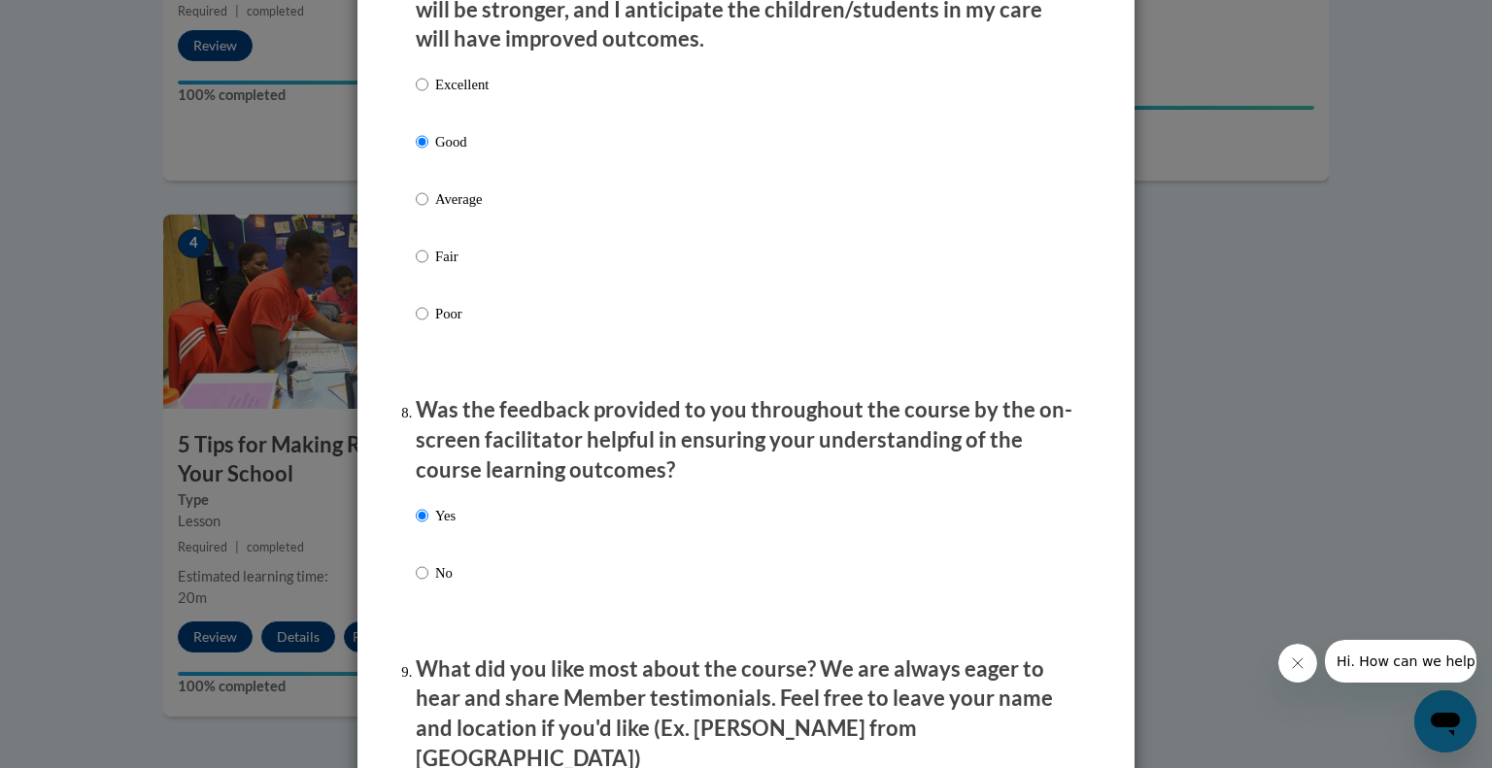
scroll to position [2603, 0]
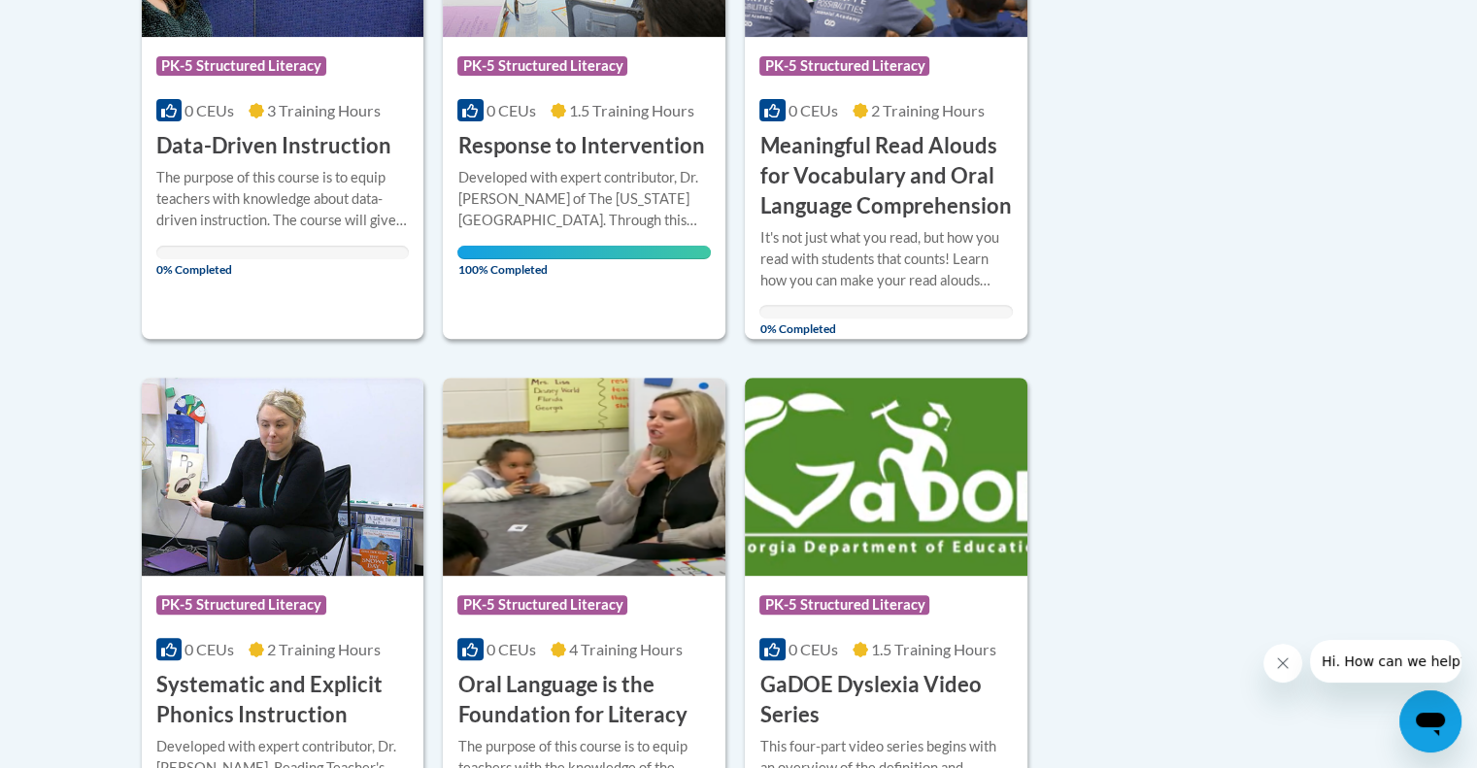
scroll to position [660, 0]
